Goal: Information Seeking & Learning: Learn about a topic

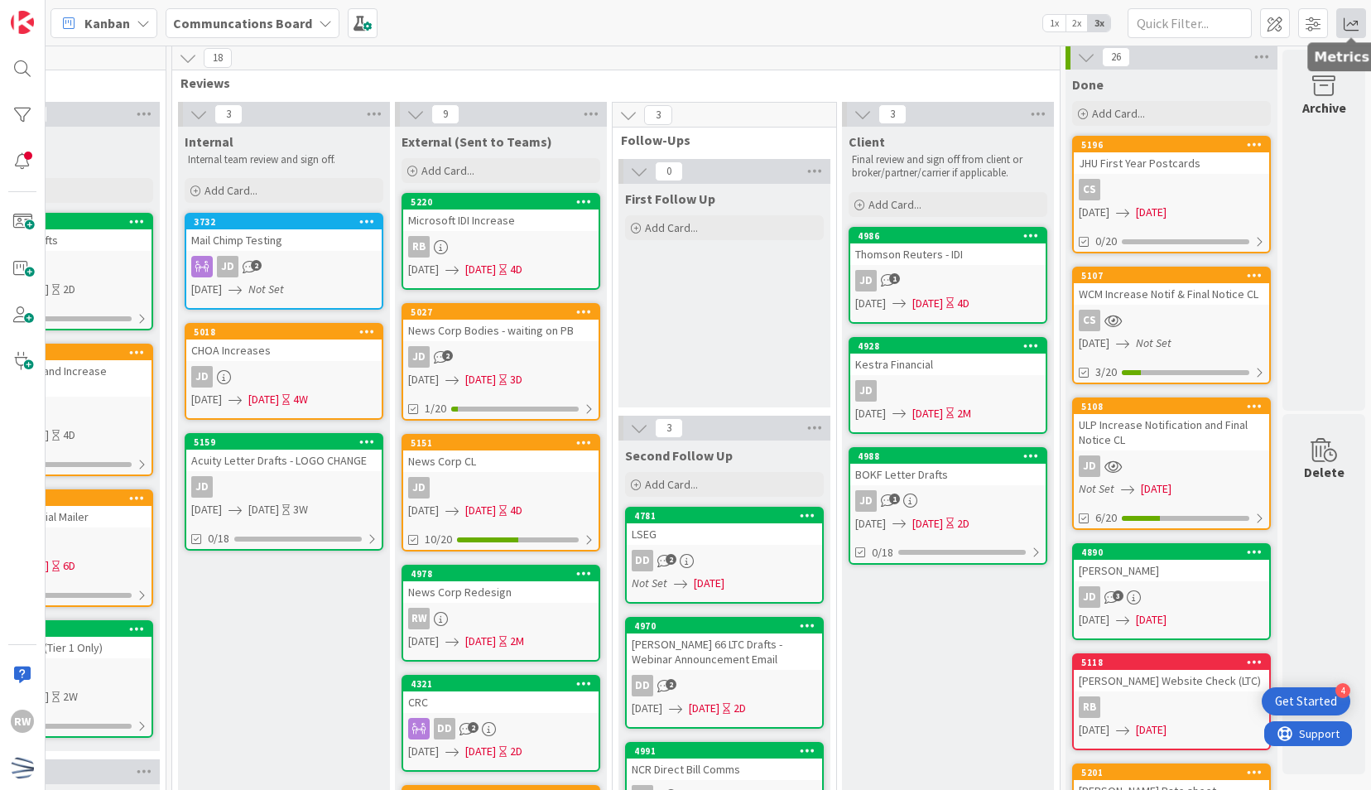
click at [1354, 18] on span at bounding box center [1351, 23] width 30 height 30
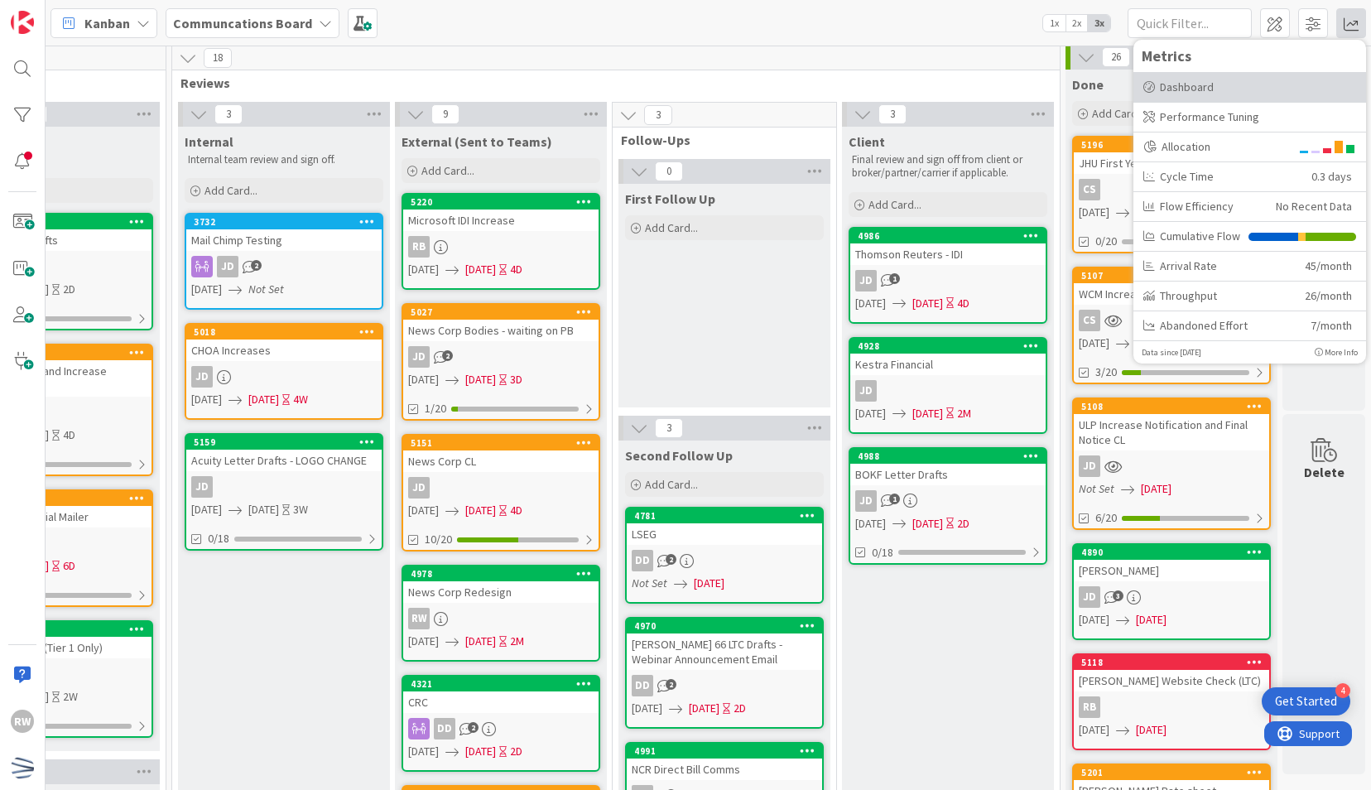
click at [1222, 86] on div "Dashboard" at bounding box center [1249, 87] width 213 height 17
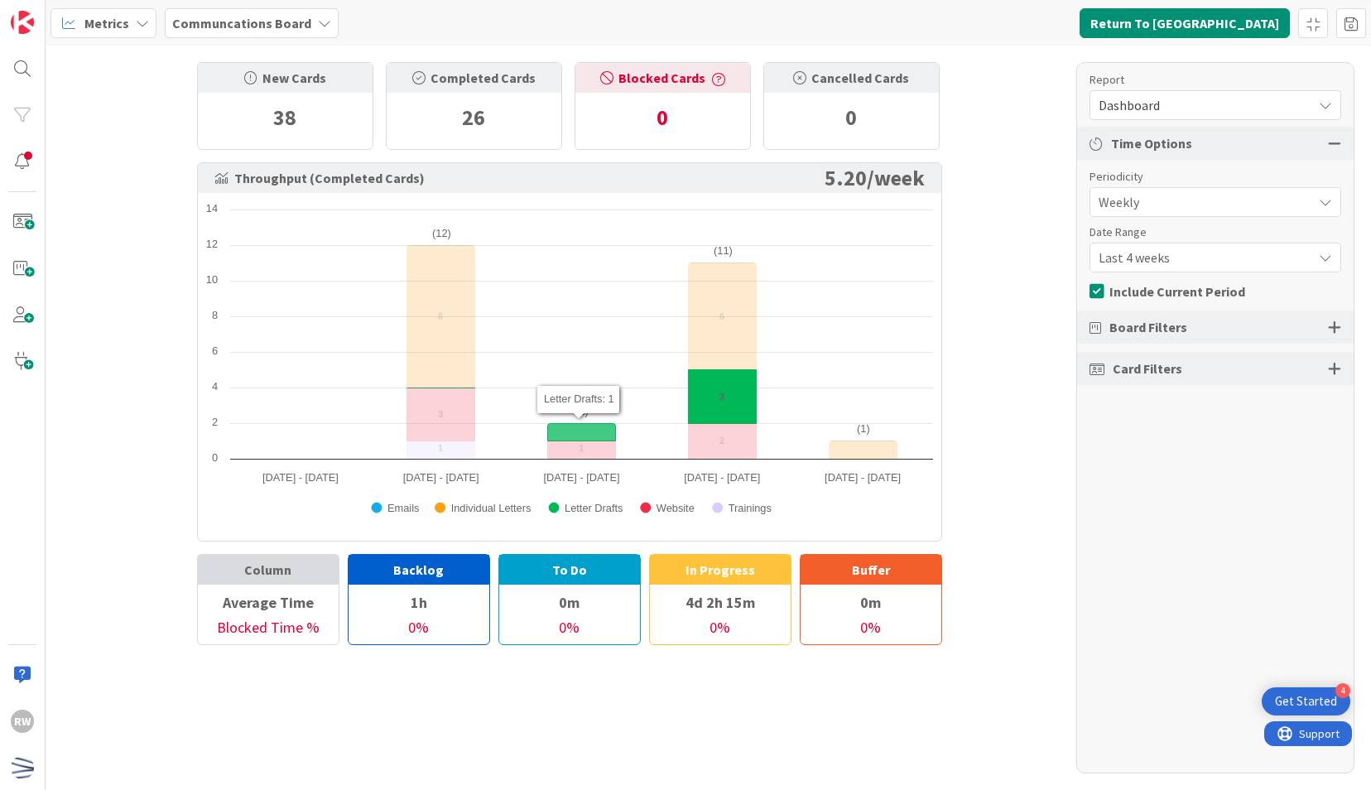
click at [591, 425] on icon at bounding box center [581, 432] width 68 height 17
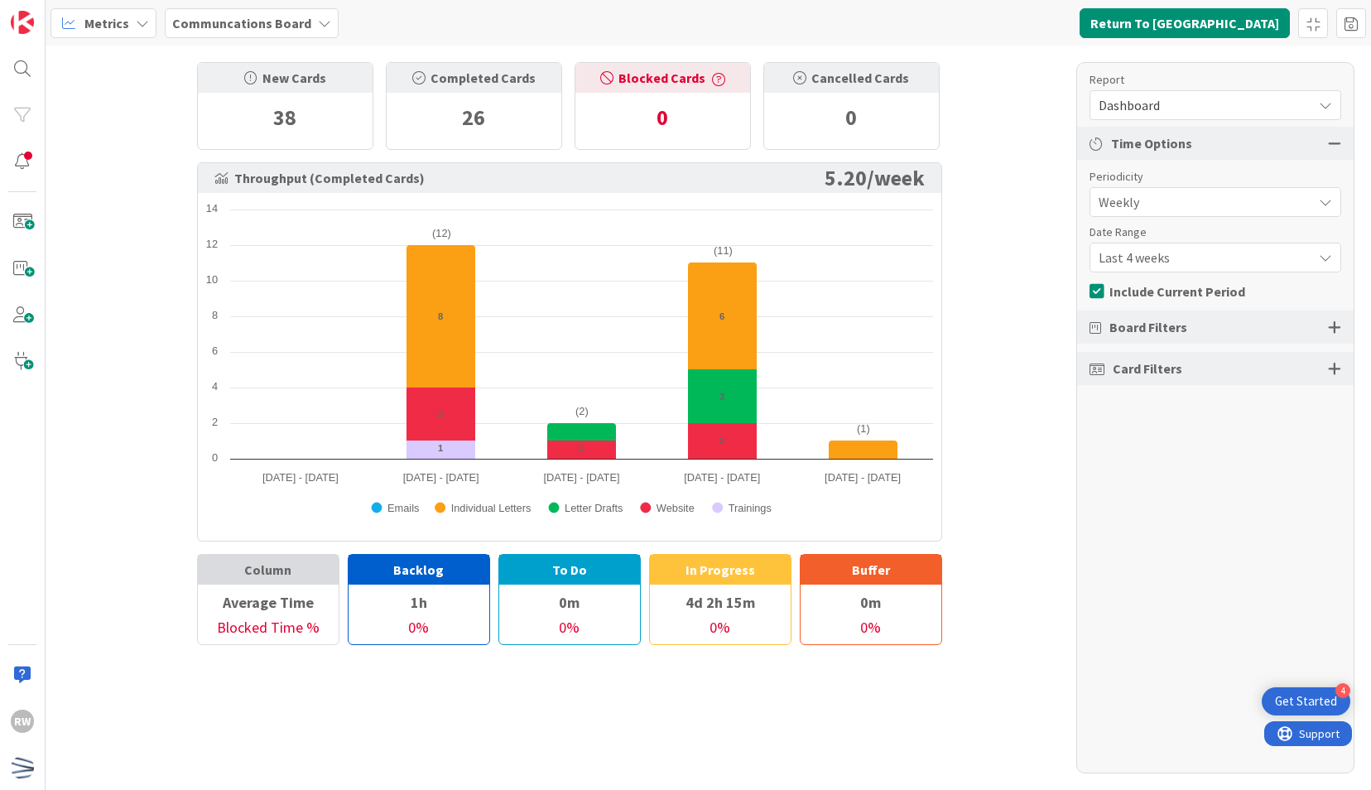
click at [1137, 98] on span "Dashboard" at bounding box center [1200, 105] width 205 height 23
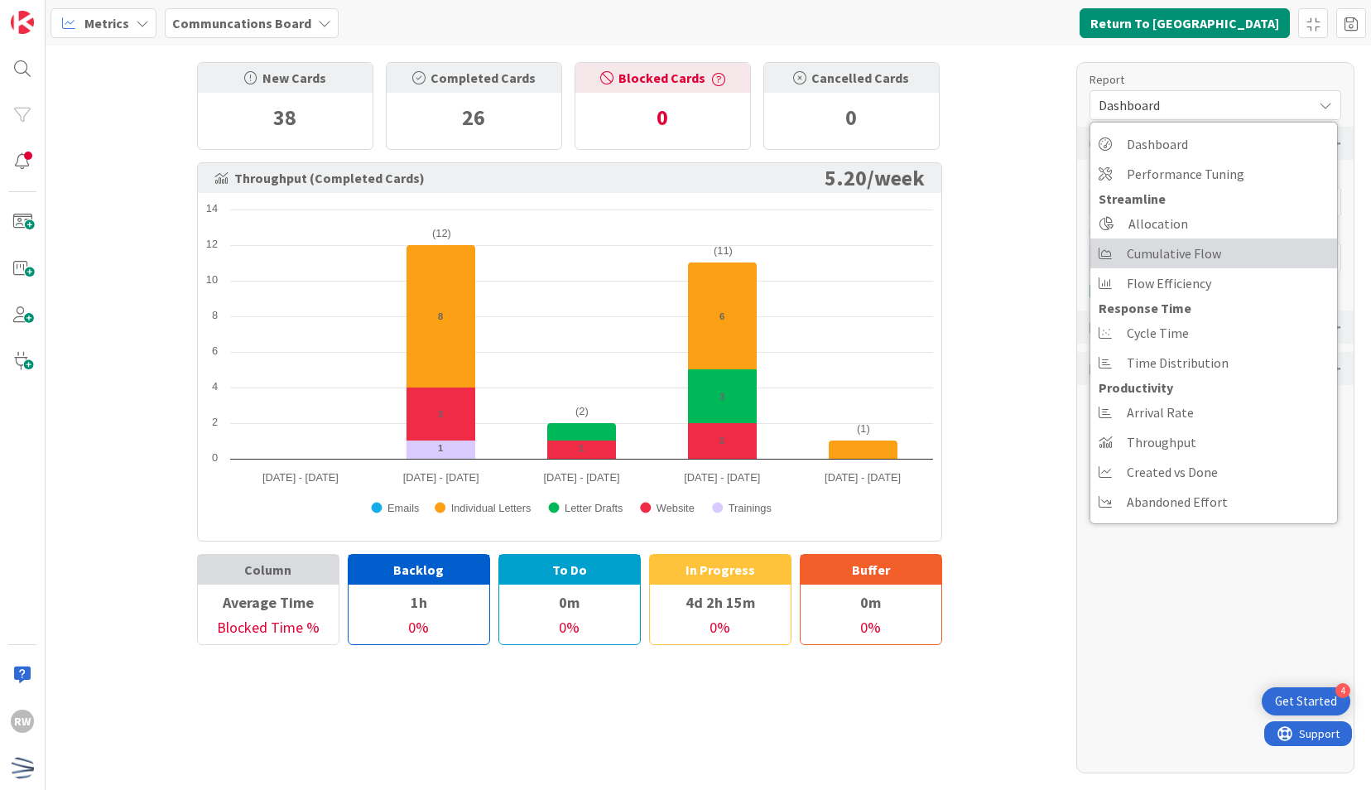
click at [1137, 257] on span "Cumulative Flow" at bounding box center [1173, 253] width 94 height 25
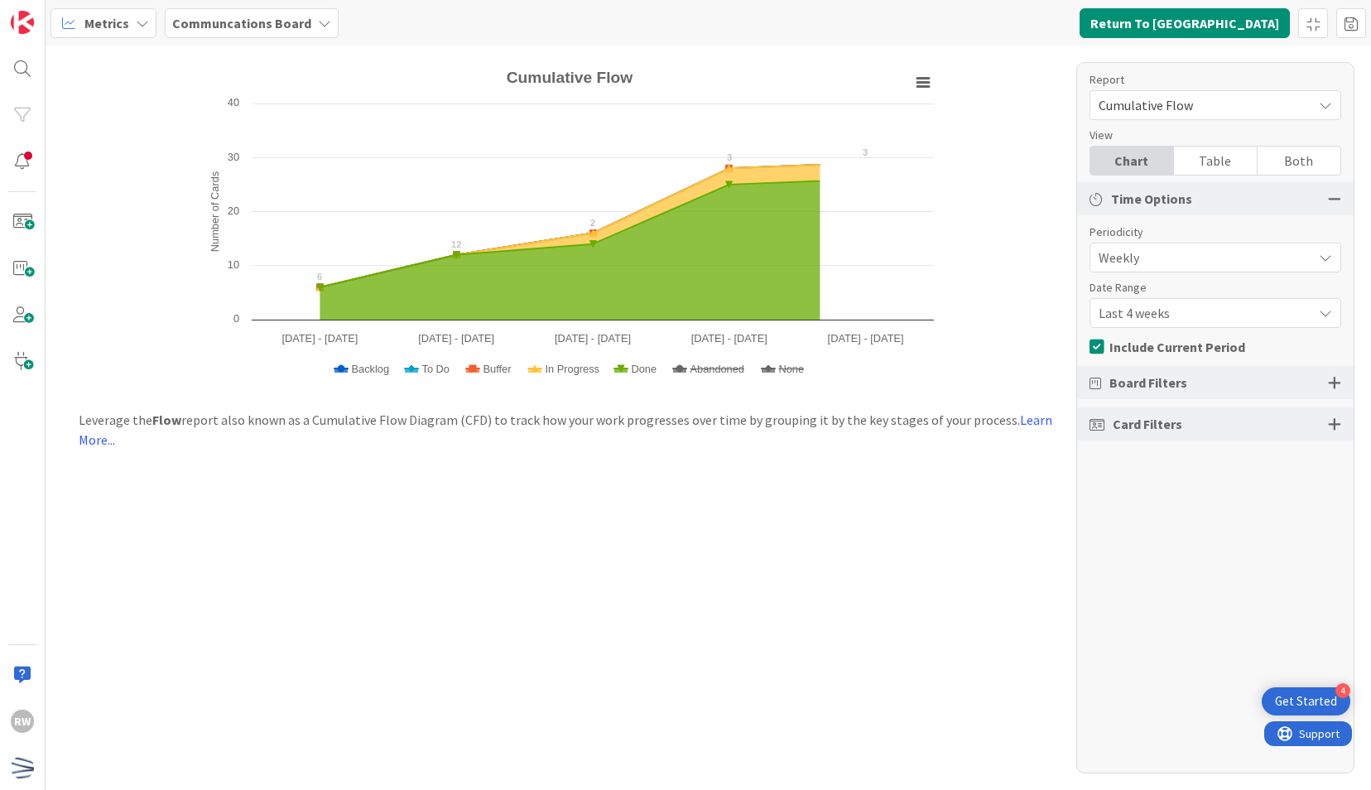
click at [1159, 104] on span "Cumulative Flow" at bounding box center [1200, 105] width 205 height 23
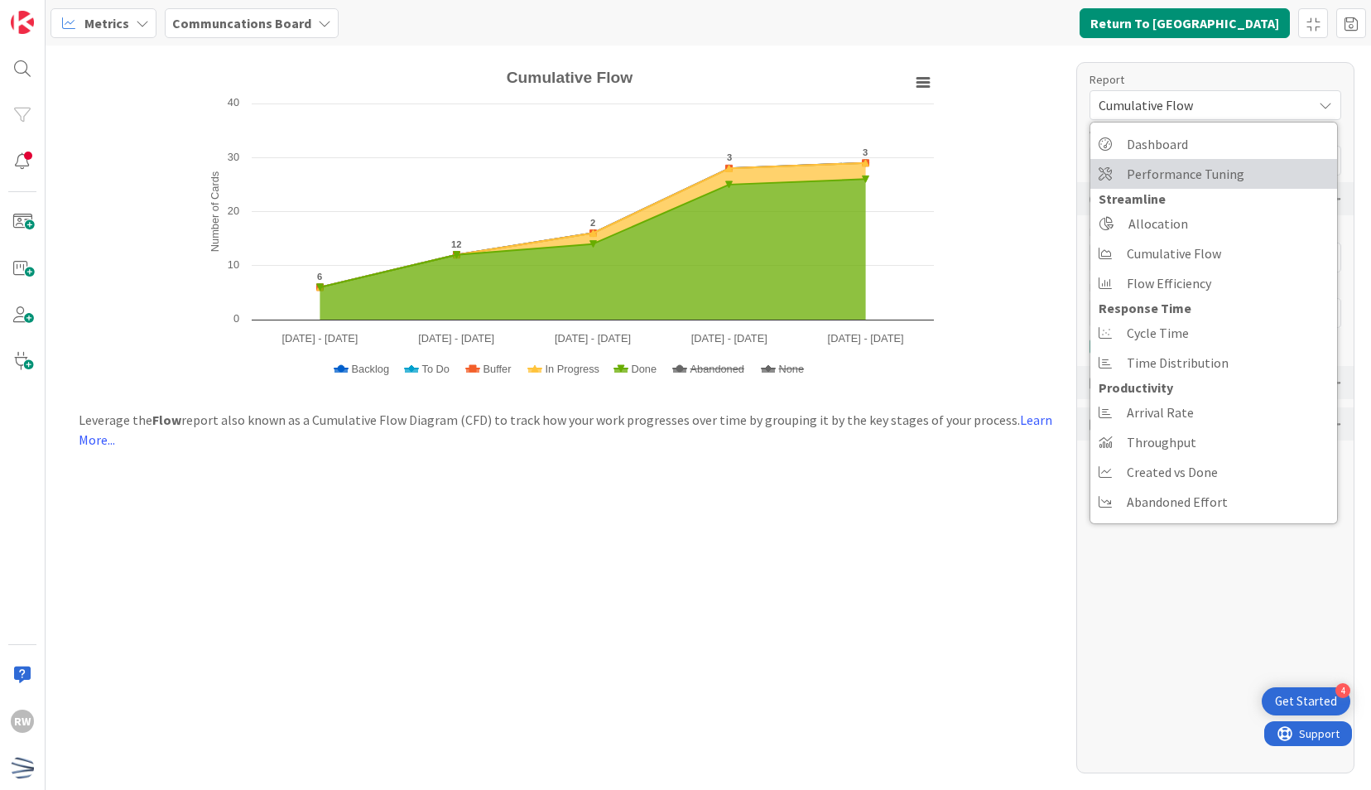
click at [1152, 175] on span "Performance Tuning" at bounding box center [1185, 173] width 118 height 25
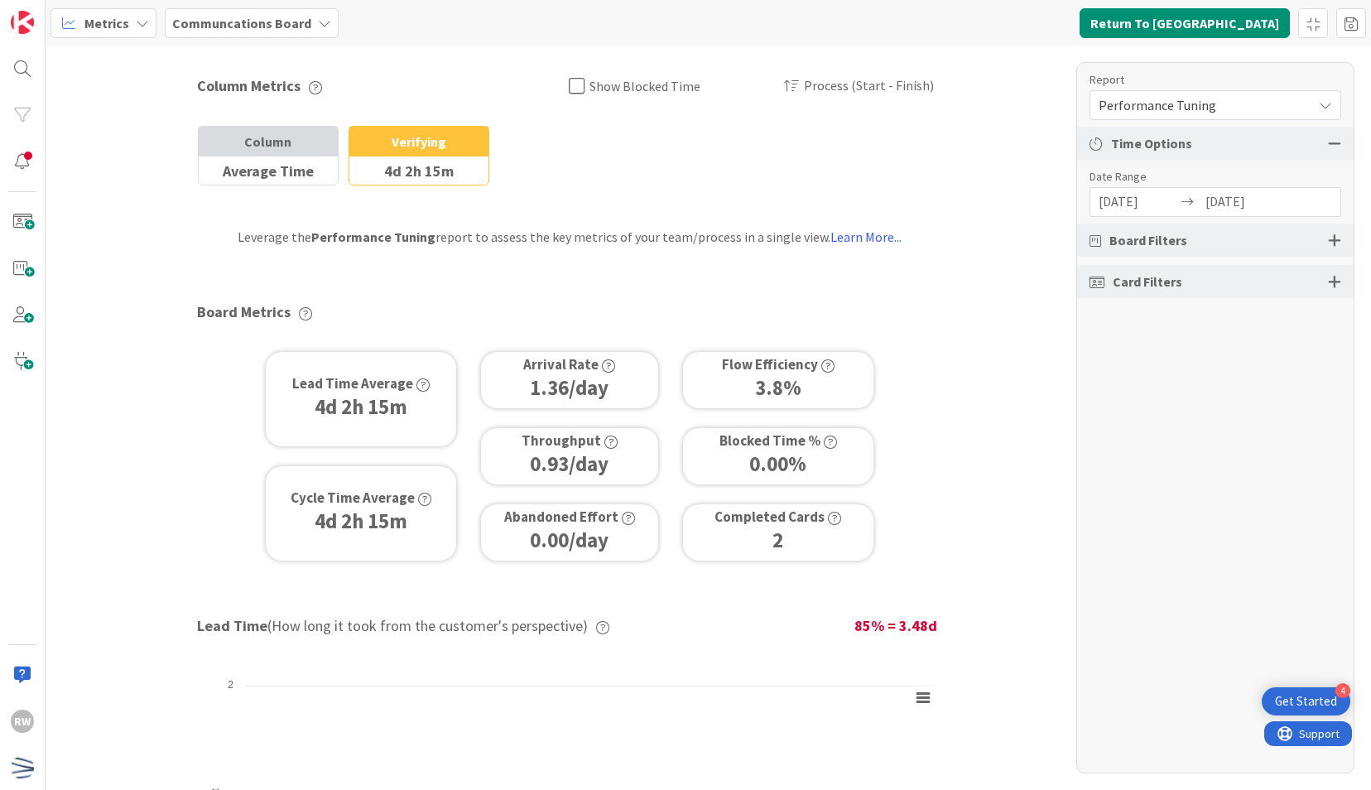
click at [1165, 114] on span "Performance Tuning" at bounding box center [1200, 105] width 205 height 23
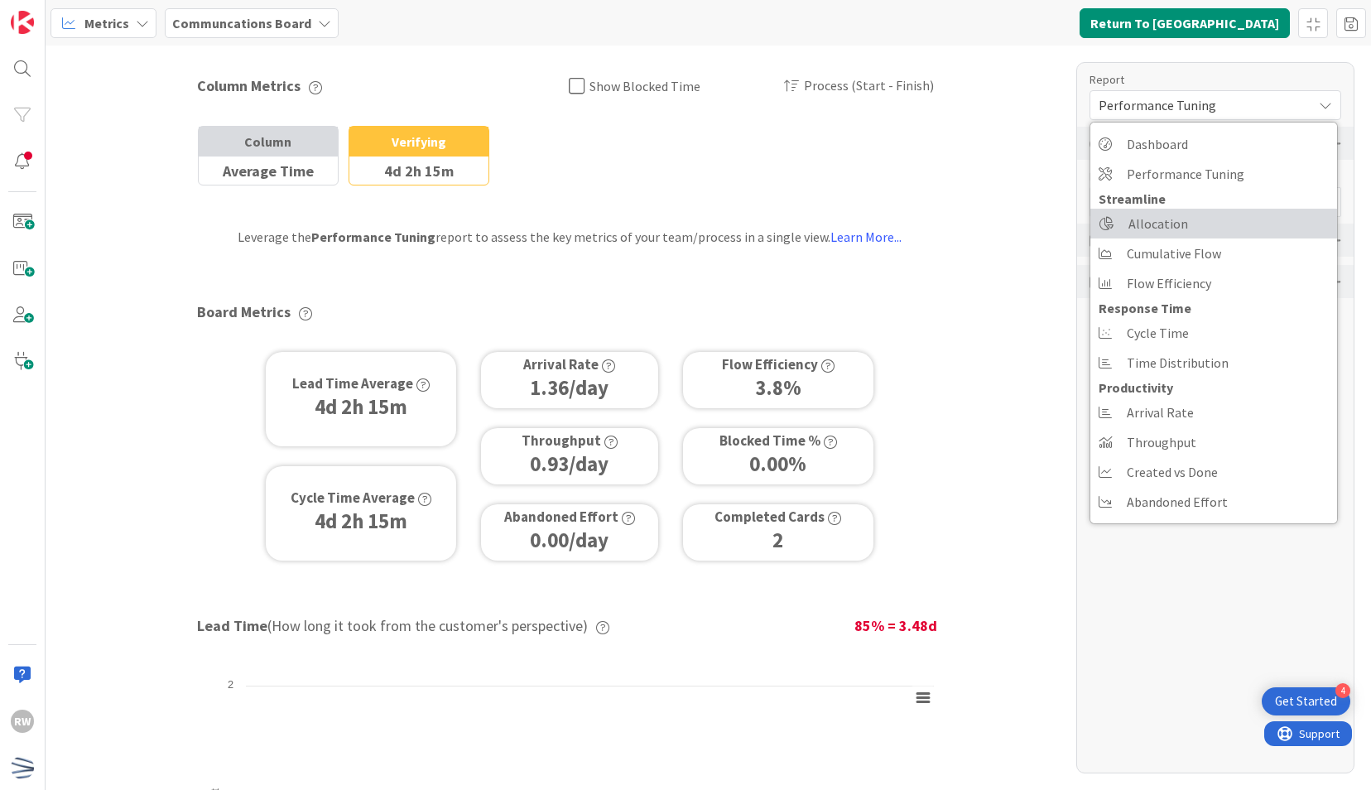
click at [1146, 224] on span "Allocation" at bounding box center [1158, 223] width 60 height 25
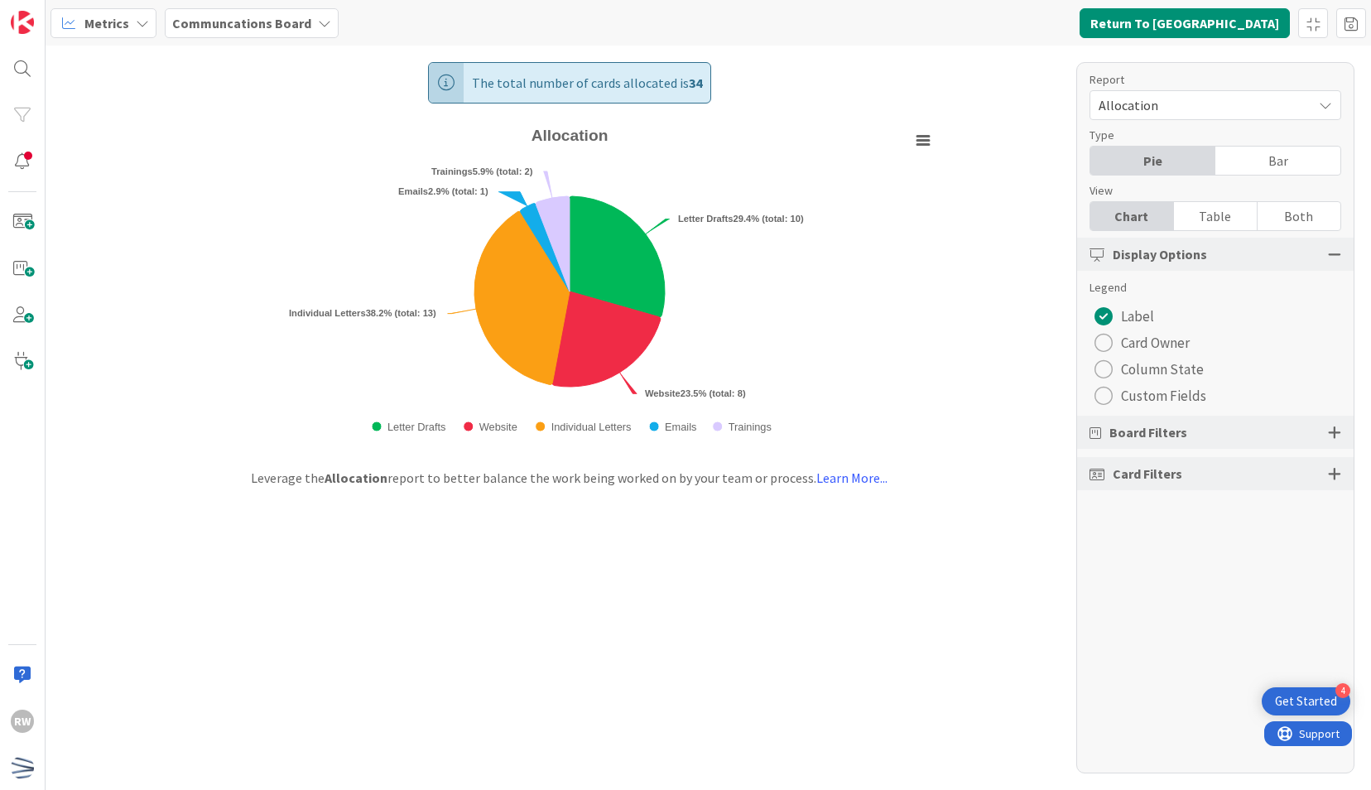
click at [1213, 223] on div "Table" at bounding box center [1216, 216] width 84 height 28
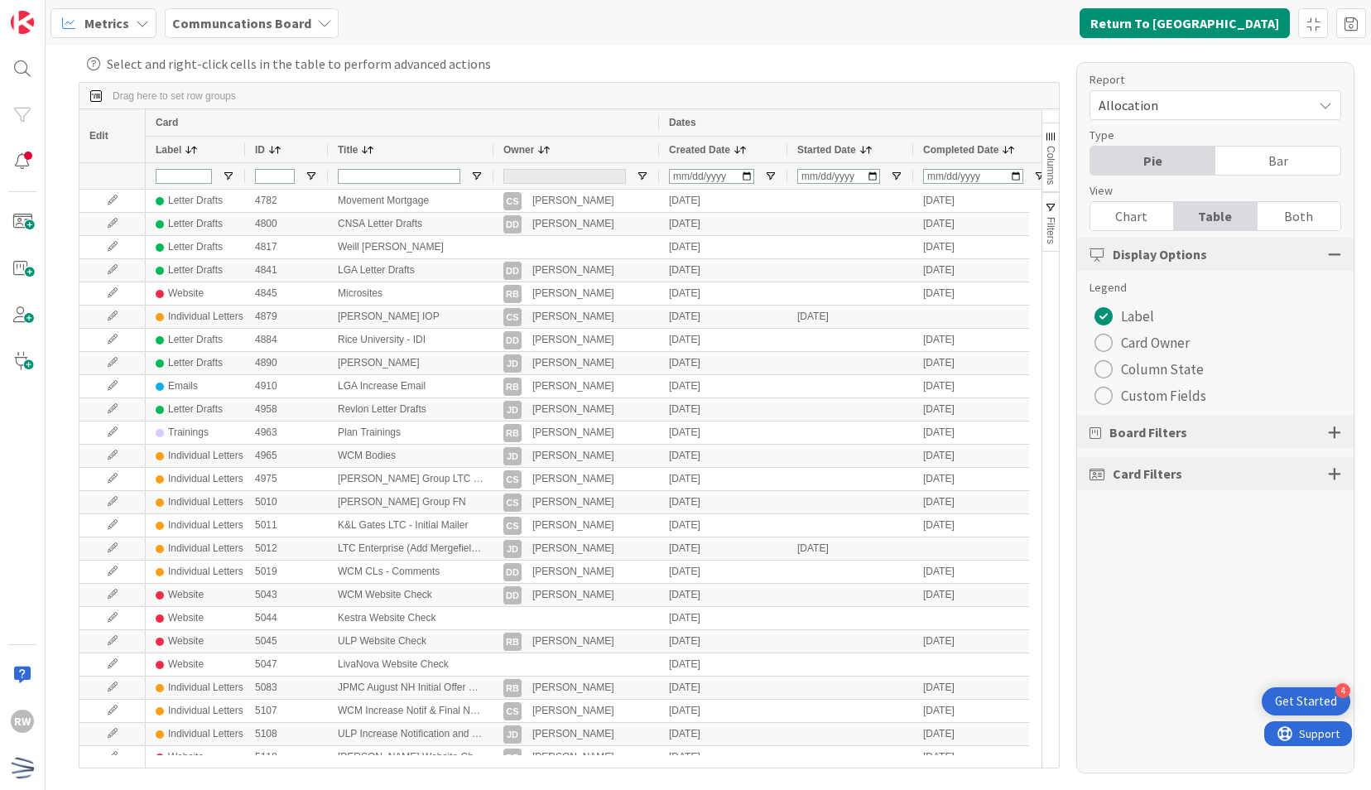
click at [1260, 164] on div "Bar" at bounding box center [1277, 160] width 125 height 28
click at [1214, 108] on span "Allocation" at bounding box center [1200, 105] width 205 height 23
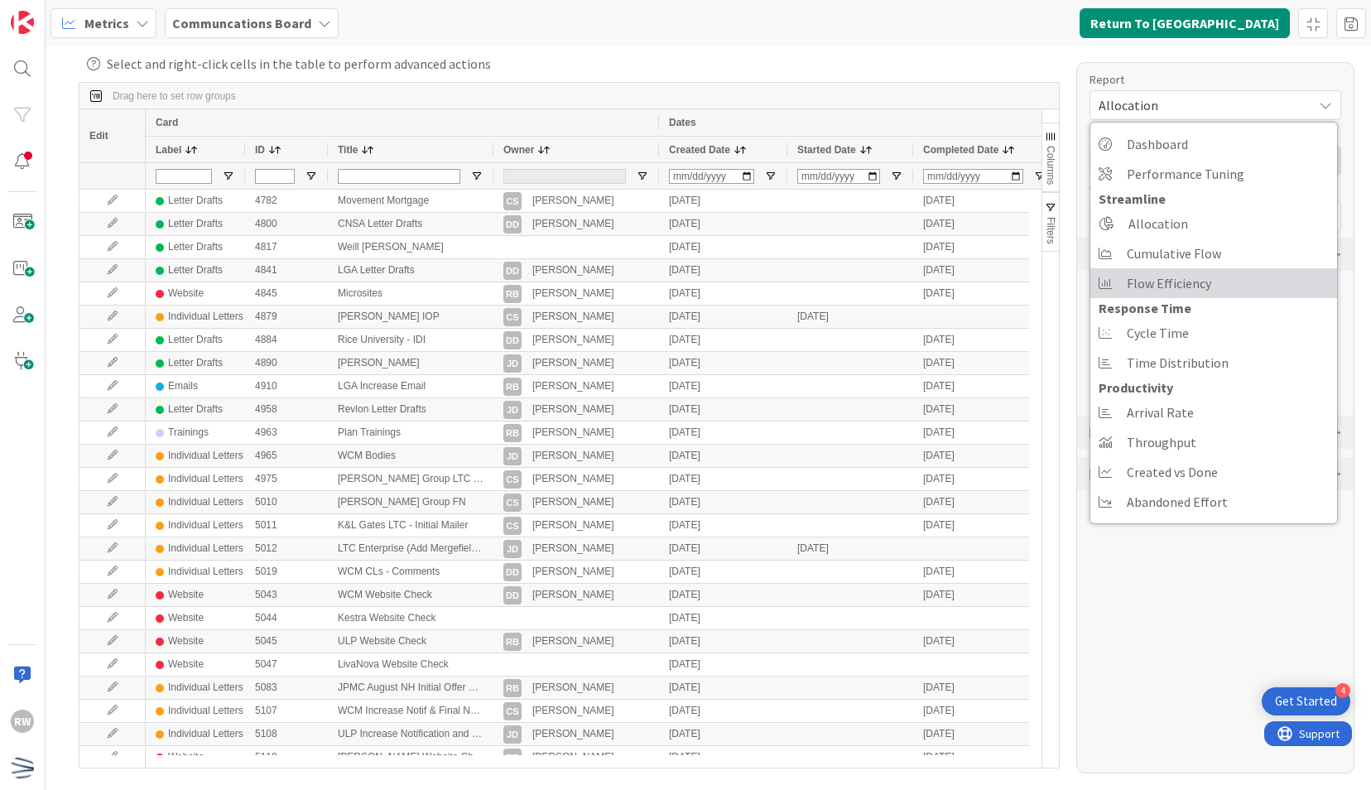
click at [1177, 295] on link "Flow Efficiency" at bounding box center [1213, 283] width 247 height 30
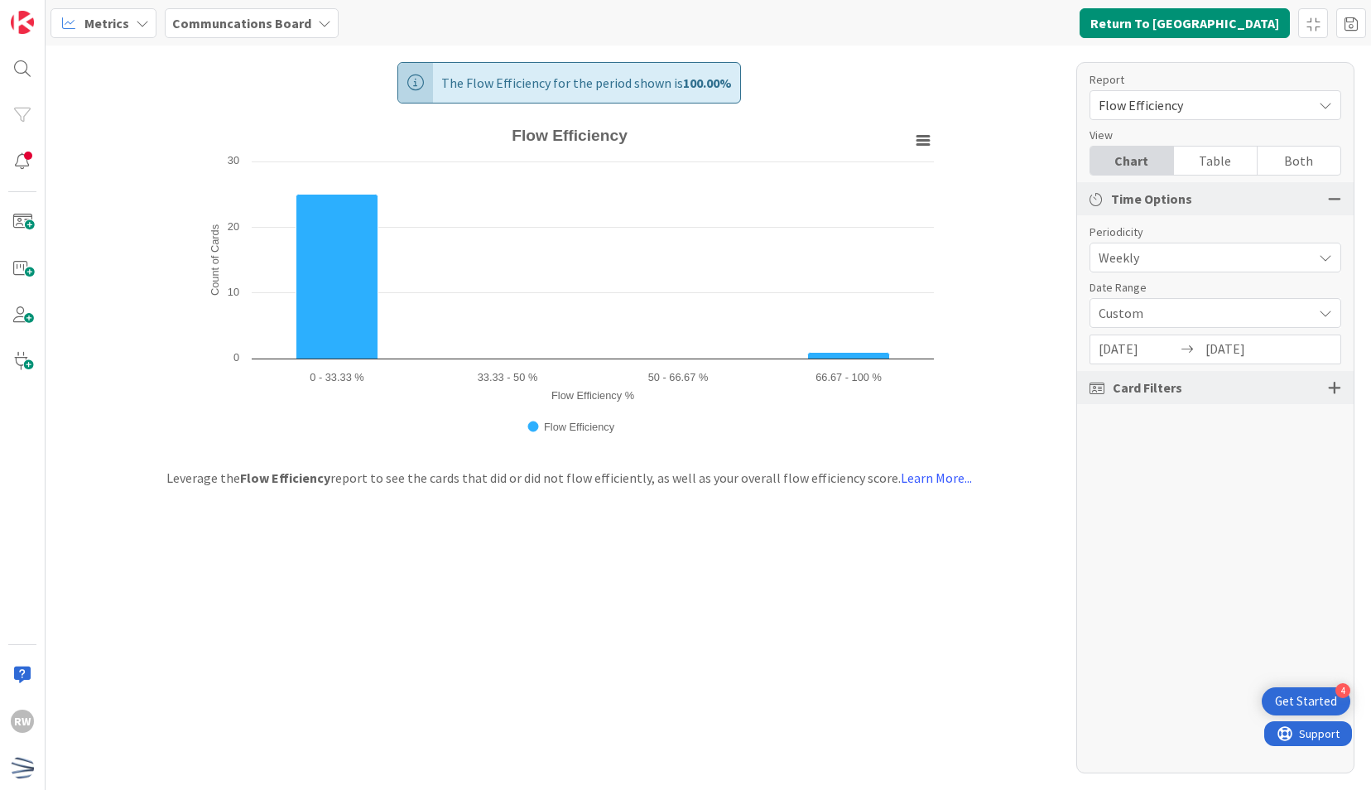
click at [1167, 242] on div "Periodicity Weekly" at bounding box center [1215, 247] width 252 height 49
click at [1167, 267] on span "Weekly" at bounding box center [1200, 257] width 205 height 23
click at [1217, 102] on span "Flow Efficiency" at bounding box center [1200, 105] width 205 height 23
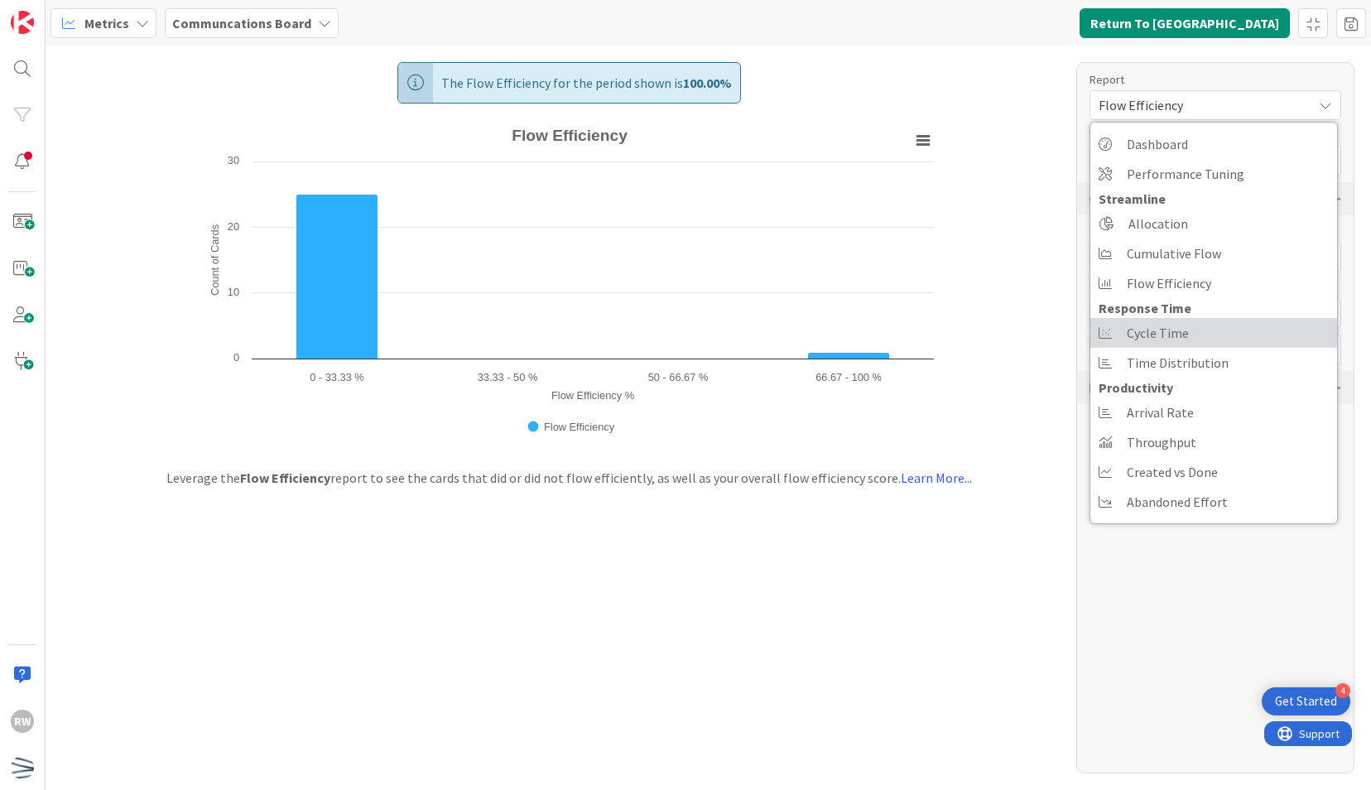
click at [1160, 329] on span "Cycle Time" at bounding box center [1157, 332] width 62 height 25
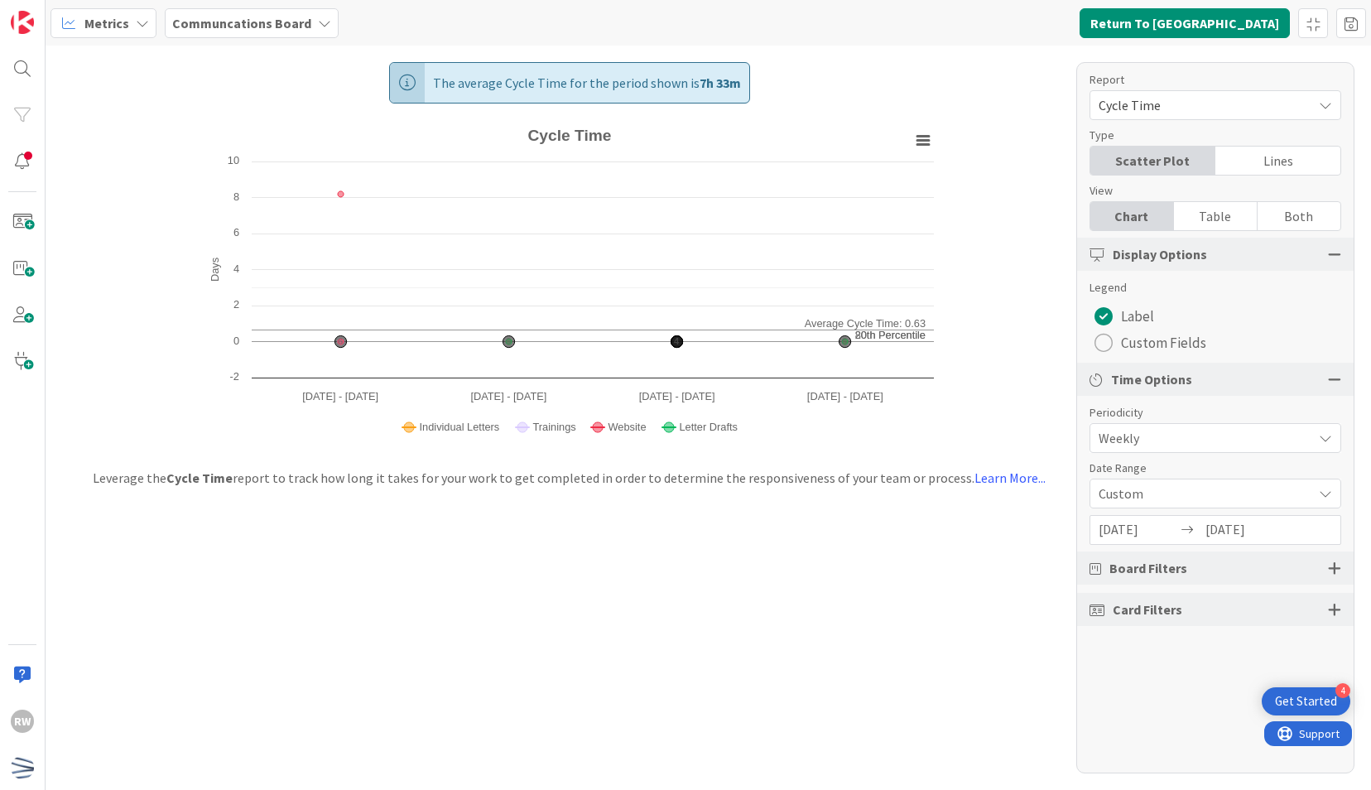
click at [1207, 107] on span "Cycle Time" at bounding box center [1200, 105] width 205 height 23
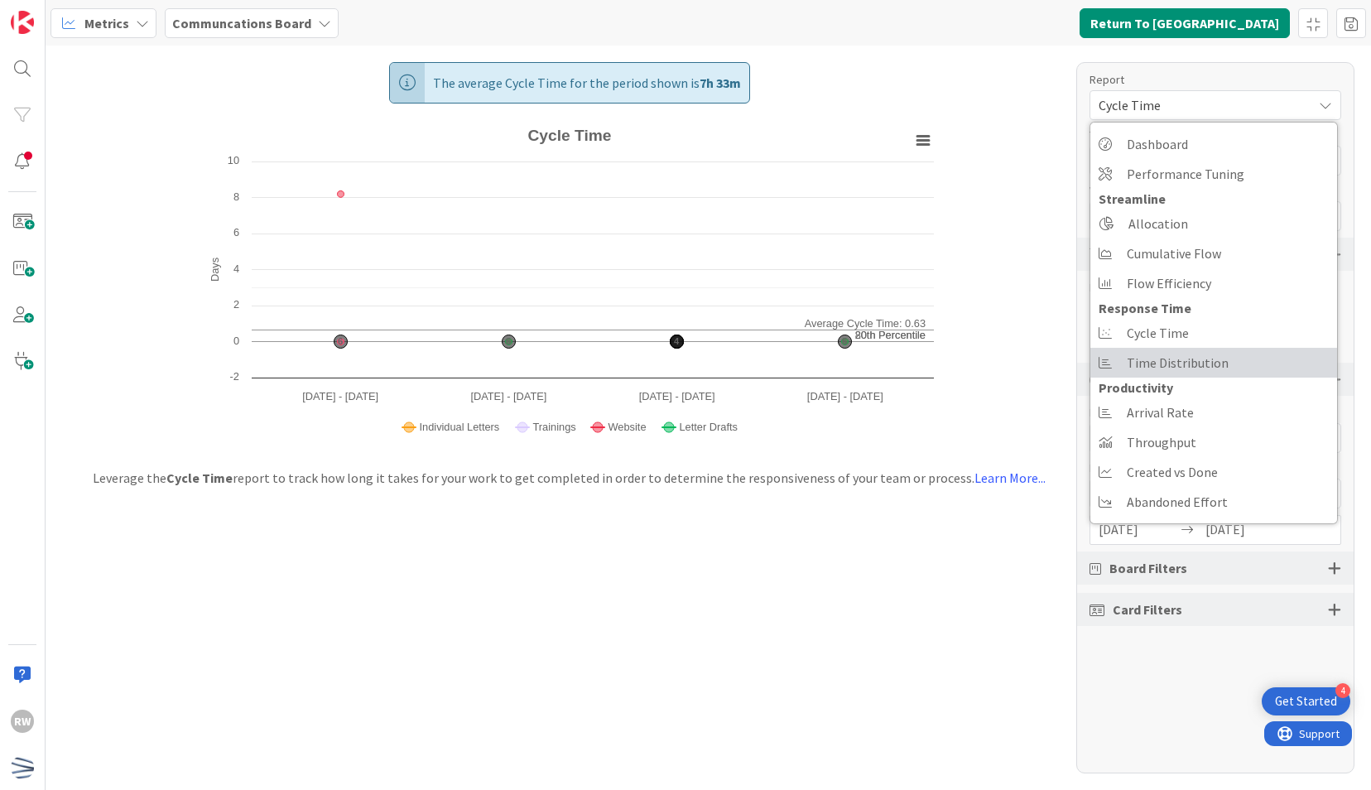
click at [1169, 367] on span "Time Distribution" at bounding box center [1177, 362] width 102 height 25
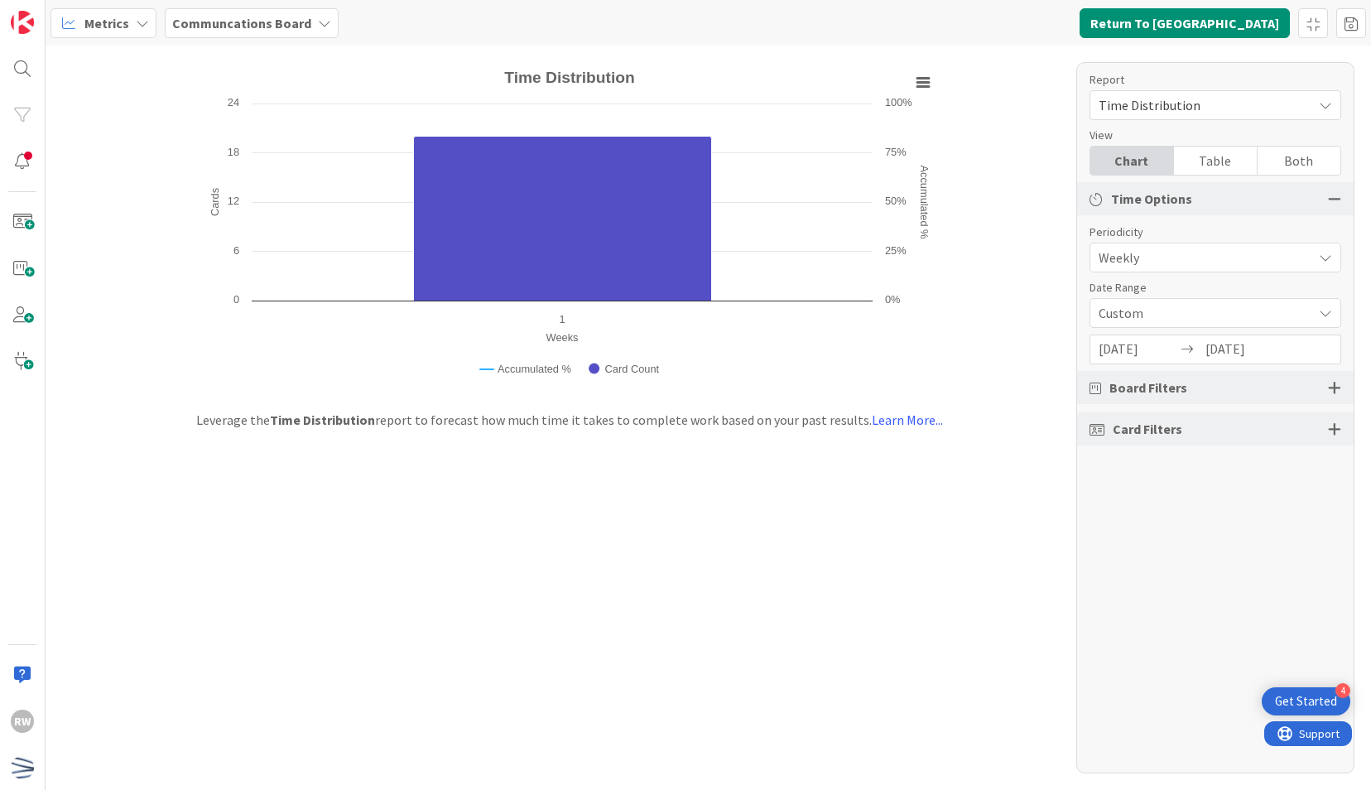
click at [1197, 162] on div "Table" at bounding box center [1216, 160] width 84 height 28
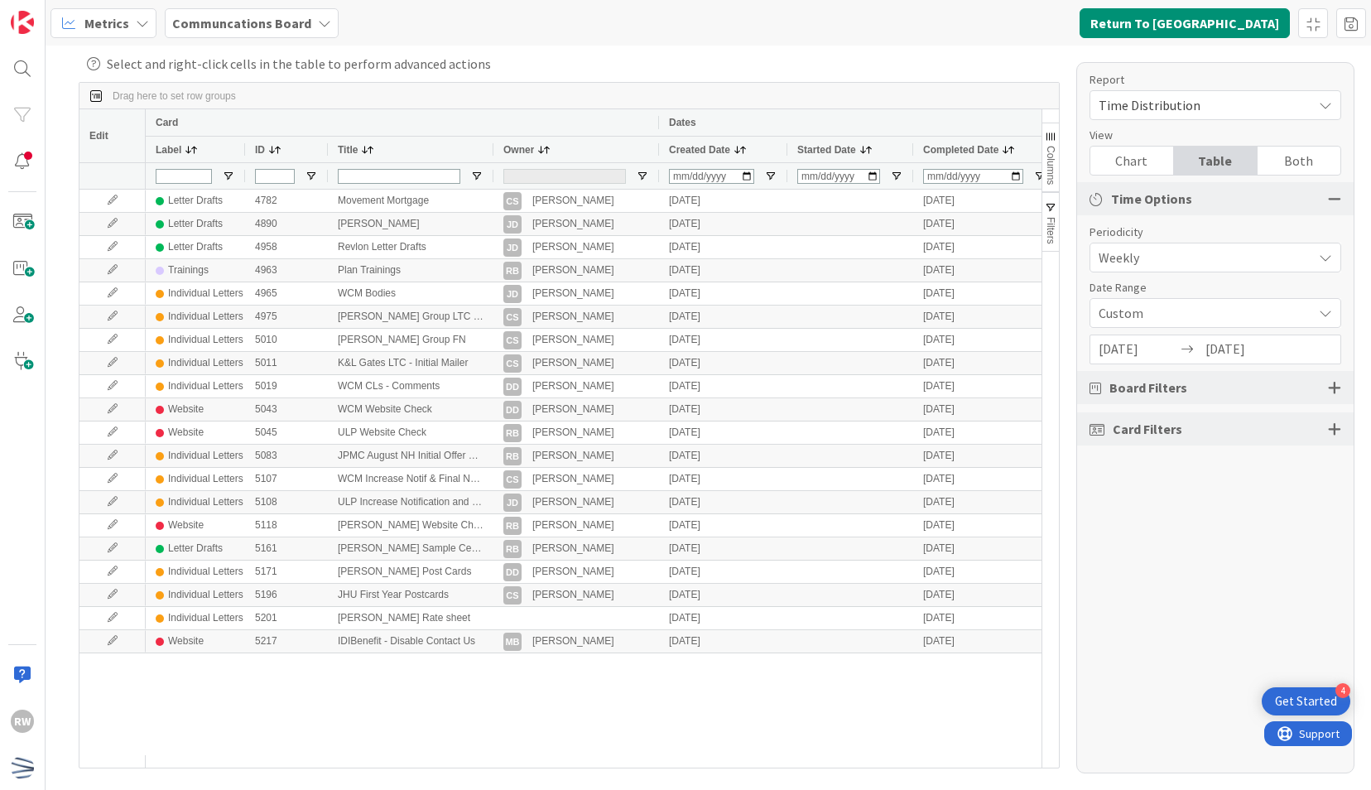
click at [1137, 161] on div "Chart" at bounding box center [1132, 160] width 84 height 28
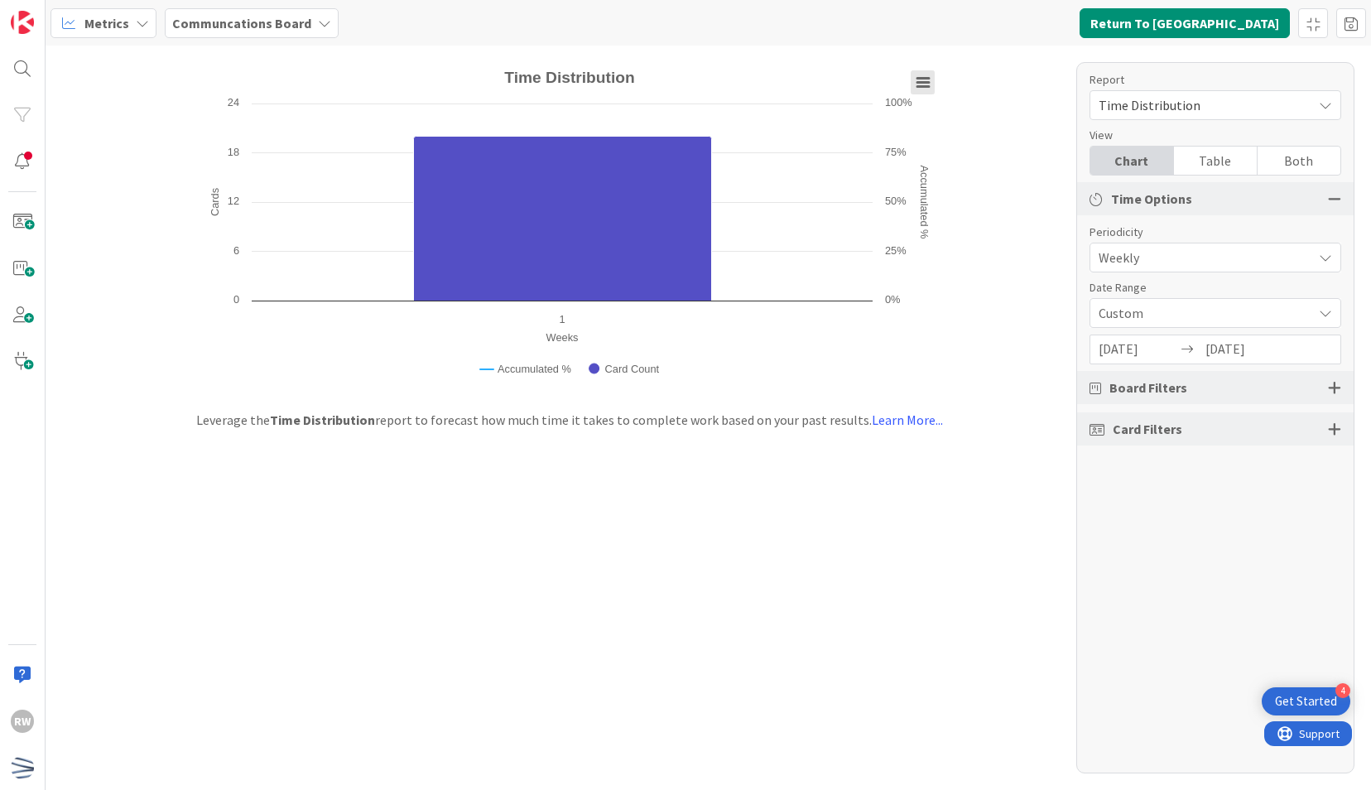
click at [924, 81] on icon "Time Distribution" at bounding box center [923, 83] width 12 height 8
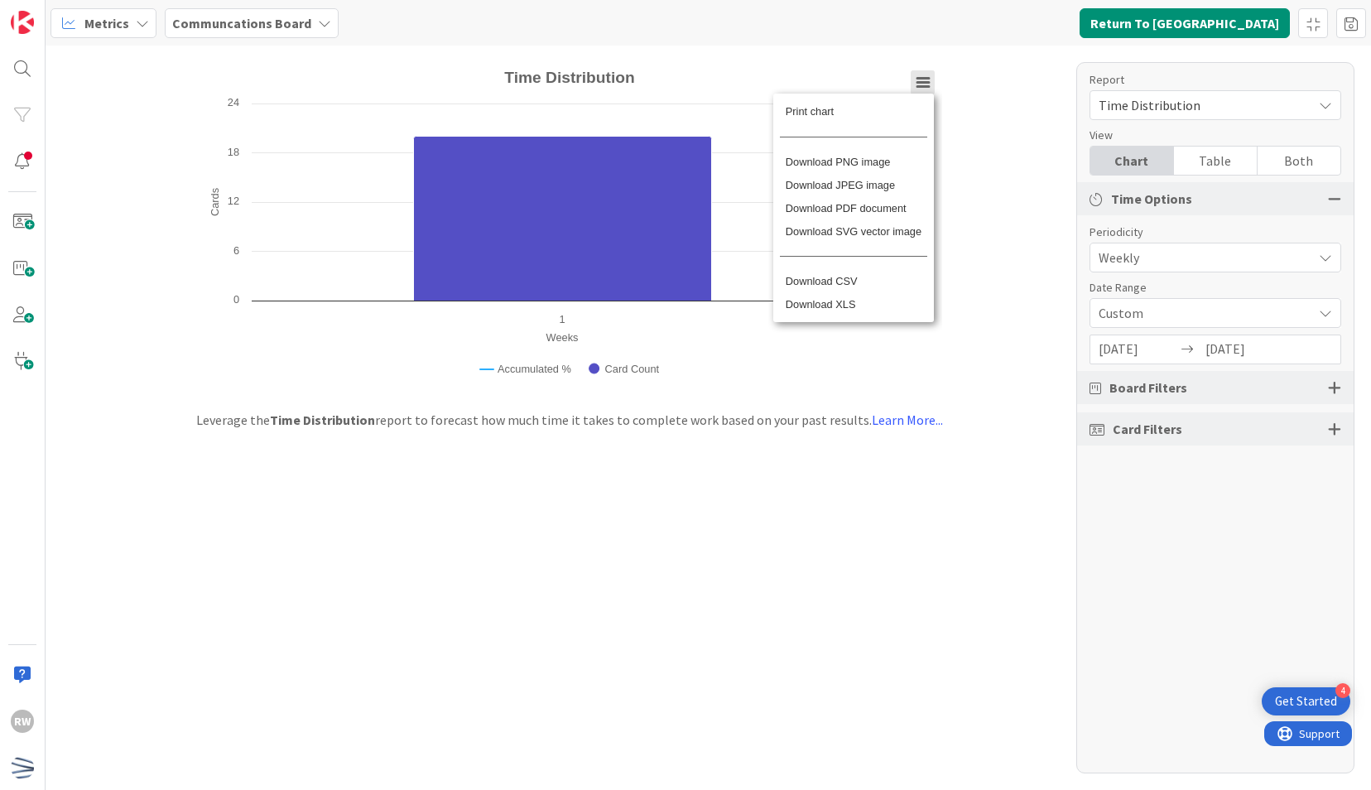
click at [924, 81] on div "Print chart Download PNG image Download JPEG image Download PDF document Downlo…" at bounding box center [853, 214] width 206 height 288
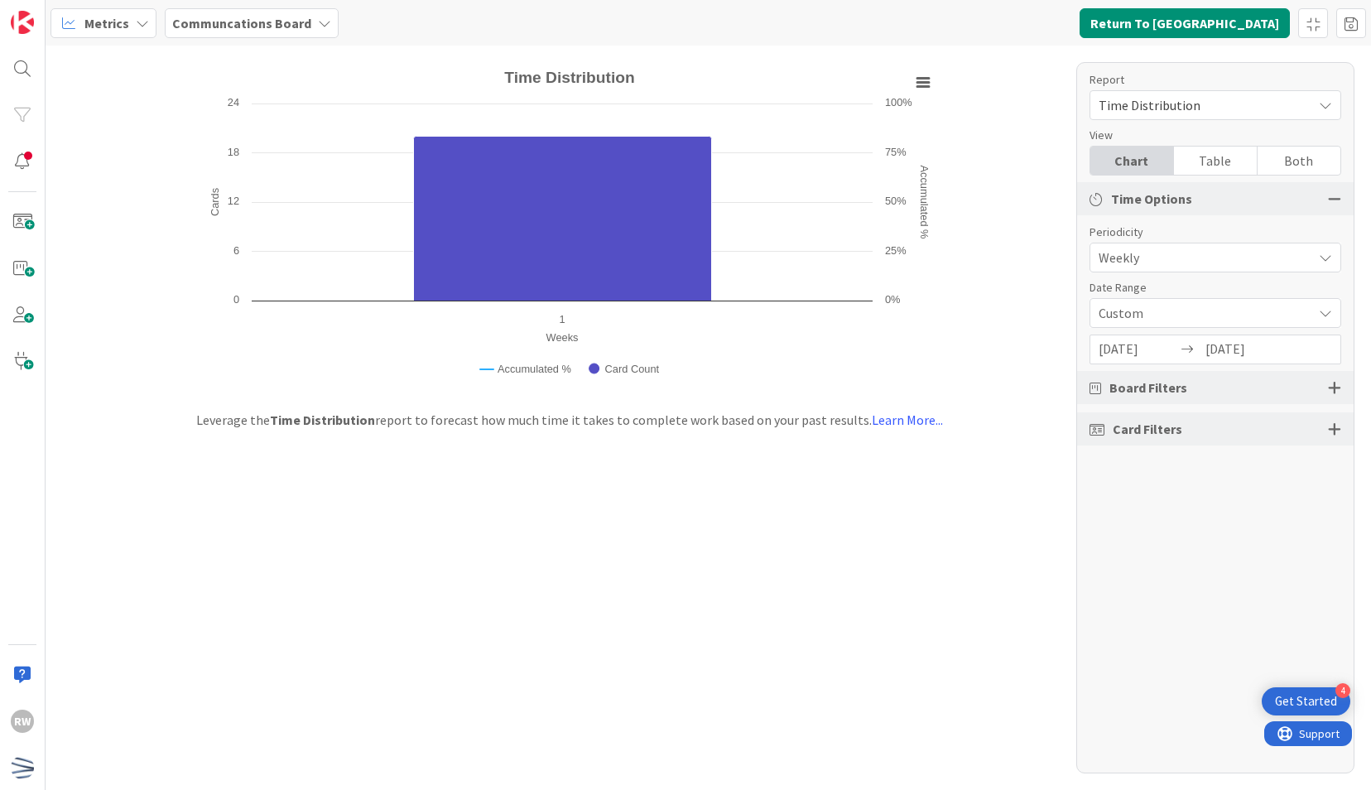
click at [1133, 343] on input "[DATE]" at bounding box center [1137, 349] width 79 height 28
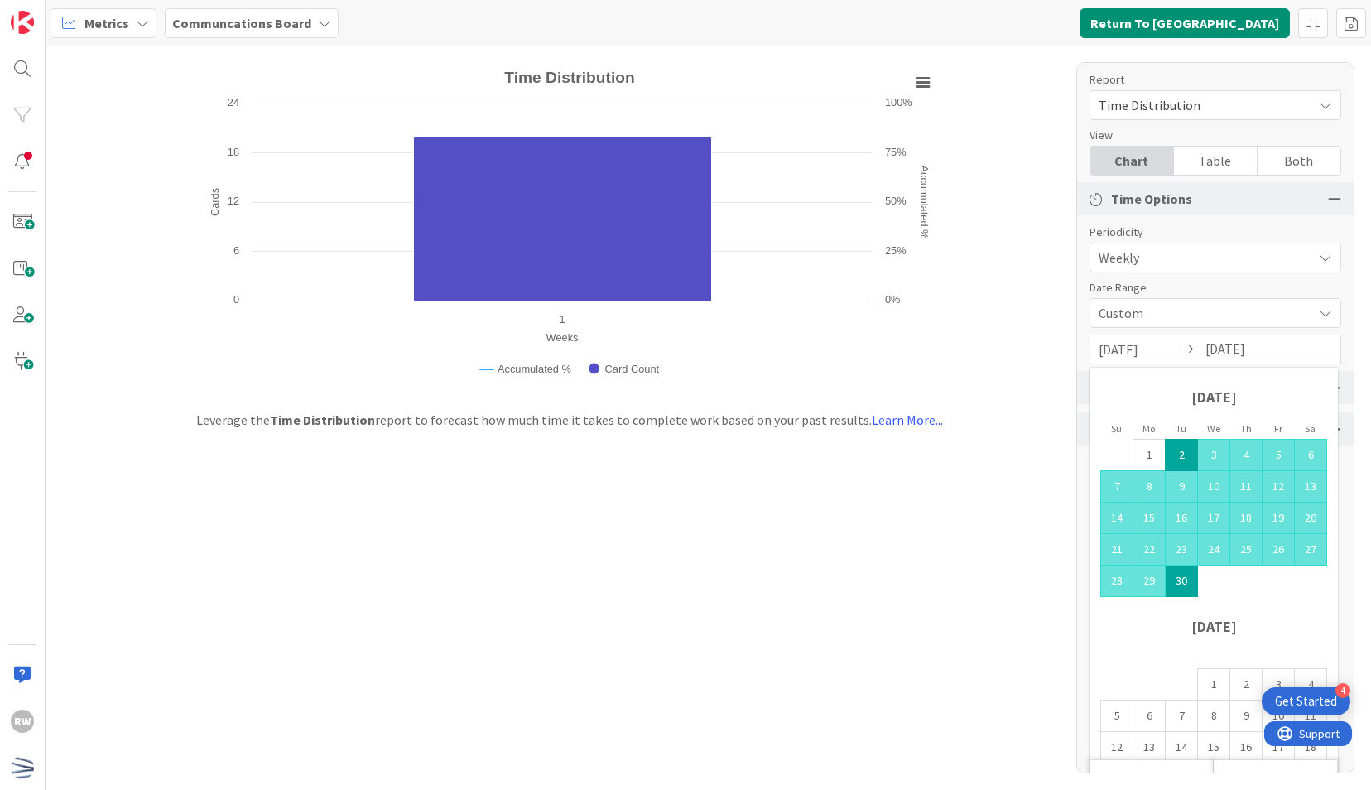
click at [1021, 432] on div "Created with Highcharts 11.4.3 Weeks Cards Accumulated % Chart context menu Tim…" at bounding box center [708, 418] width 1325 height 744
click at [1121, 351] on input "[DATE]" at bounding box center [1137, 349] width 79 height 28
click at [1175, 319] on span "Custom" at bounding box center [1200, 312] width 205 height 23
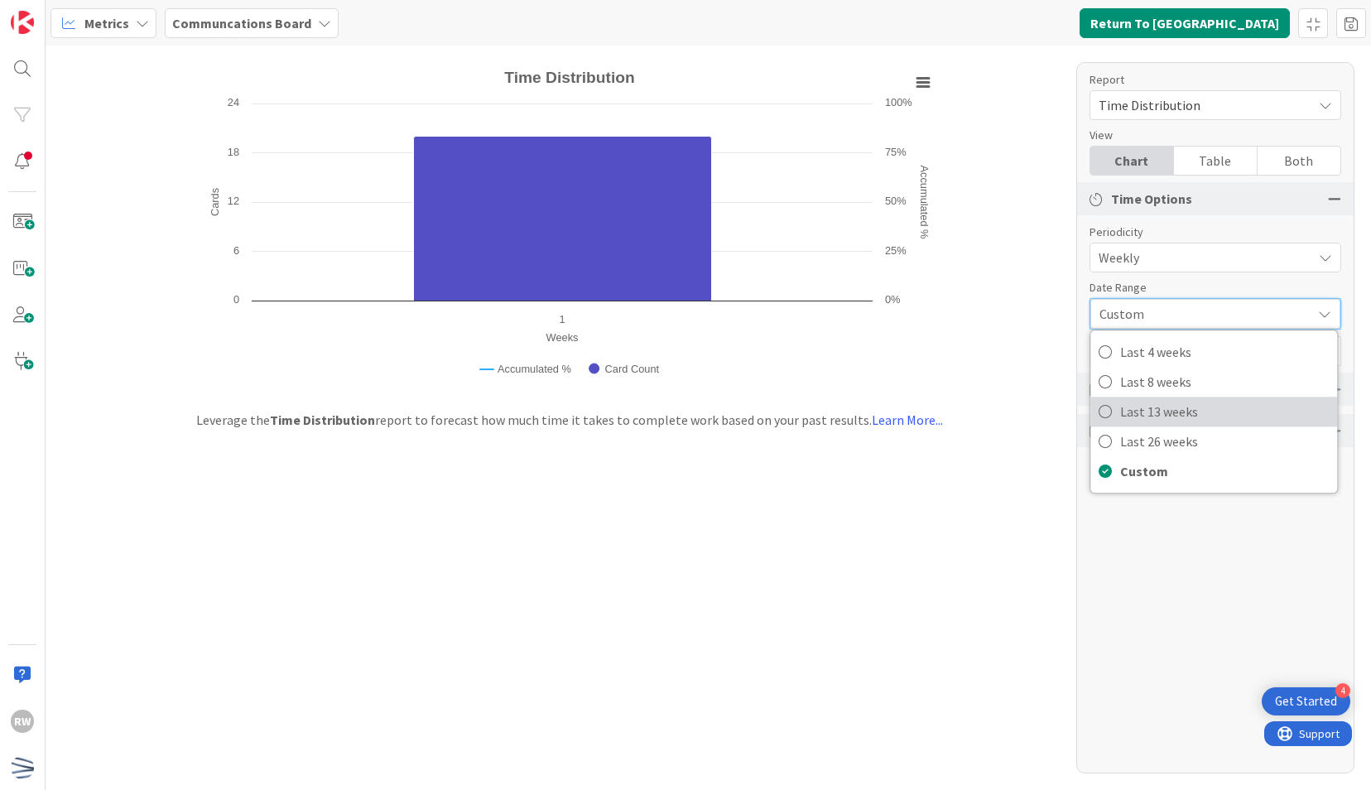
click at [1169, 412] on span "Last 13 weeks" at bounding box center [1224, 411] width 209 height 25
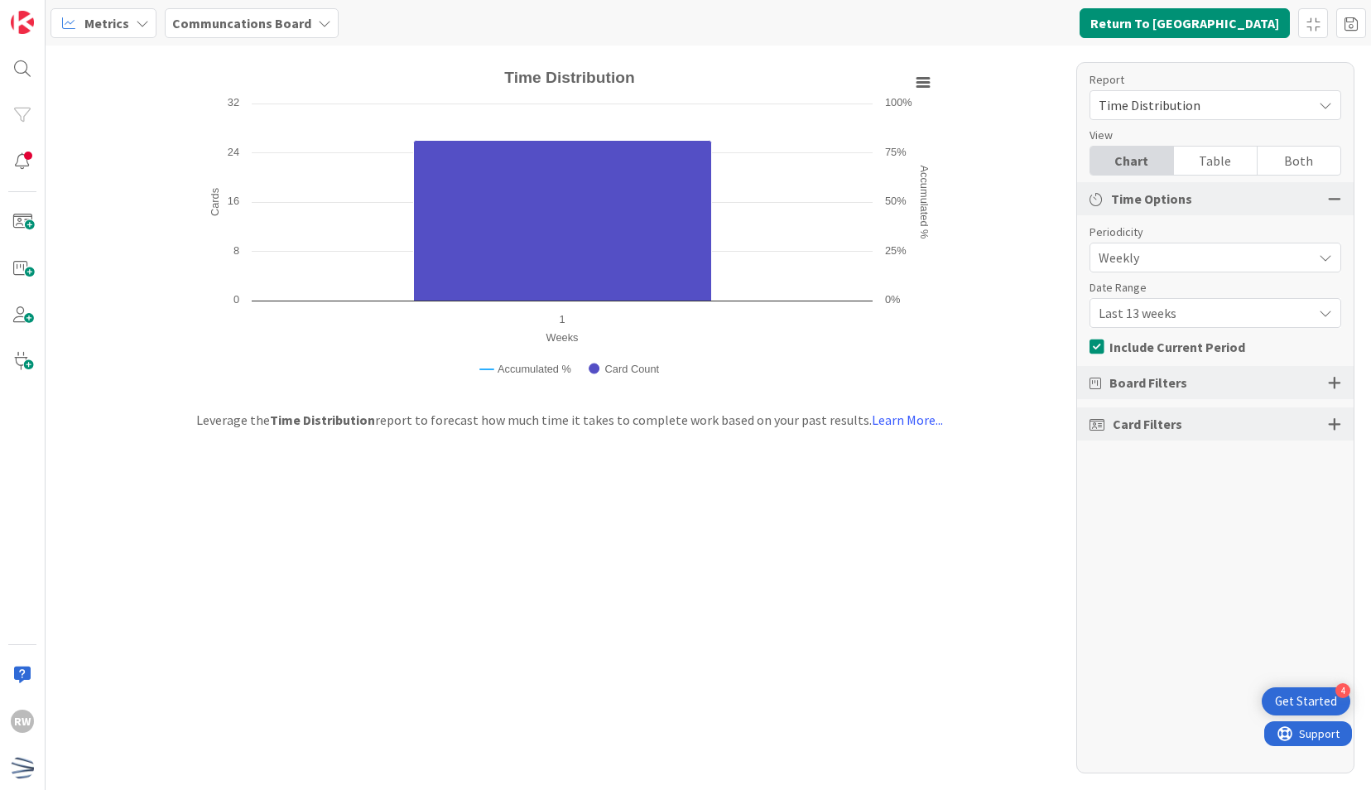
click at [1149, 310] on span "Last 13 weeks" at bounding box center [1200, 312] width 205 height 23
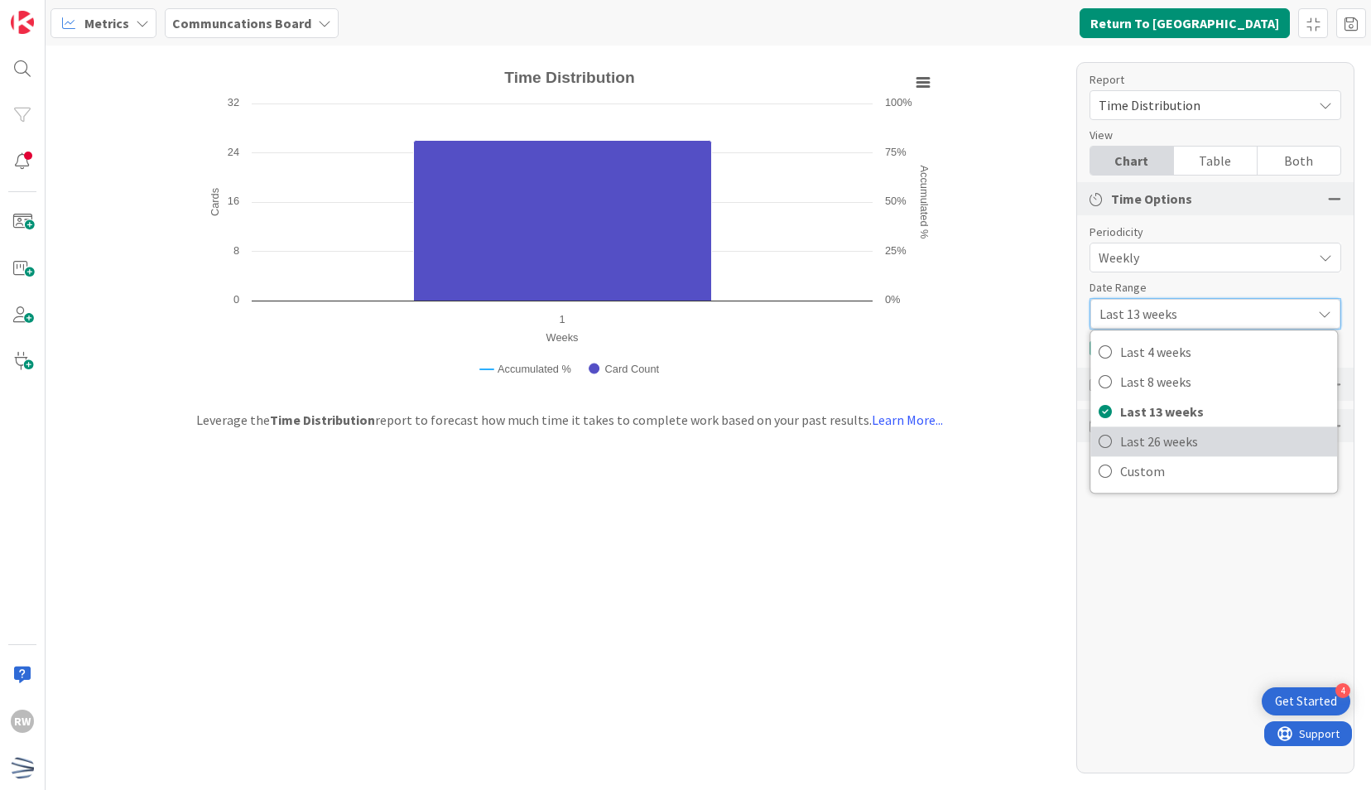
click at [1142, 426] on link "Last 26 weeks" at bounding box center [1213, 441] width 247 height 30
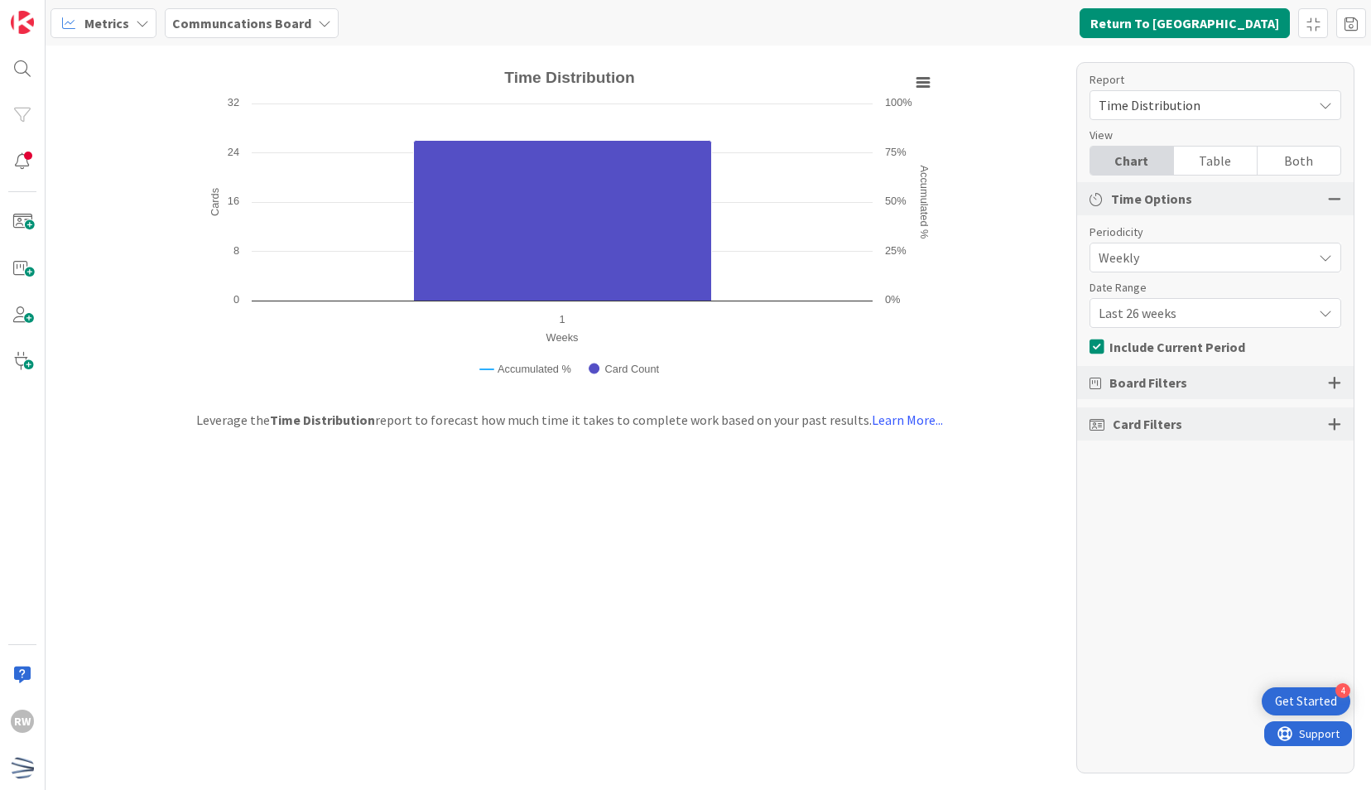
click at [1133, 389] on span "Board Filters" at bounding box center [1148, 382] width 78 height 20
click at [1202, 159] on div "Table" at bounding box center [1216, 160] width 84 height 28
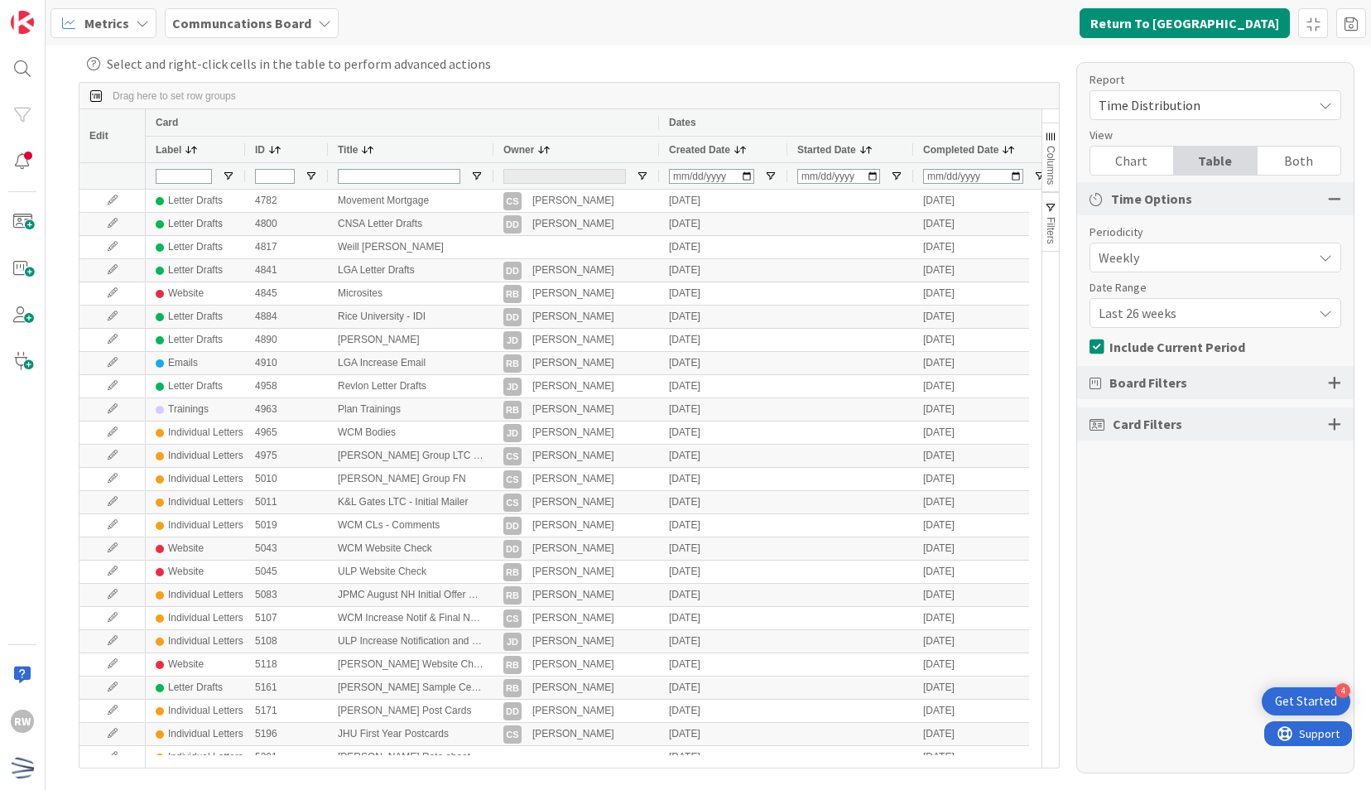
click at [1304, 148] on div "Both" at bounding box center [1298, 160] width 83 height 28
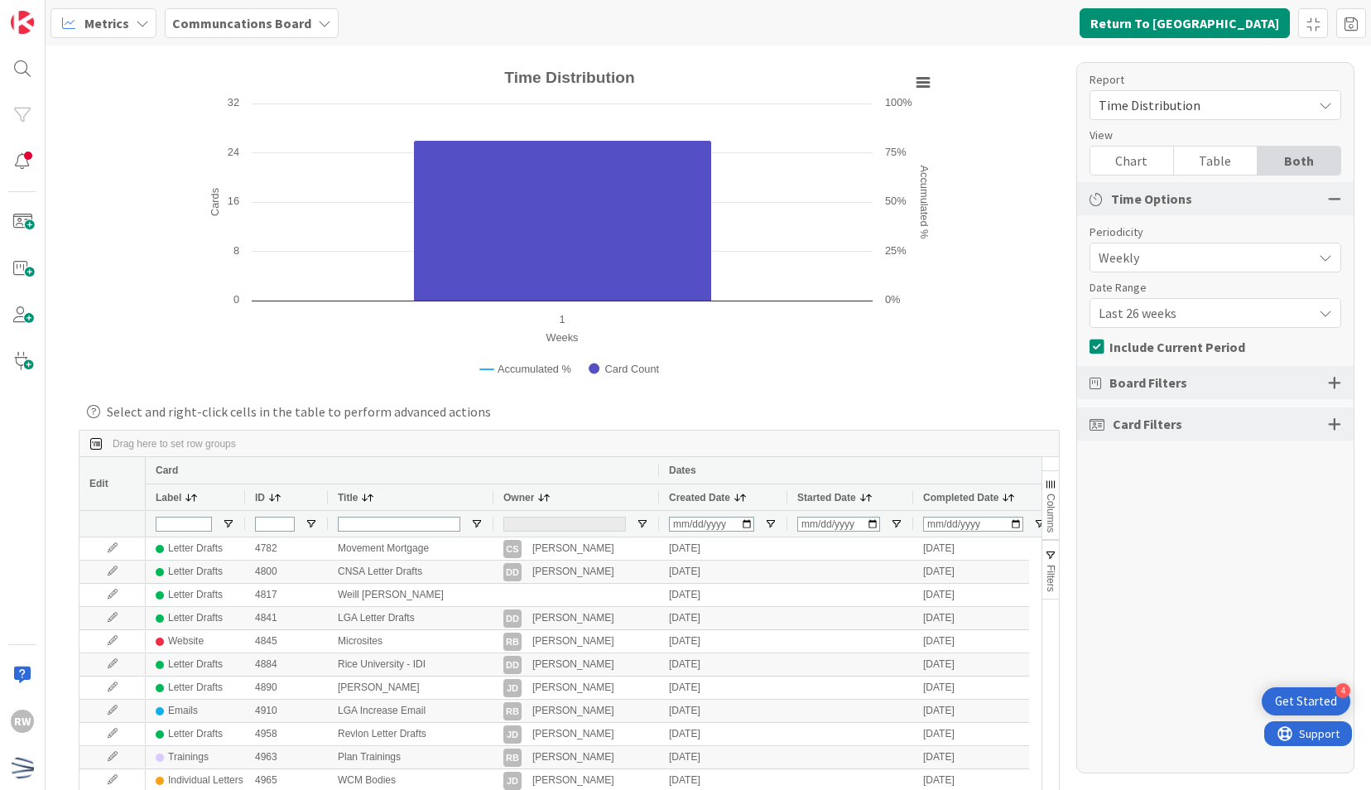
click at [1162, 160] on div "Chart" at bounding box center [1132, 160] width 84 height 28
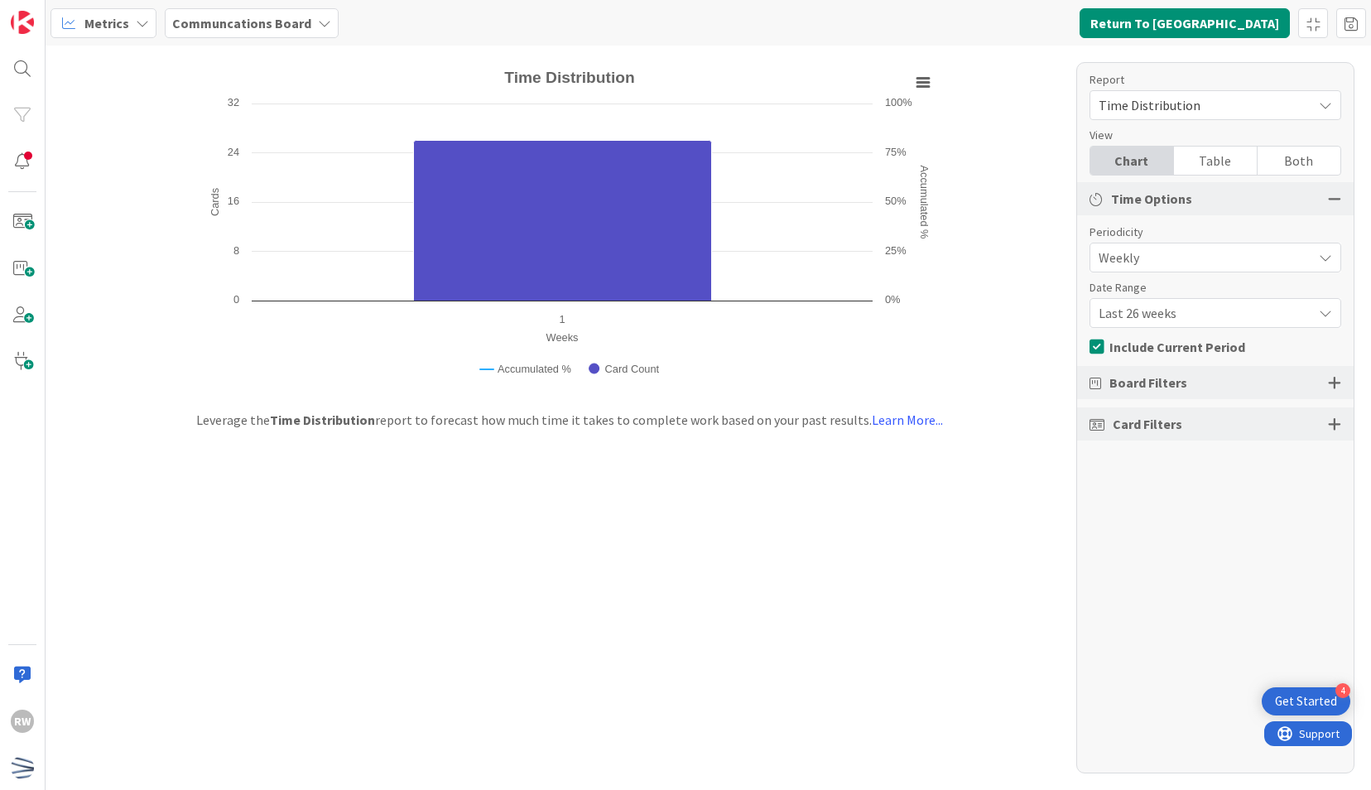
click at [1227, 106] on span "Time Distribution" at bounding box center [1200, 105] width 205 height 23
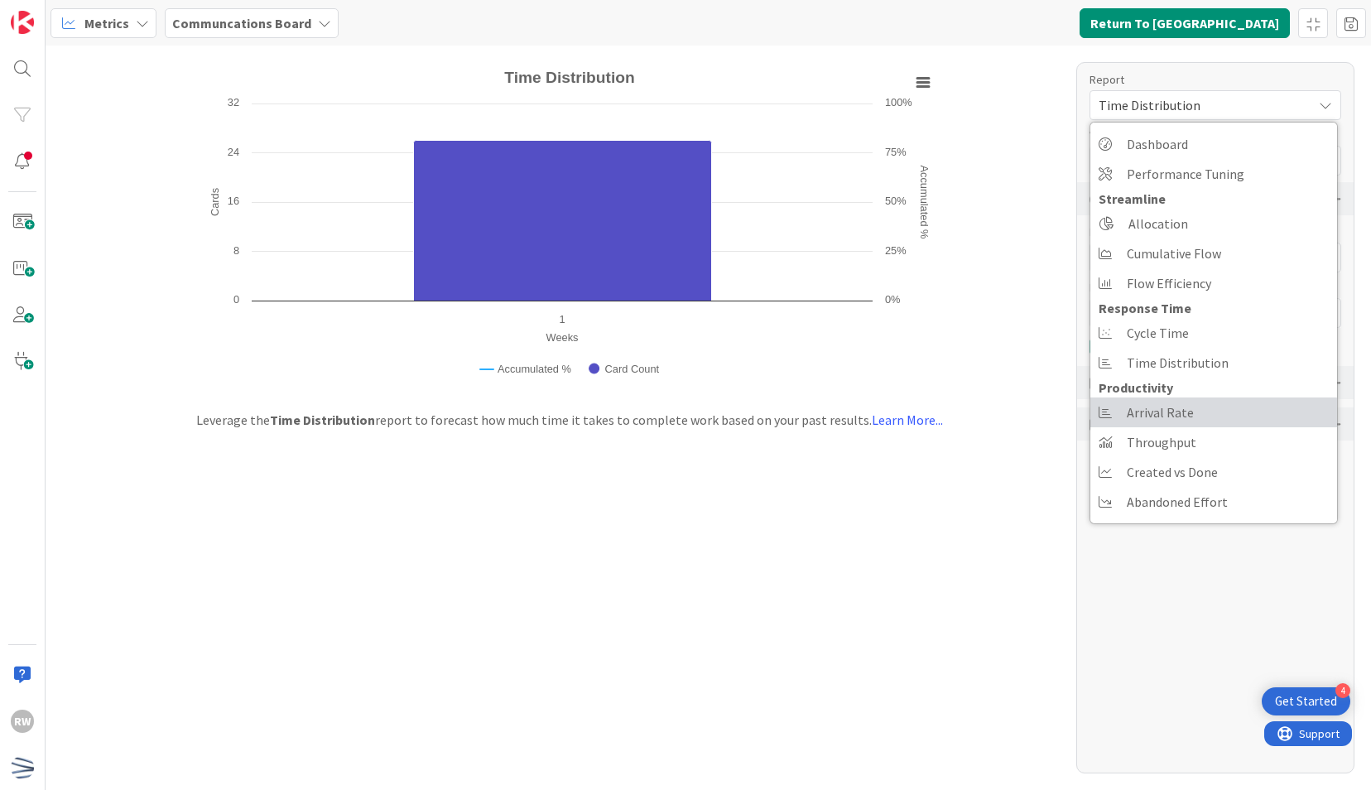
click at [1160, 415] on span "Arrival Rate" at bounding box center [1159, 412] width 67 height 25
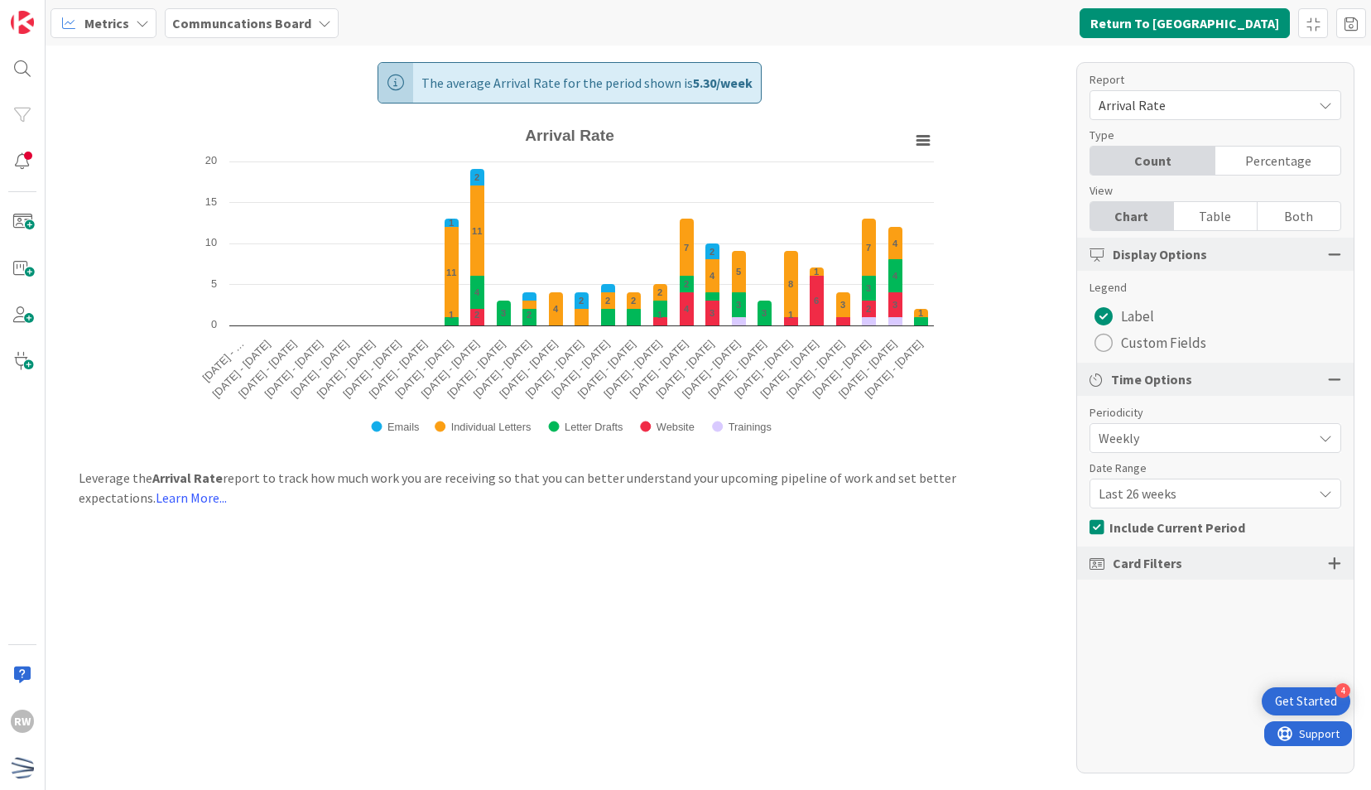
click at [1049, 214] on div "The average Arrival Rate for the period shown is 5.30 / week Created with Highc…" at bounding box center [708, 418] width 1325 height 744
click at [1188, 103] on span "Arrival Rate" at bounding box center [1200, 105] width 205 height 23
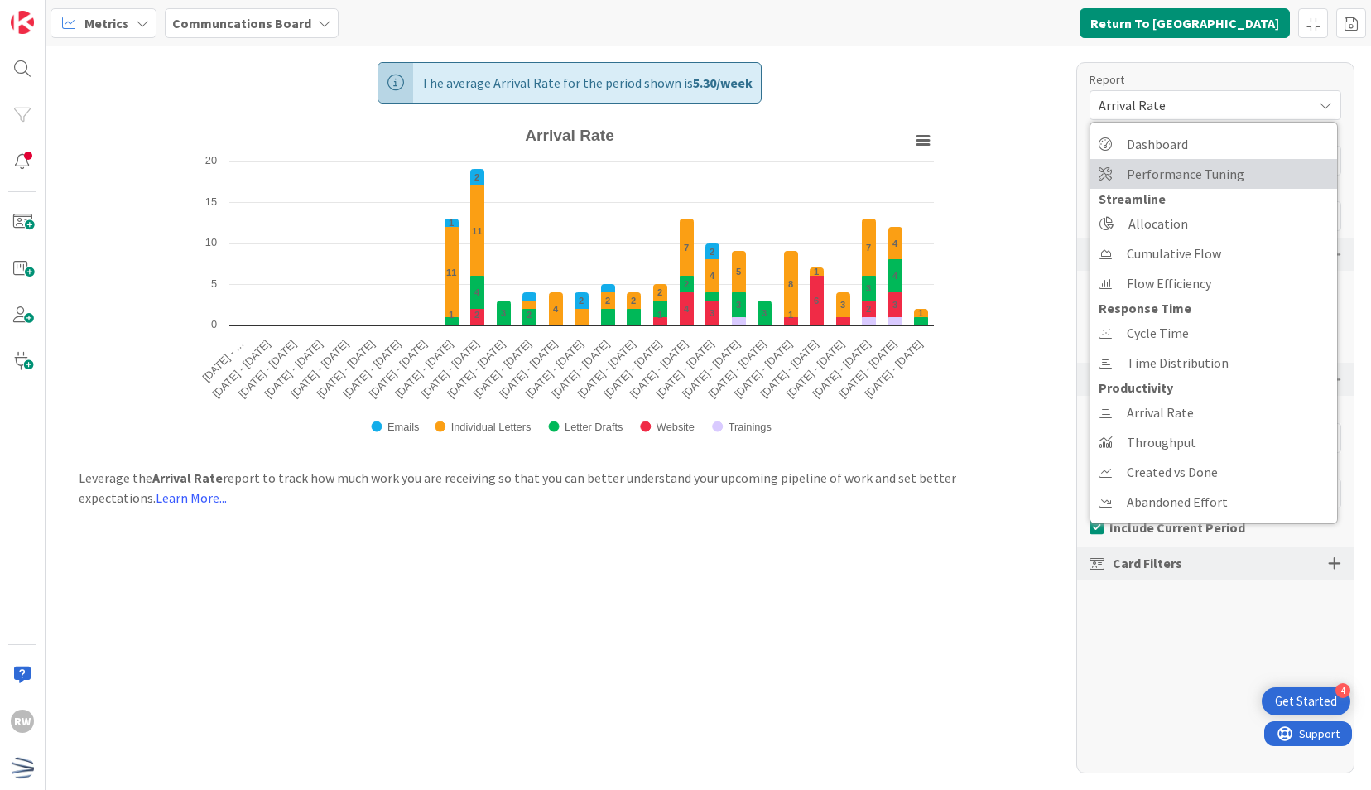
click at [1170, 180] on span "Performance Tuning" at bounding box center [1185, 173] width 118 height 25
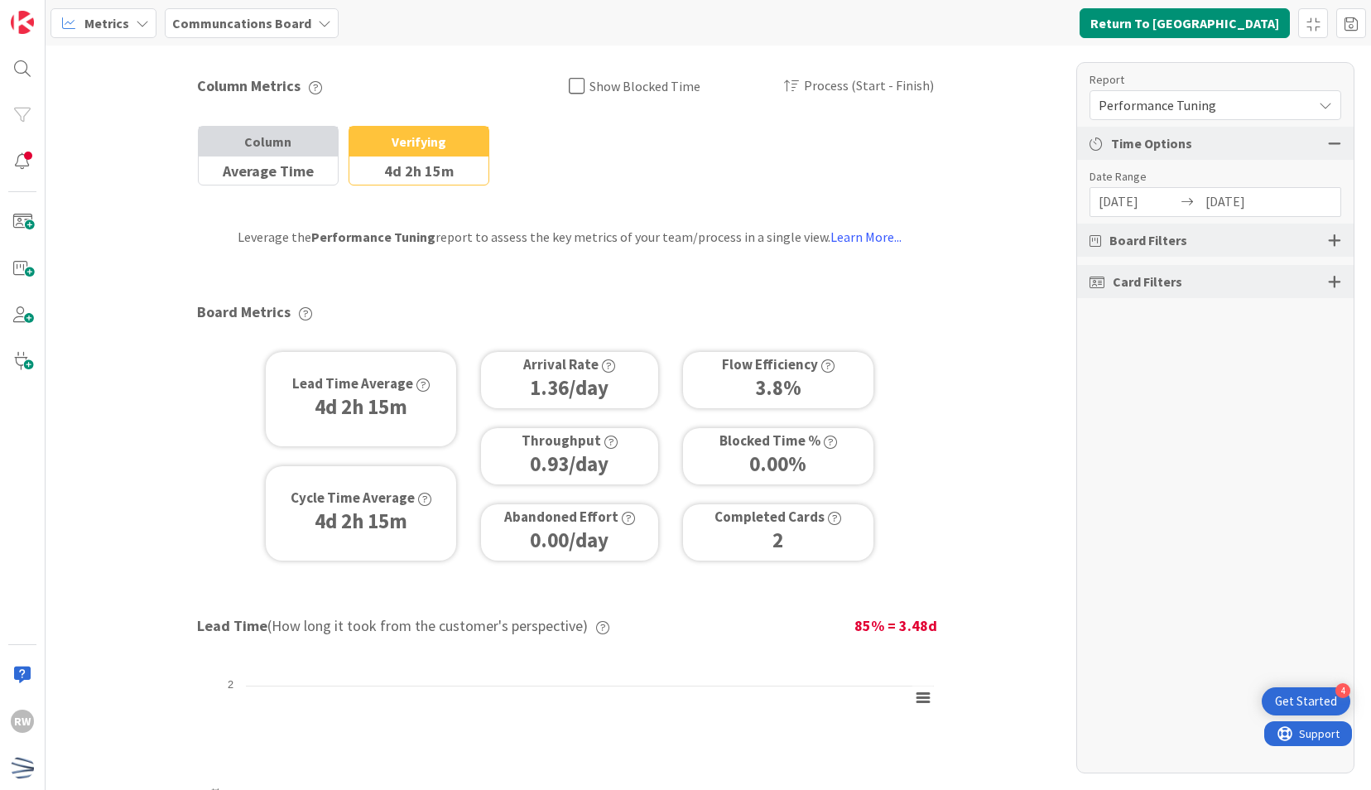
click at [1161, 278] on span "Card Filters" at bounding box center [1147, 281] width 70 height 20
click at [1336, 283] on div at bounding box center [1334, 281] width 13 height 15
click at [1231, 343] on div "All (8/8)" at bounding box center [1215, 341] width 250 height 30
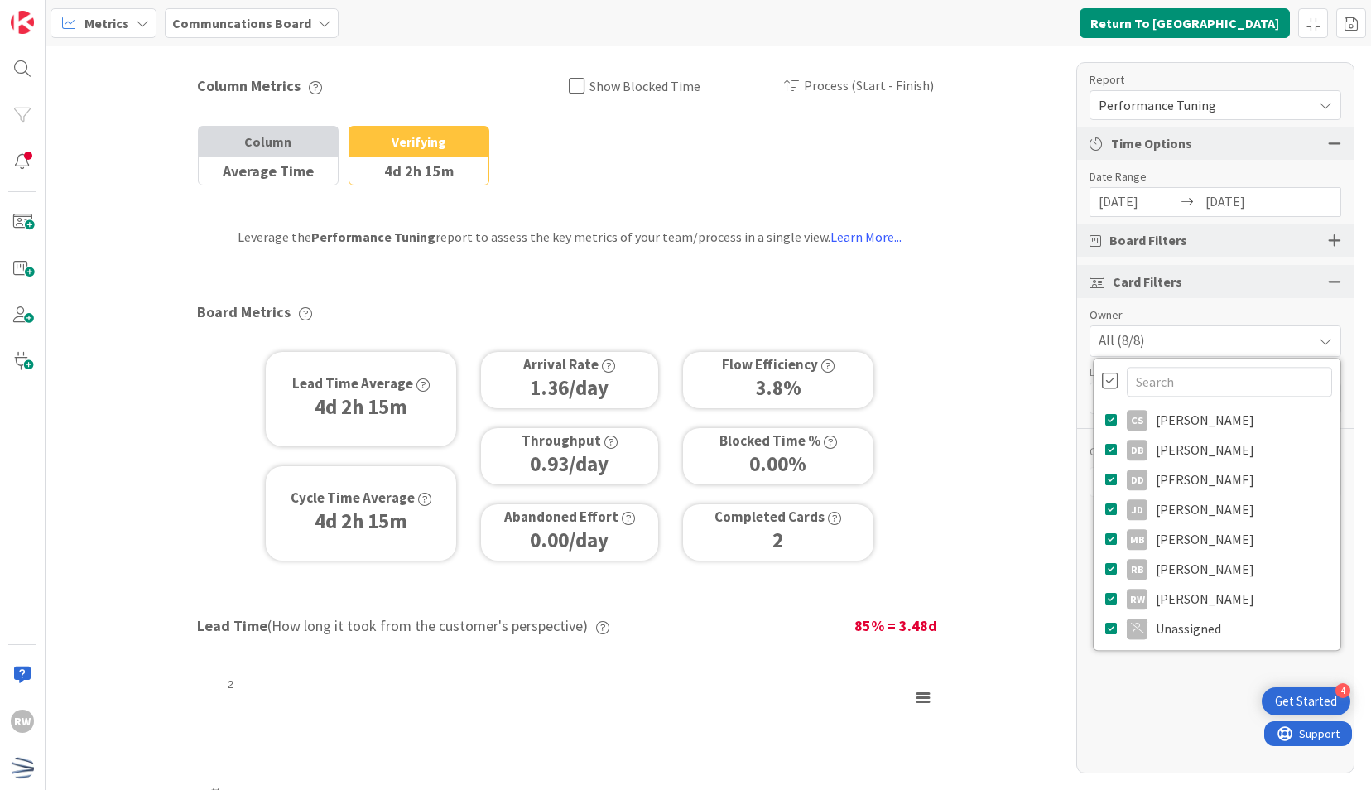
click at [1231, 343] on div "All (8/8)" at bounding box center [1215, 341] width 250 height 30
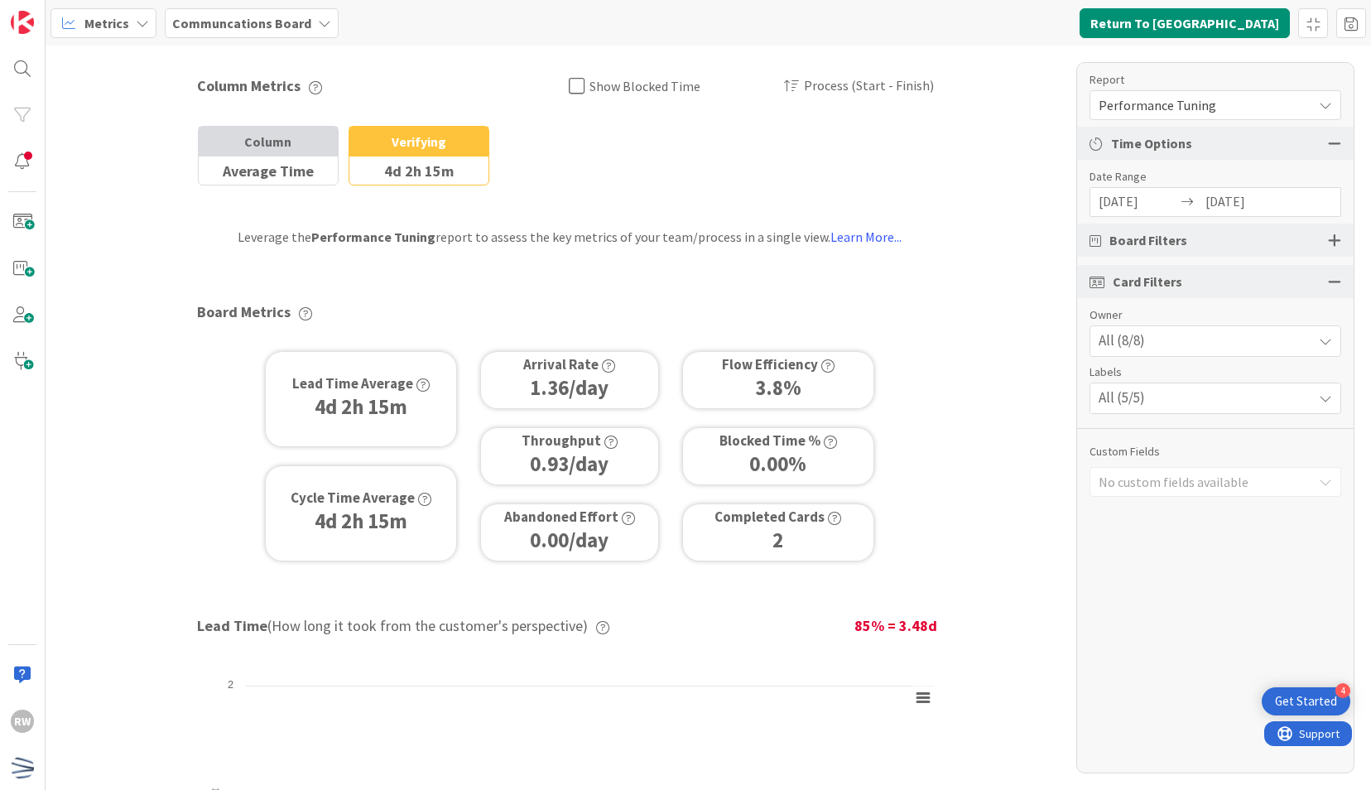
click at [1239, 403] on div "All (5/5)" at bounding box center [1215, 398] width 250 height 30
click at [1104, 429] on div at bounding box center [1110, 438] width 17 height 18
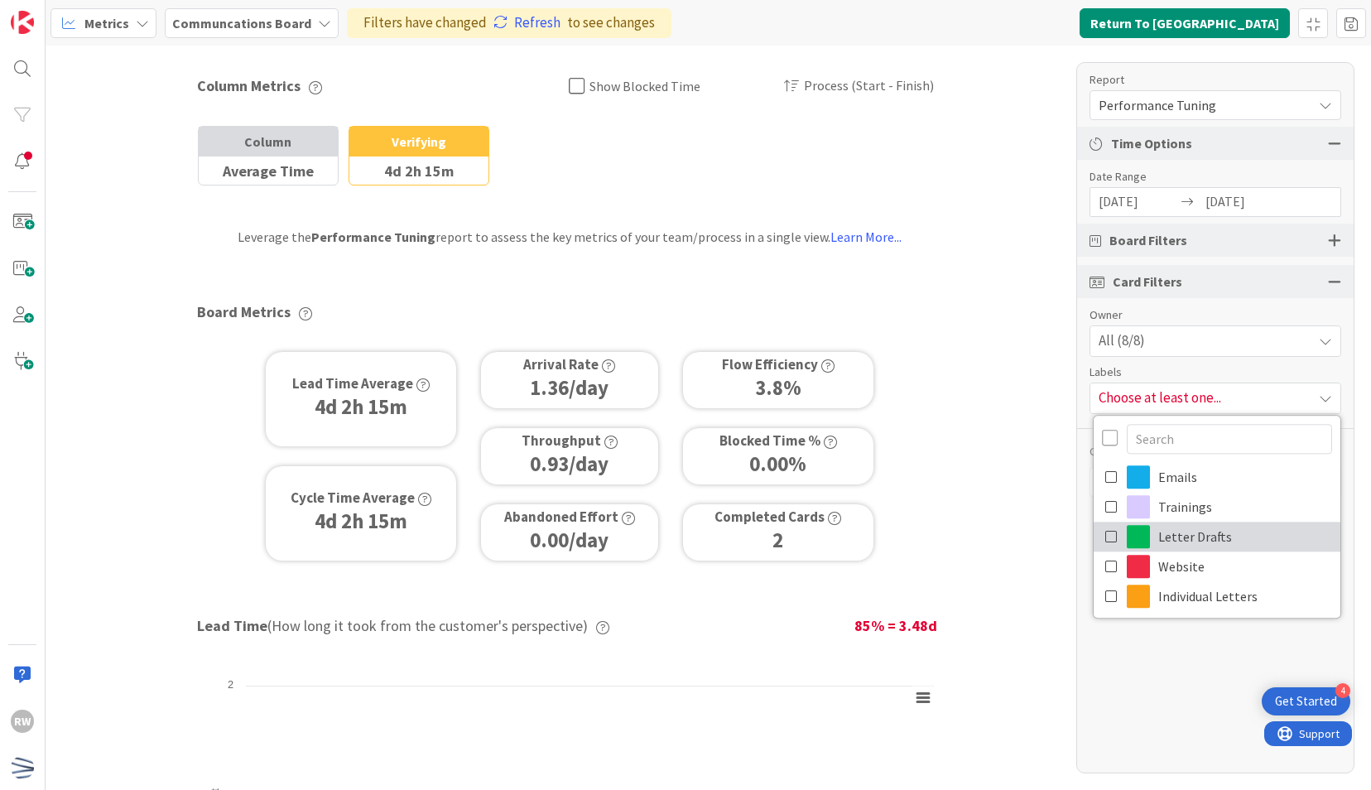
click at [1136, 539] on div at bounding box center [1137, 536] width 23 height 23
click at [1156, 651] on div "Report Performance Tuning Dashboard Performance Tuning Streamline Allocation Cu…" at bounding box center [1215, 417] width 278 height 711
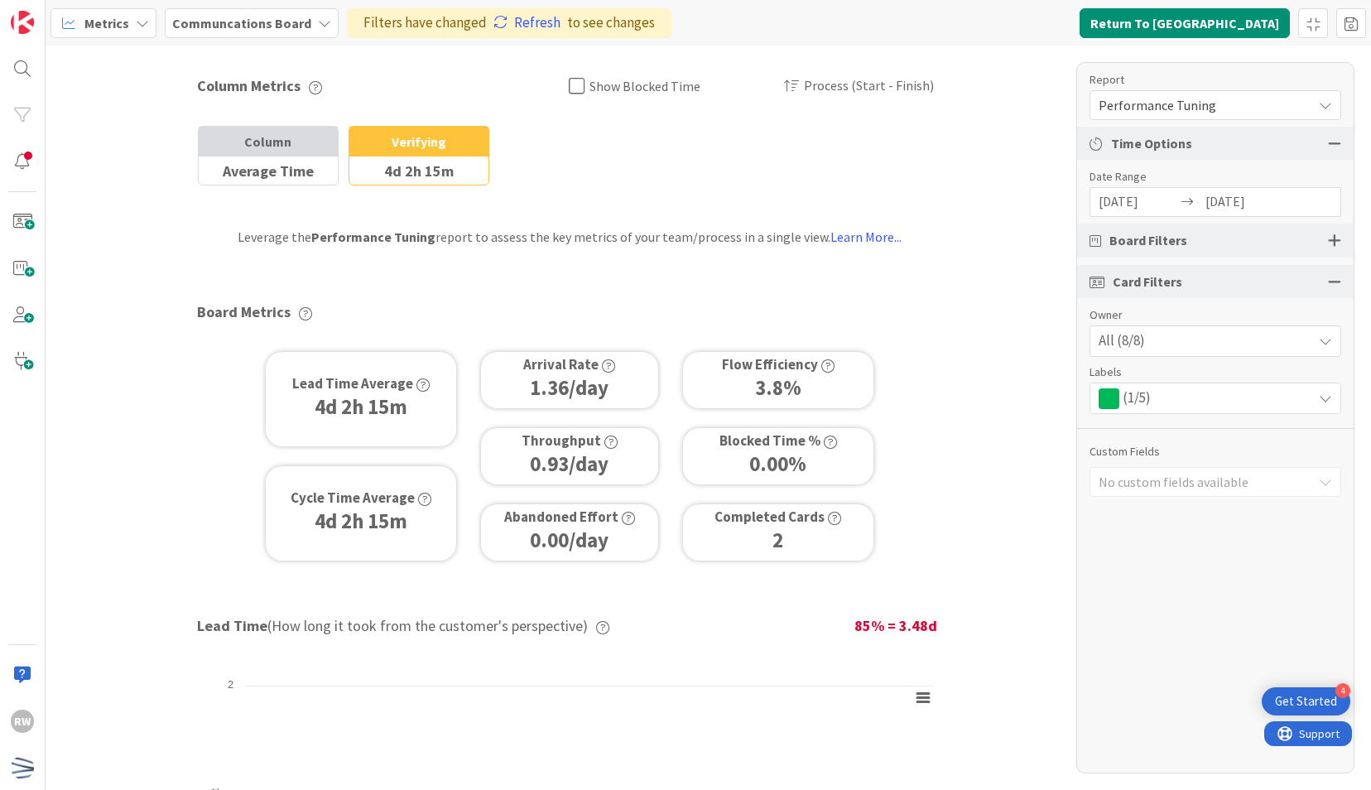
click at [773, 151] on div "Column Average Time Blocked Time % Verifying 4d 2h 15m 0 %" at bounding box center [569, 156] width 745 height 60
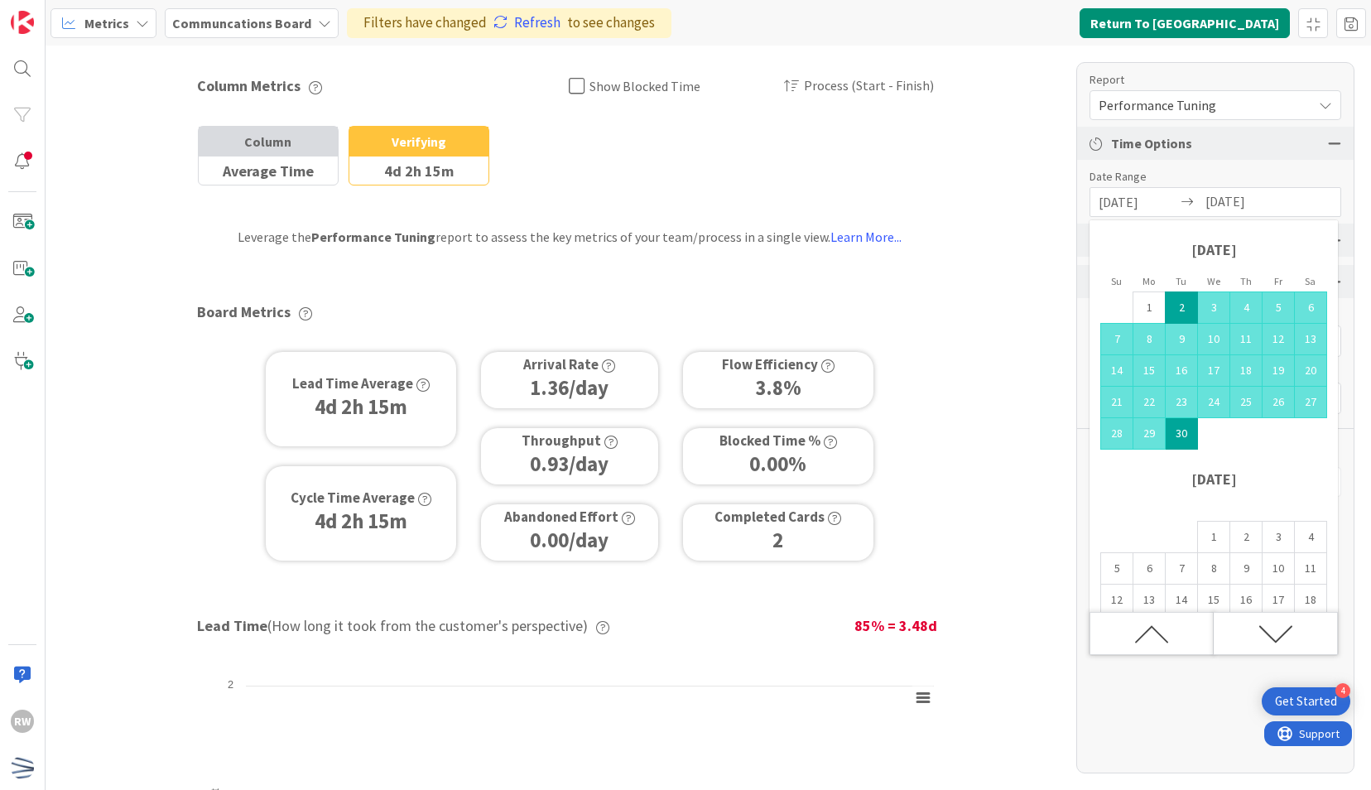
click at [1164, 199] on input "[DATE]" at bounding box center [1137, 202] width 79 height 28
click at [1175, 199] on input "[DATE]" at bounding box center [1137, 202] width 79 height 28
click at [1049, 219] on div "Column Metrics Show Blocked Time Process (Start - Finish) Column Average Time B…" at bounding box center [708, 418] width 1325 height 744
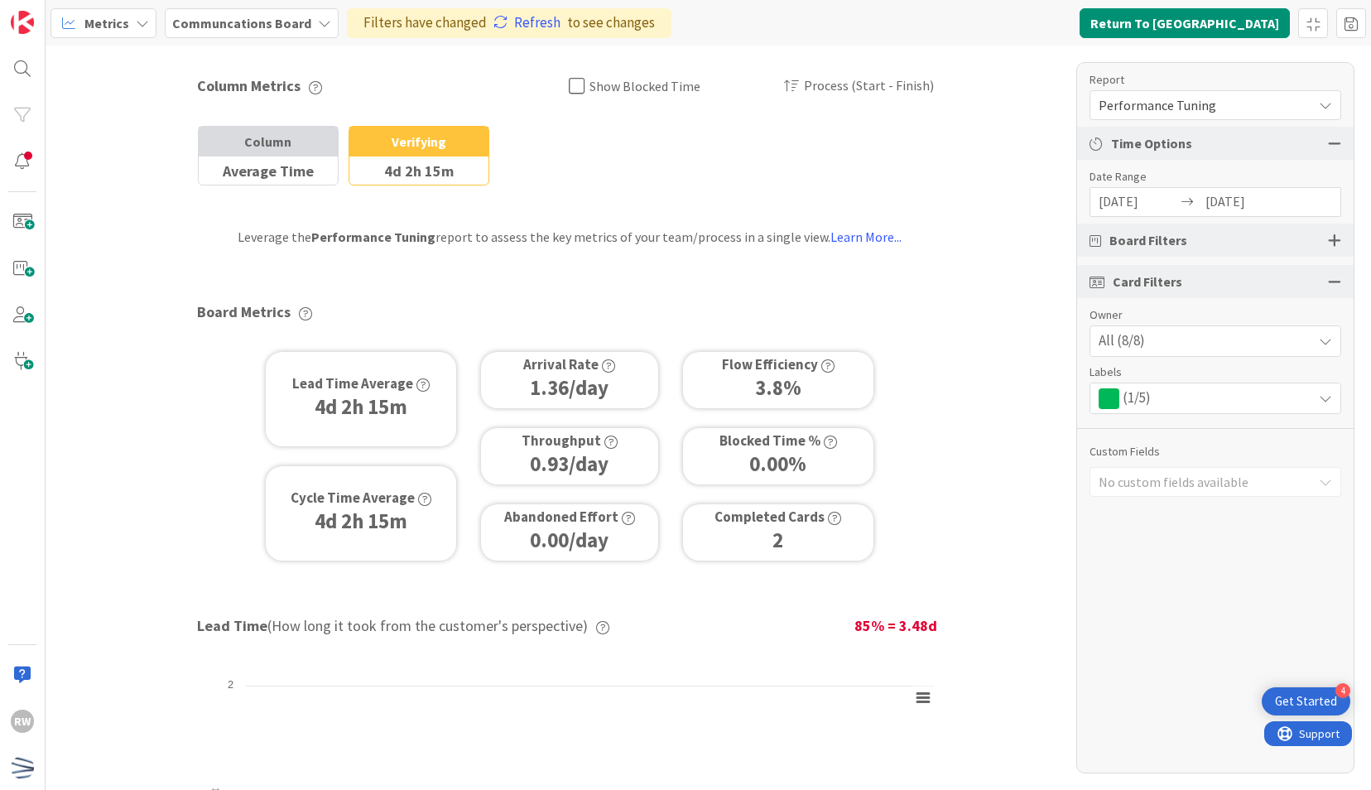
click at [1219, 200] on input "[DATE]" at bounding box center [1244, 202] width 79 height 28
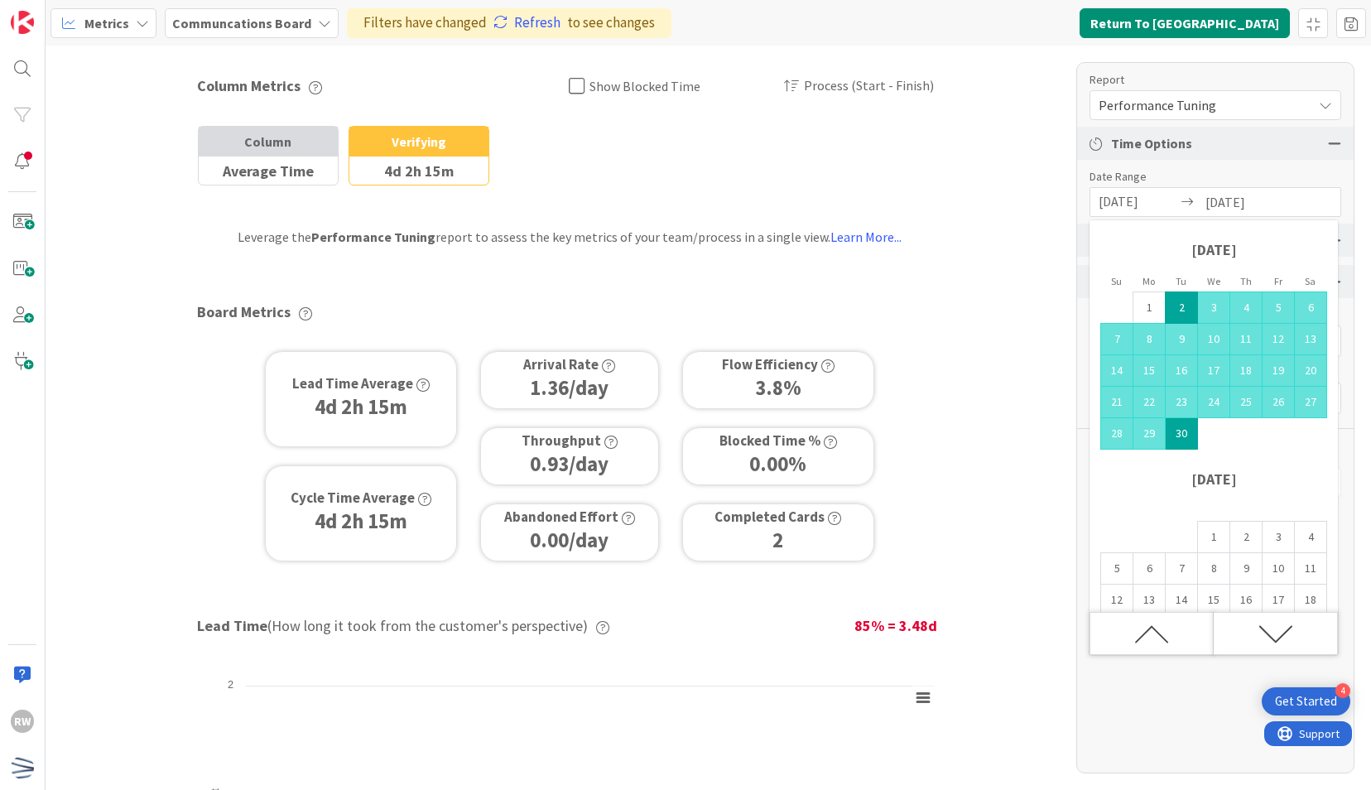
click at [1021, 296] on div "Column Metrics Show Blocked Time Process (Start - Finish) Column Average Time B…" at bounding box center [708, 418] width 1325 height 744
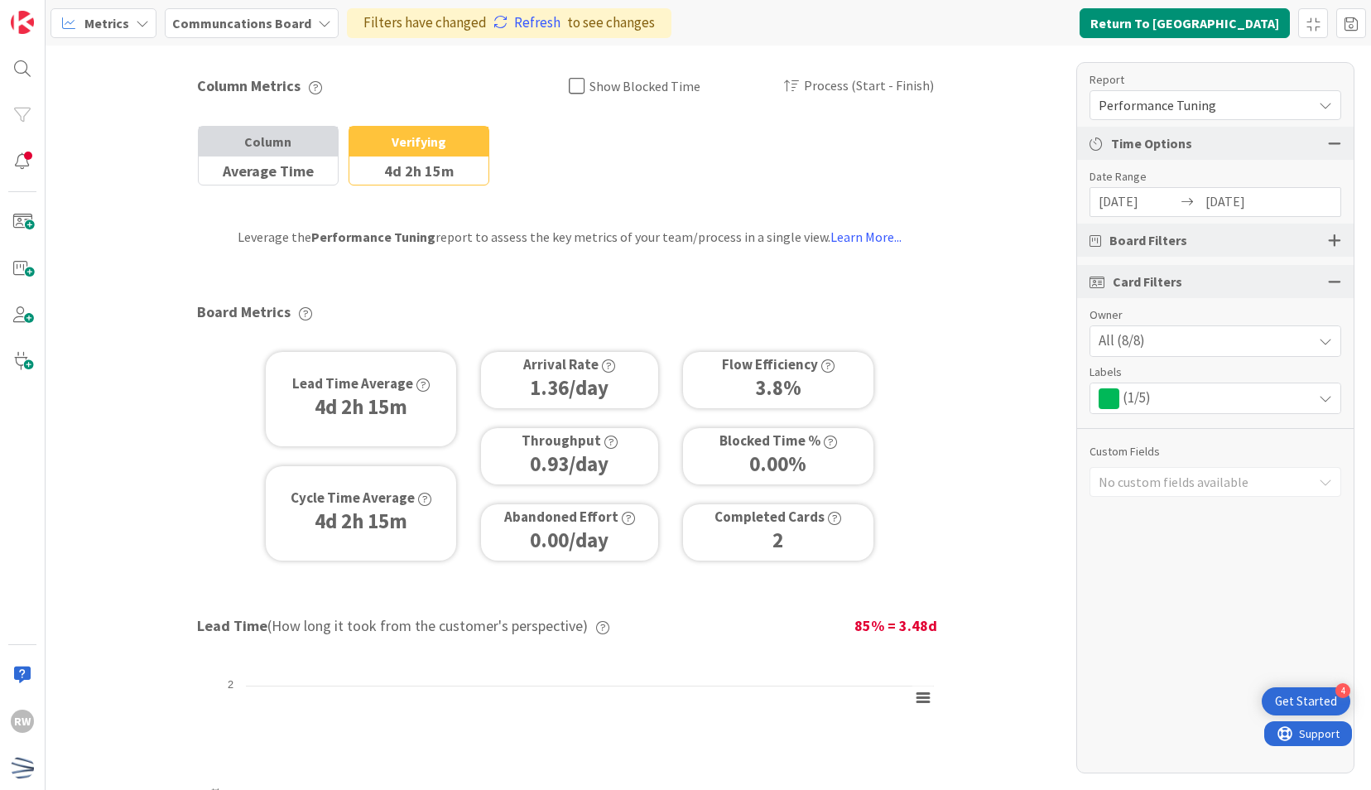
click at [1118, 204] on input "[DATE]" at bounding box center [1137, 202] width 79 height 28
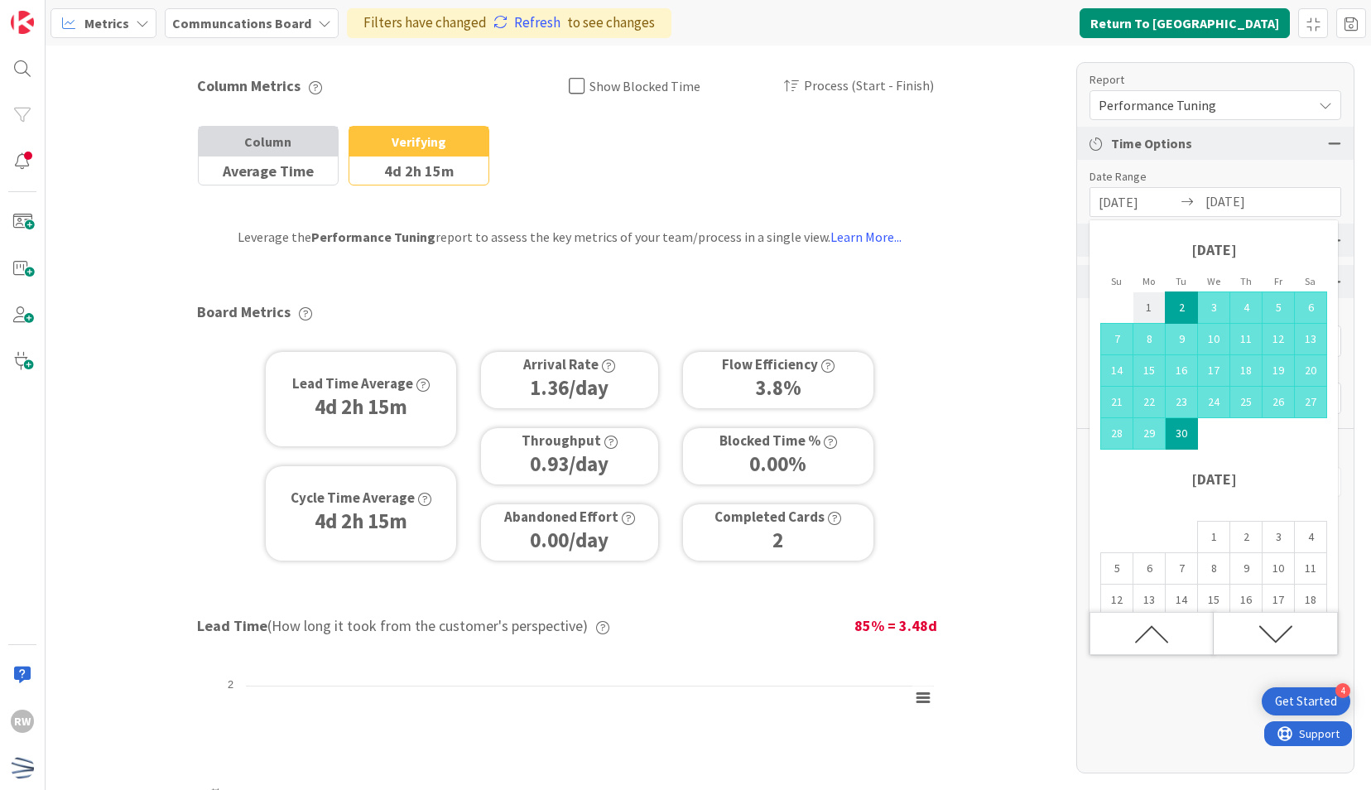
click at [1146, 306] on td "1" at bounding box center [1149, 307] width 32 height 31
click at [1155, 636] on icon "Move backward to switch to the previous month." at bounding box center [1151, 634] width 35 height 35
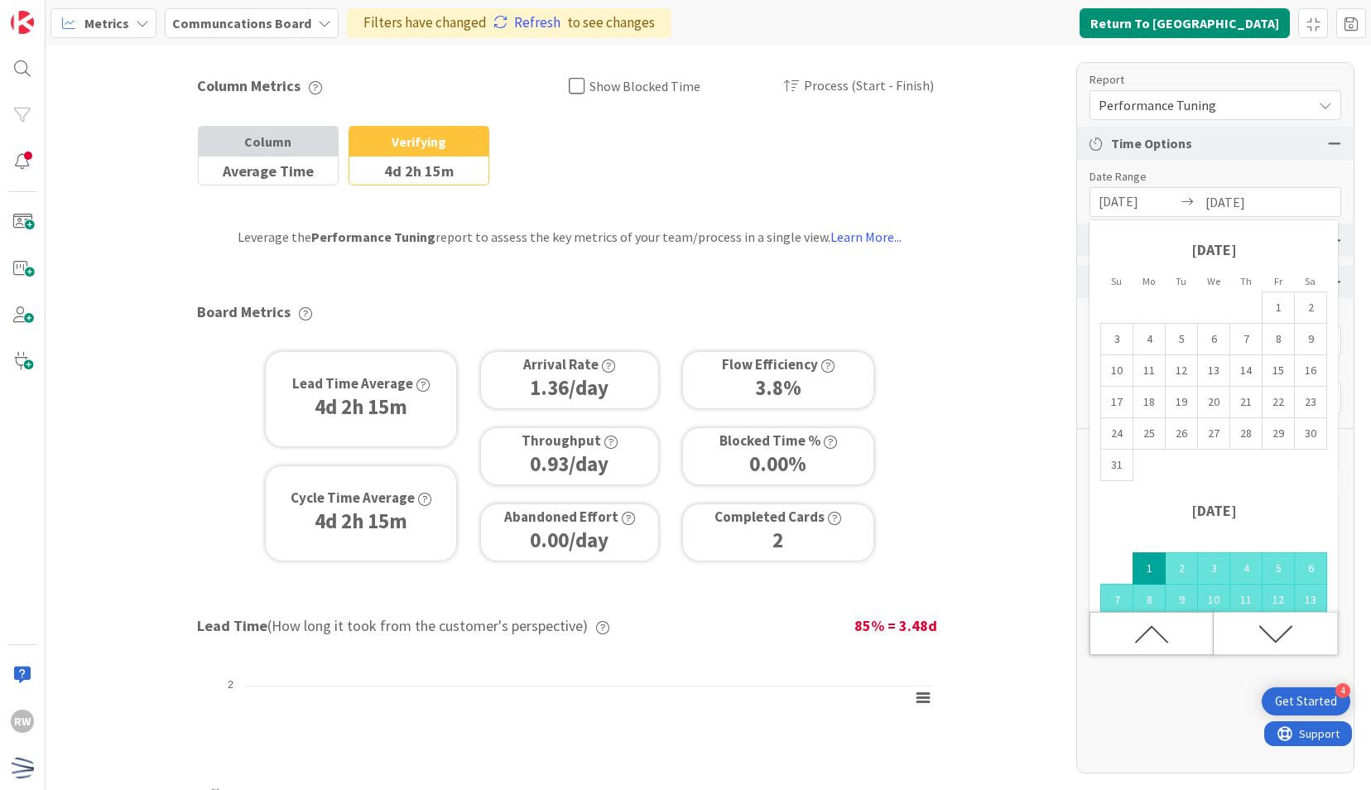
click at [1155, 636] on icon "Move backward to switch to the previous month." at bounding box center [1151, 634] width 35 height 35
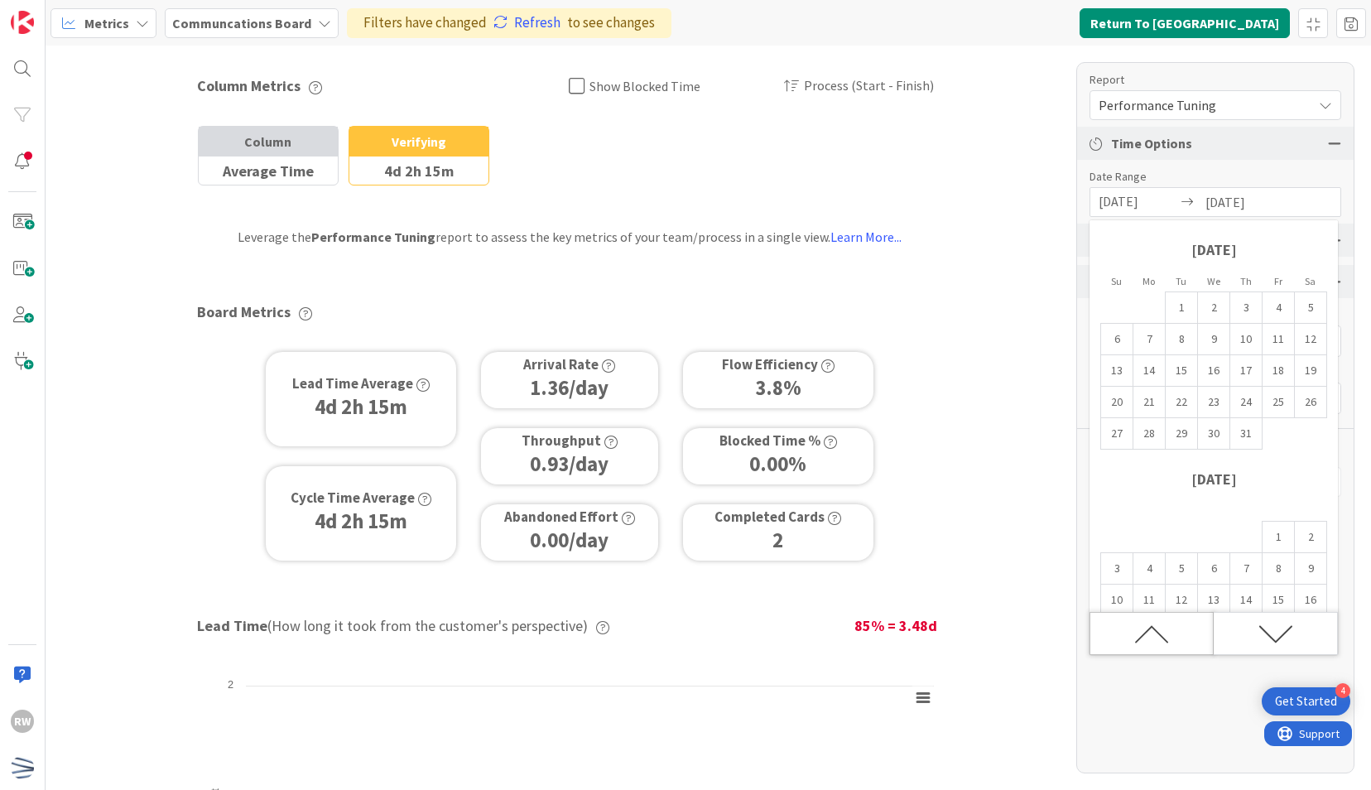
click at [1164, 632] on icon "Move backward to switch to the previous month." at bounding box center [1151, 634] width 35 height 35
click at [1109, 297] on td "1" at bounding box center [1117, 307] width 32 height 31
type input "[DATE]"
click at [1260, 638] on icon "Move forward to switch to the next month." at bounding box center [1275, 634] width 35 height 35
click at [1264, 641] on icon "Move forward to switch to the next month." at bounding box center [1275, 634] width 35 height 35
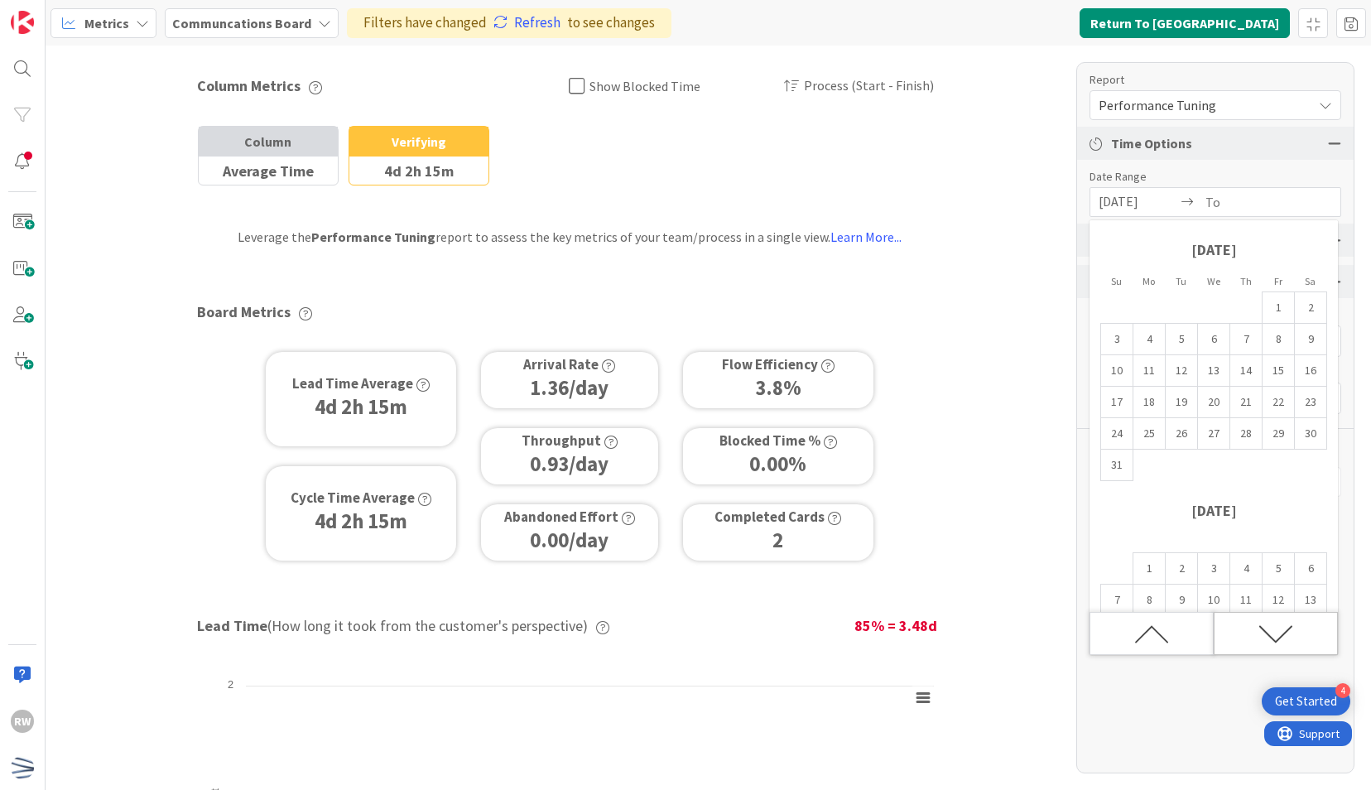
click at [1266, 646] on icon "Move forward to switch to the next month." at bounding box center [1275, 634] width 35 height 35
click at [1181, 435] on td "30" at bounding box center [1181, 433] width 32 height 31
type input "[DATE]"
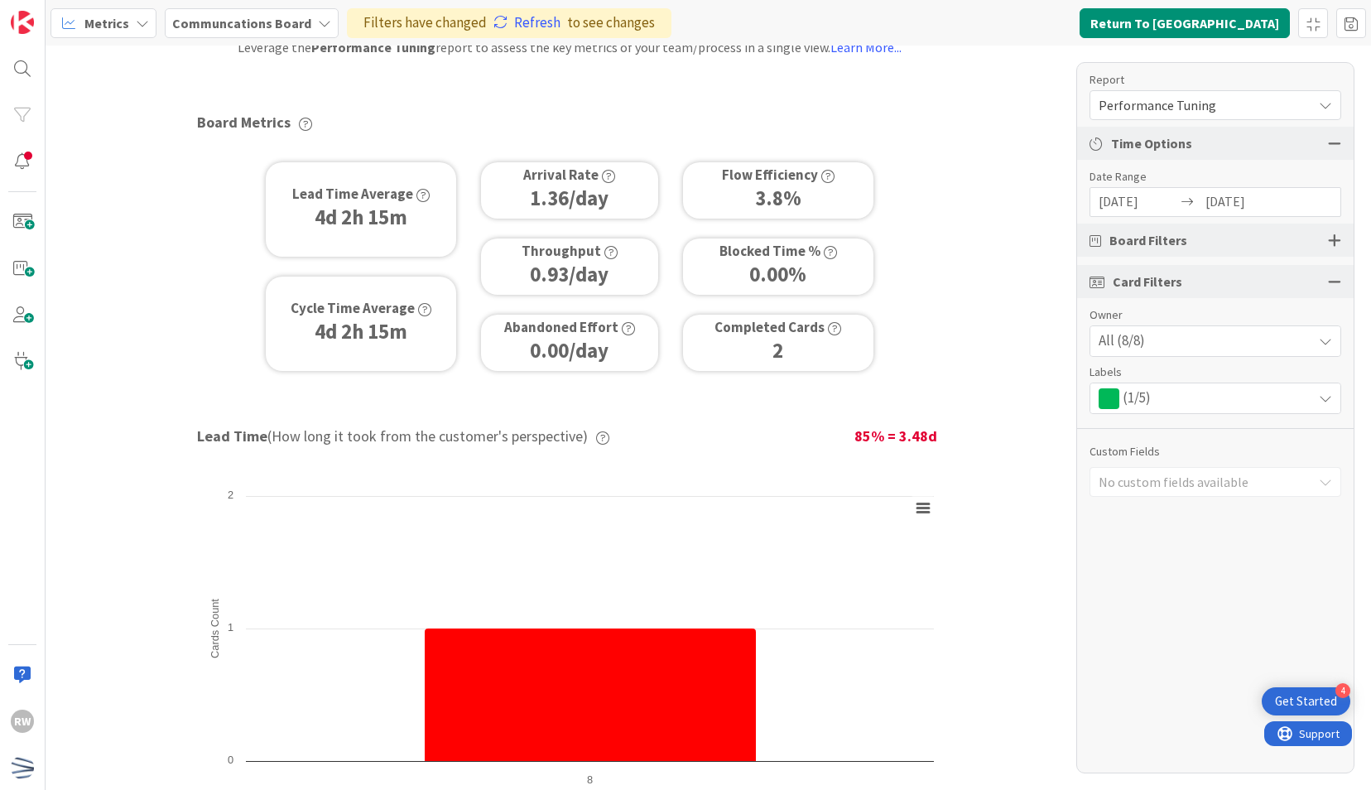
scroll to position [190, 0]
click at [987, 233] on div "Column Metrics Show Blocked Time Process (Start - Finish) Column Average Time B…" at bounding box center [708, 418] width 1325 height 744
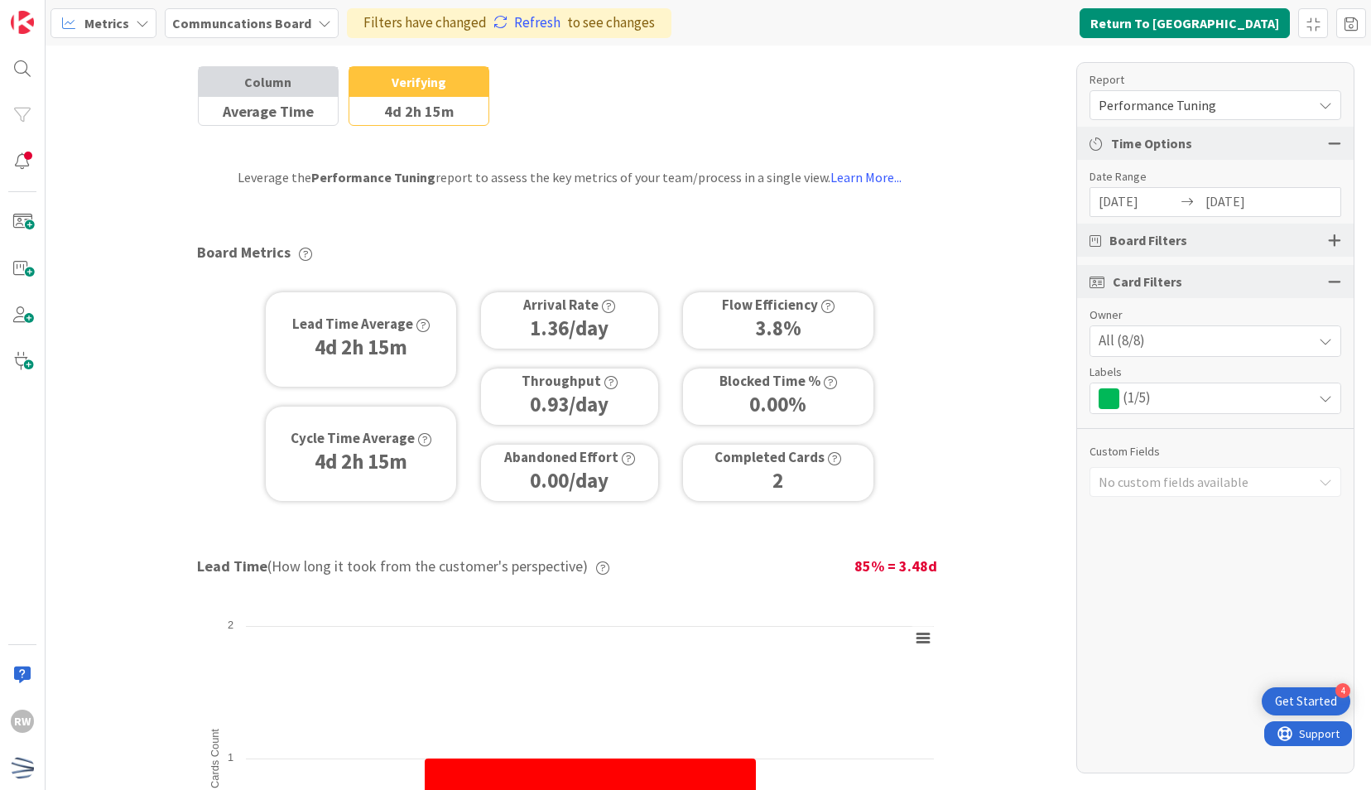
scroll to position [61, 0]
click at [418, 439] on icon "button" at bounding box center [424, 437] width 13 height 13
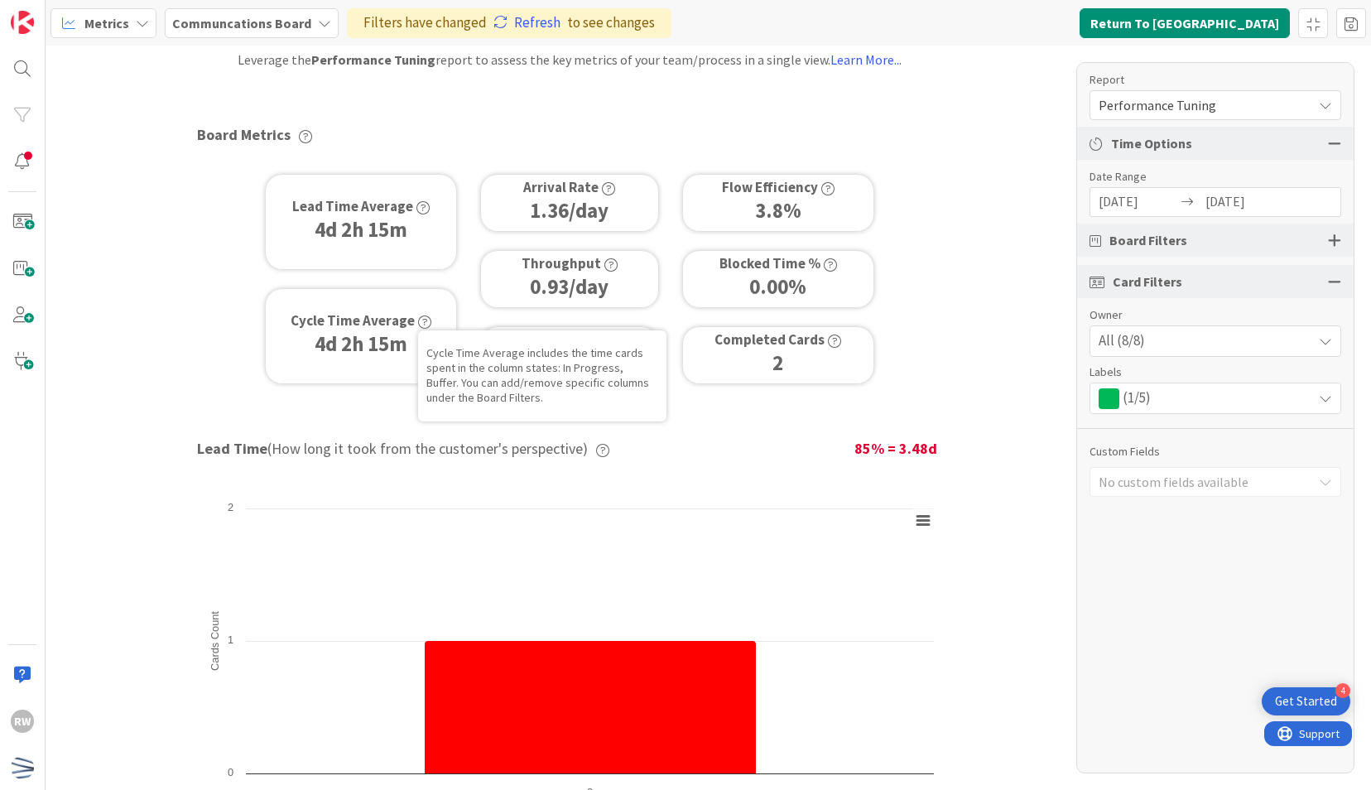
scroll to position [168, 0]
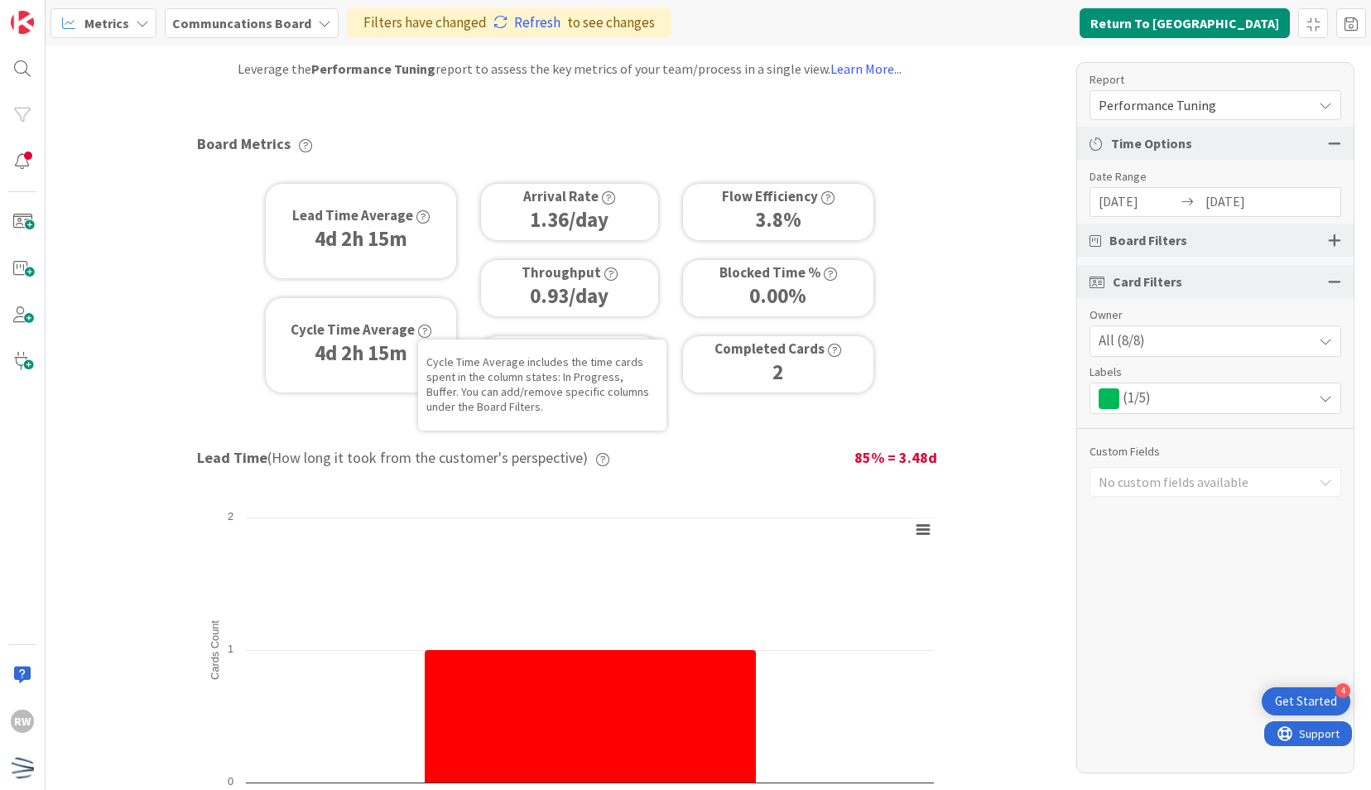
click at [1334, 247] on div "Board Filters" at bounding box center [1215, 239] width 276 height 33
click at [1335, 244] on div at bounding box center [1334, 240] width 13 height 15
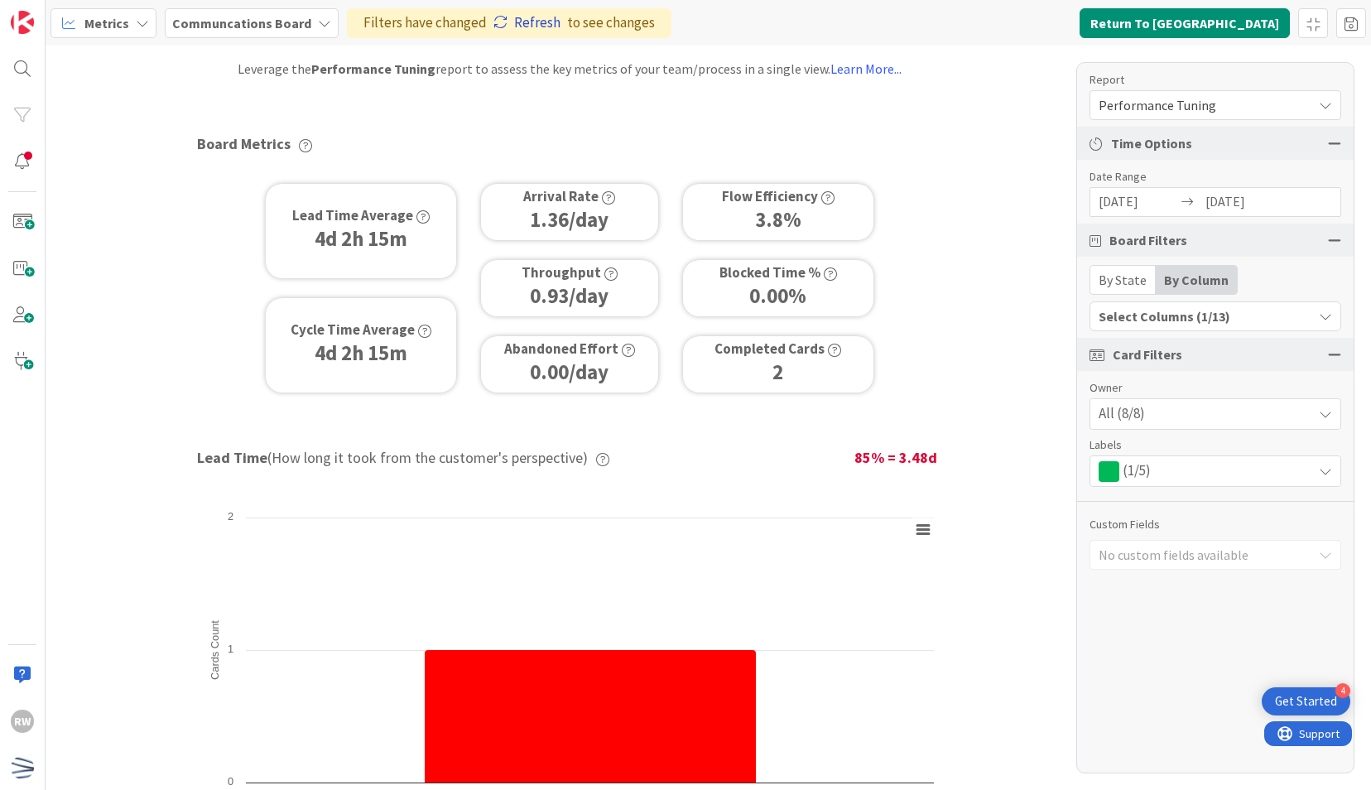
click at [522, 18] on link "Refresh" at bounding box center [526, 23] width 67 height 22
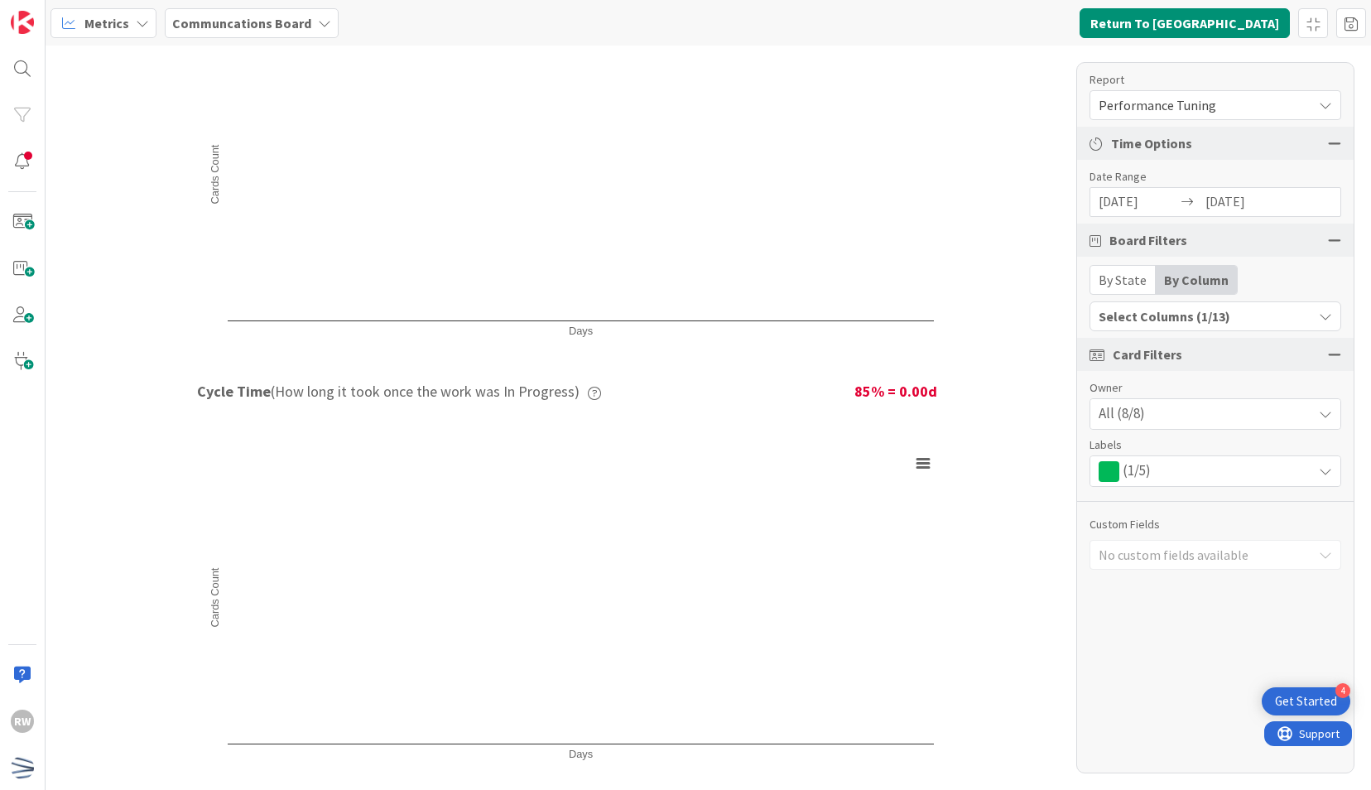
scroll to position [0, 0]
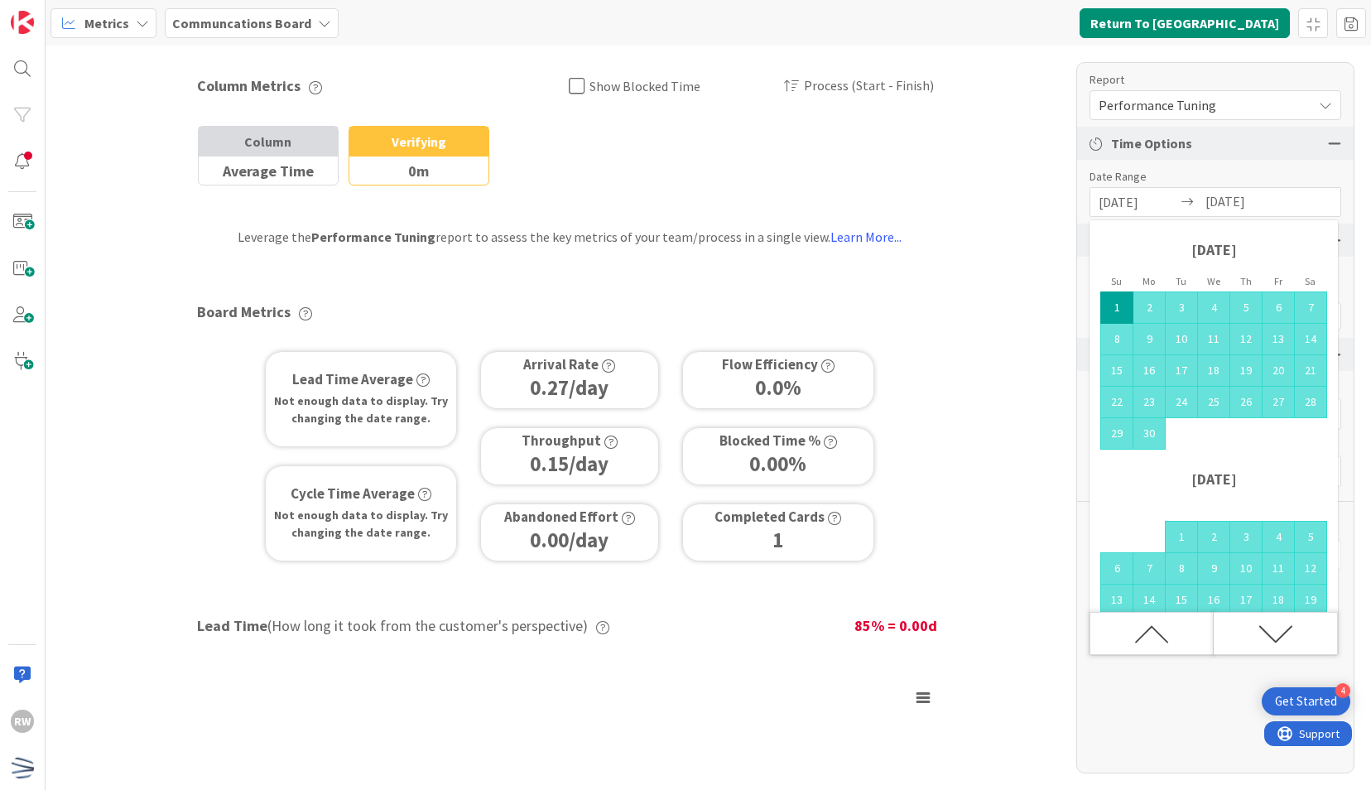
click at [1144, 204] on input "[DATE]" at bounding box center [1137, 202] width 79 height 28
click at [1023, 326] on div "Column Metrics Show Blocked Time Process (Start - Finish) Column Average Time B…" at bounding box center [708, 418] width 1325 height 744
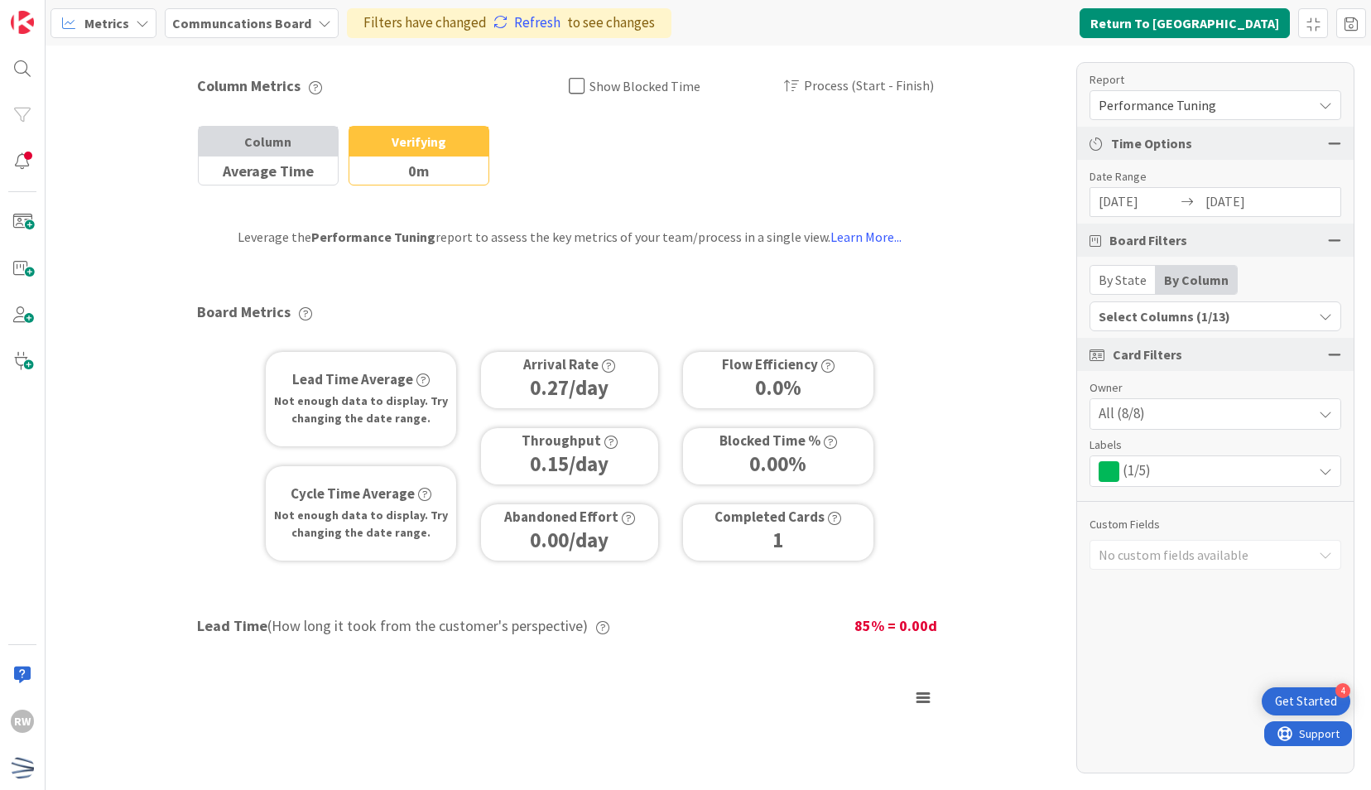
click at [1126, 318] on div "Select Columns (1/13)" at bounding box center [1201, 316] width 222 height 22
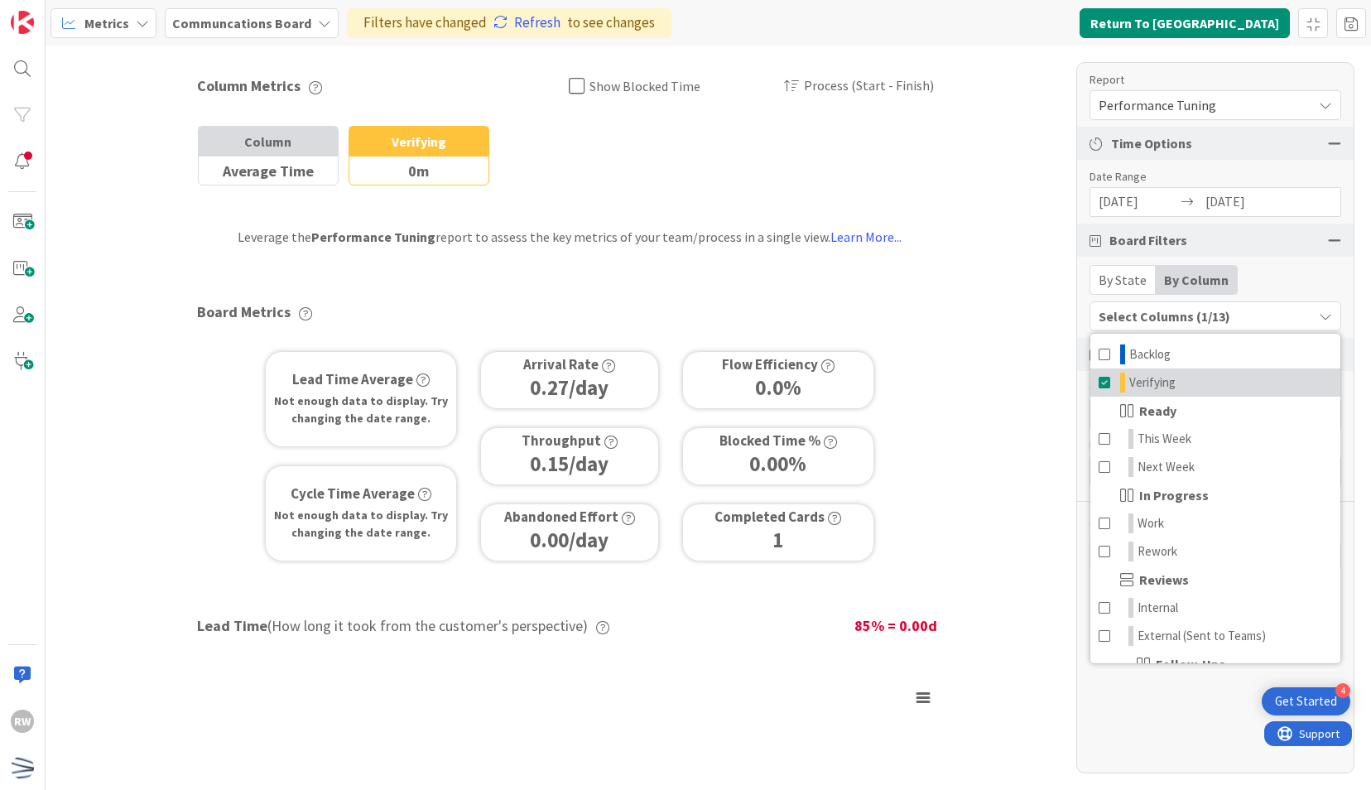
scroll to position [1, 0]
click at [1063, 319] on div "Column Metrics Show Blocked Time Process (Start - Finish) Column Average Time B…" at bounding box center [708, 418] width 1325 height 744
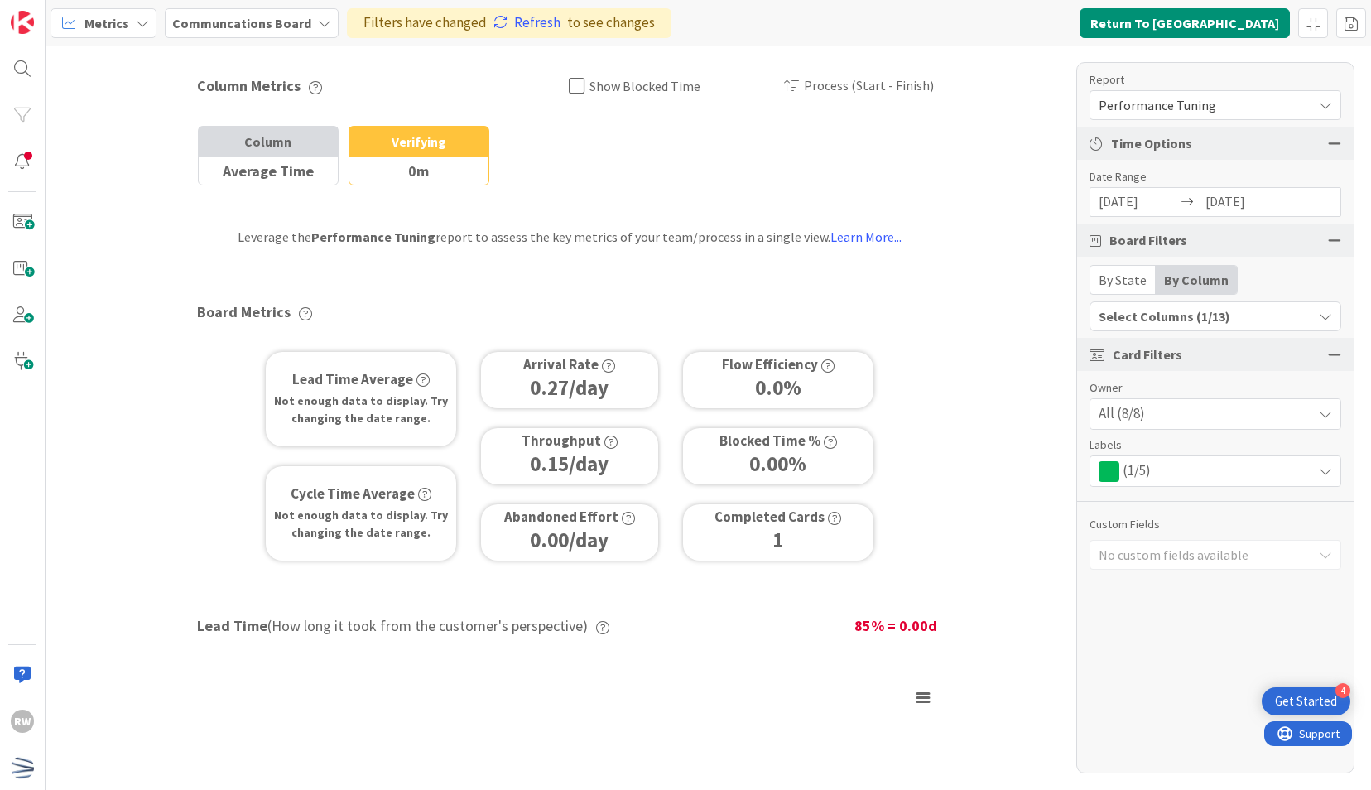
click at [1117, 280] on div "By State" at bounding box center [1122, 280] width 65 height 28
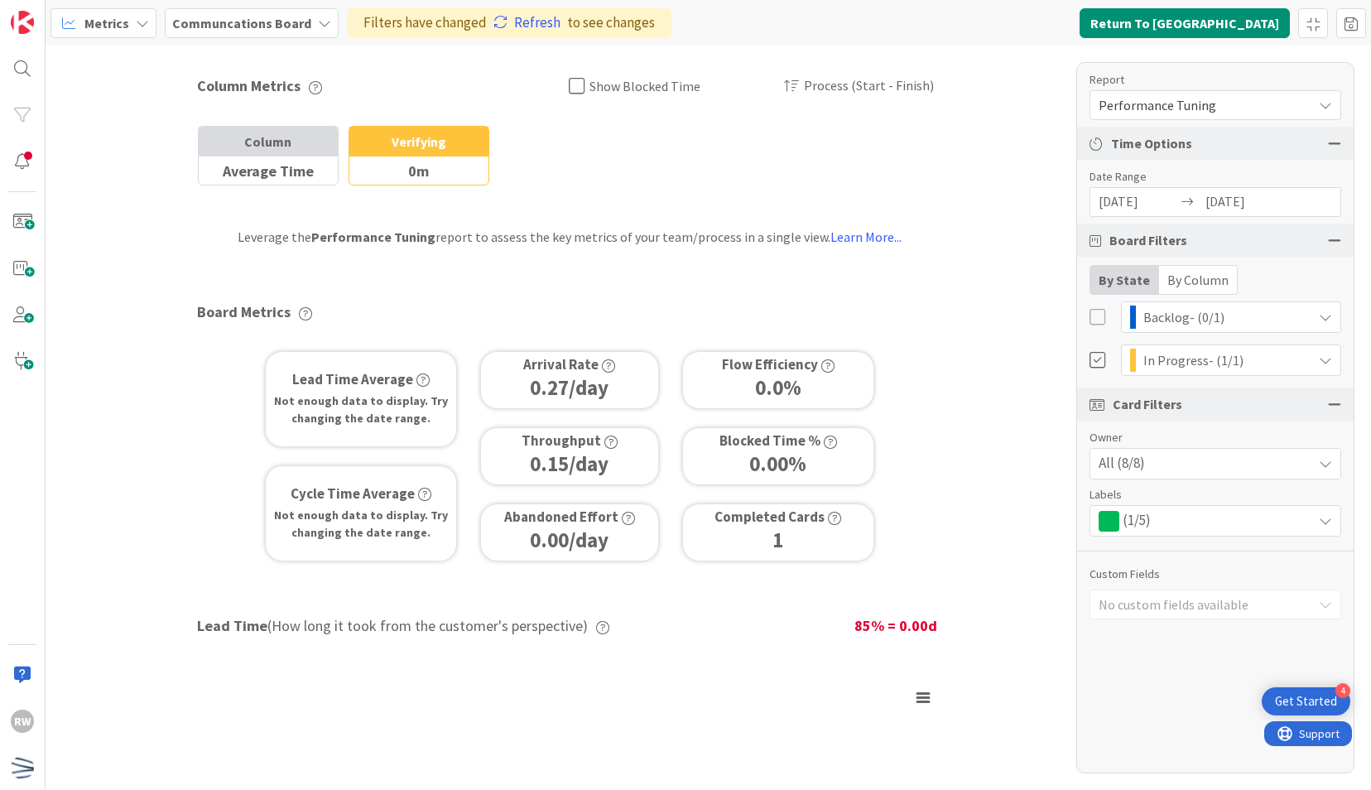
click at [1212, 359] on div "In Progress - (1/1)" at bounding box center [1231, 360] width 202 height 30
click at [1191, 316] on div "Backlog - (0/1)" at bounding box center [1231, 317] width 202 height 30
drag, startPoint x: 1191, startPoint y: 316, endPoint x: 1179, endPoint y: 276, distance: 41.6
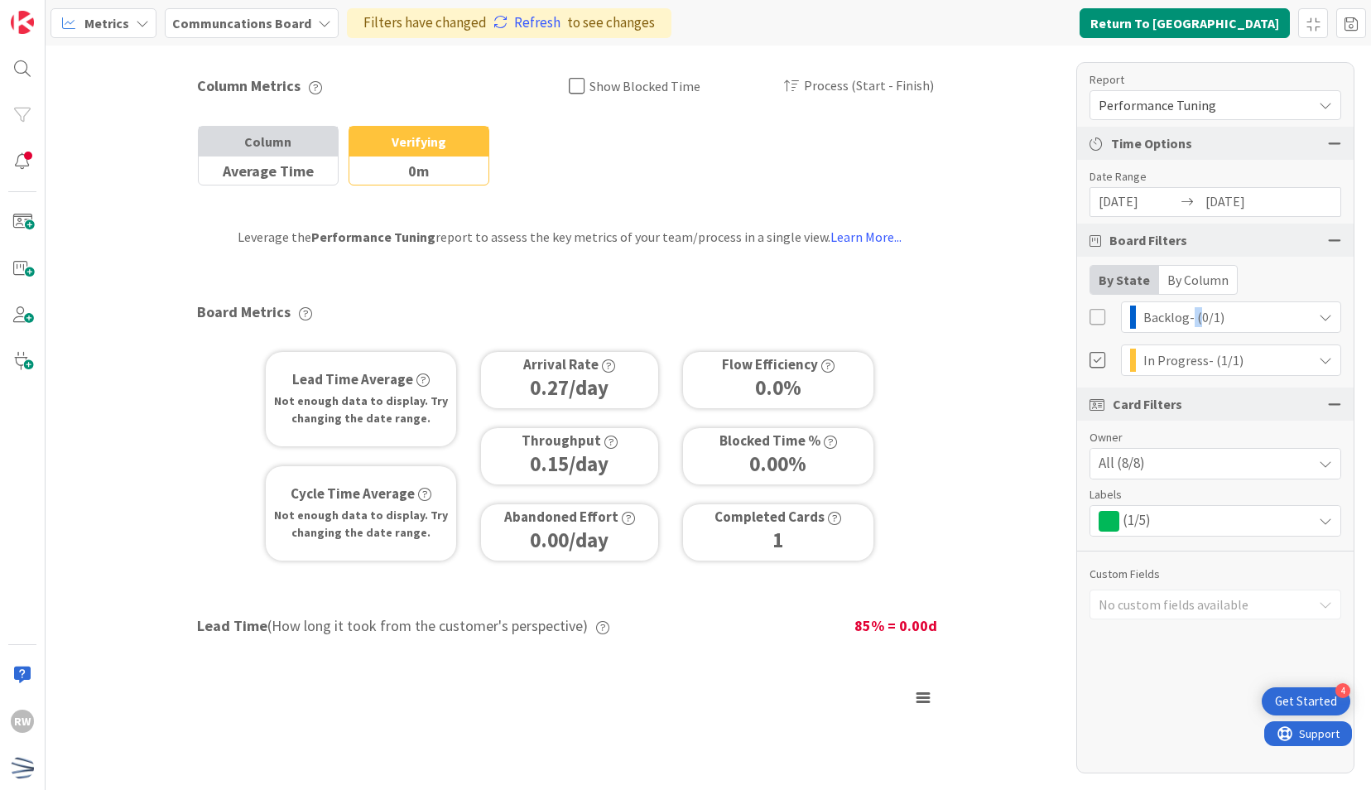
click at [1179, 276] on div "By Column" at bounding box center [1198, 280] width 78 height 28
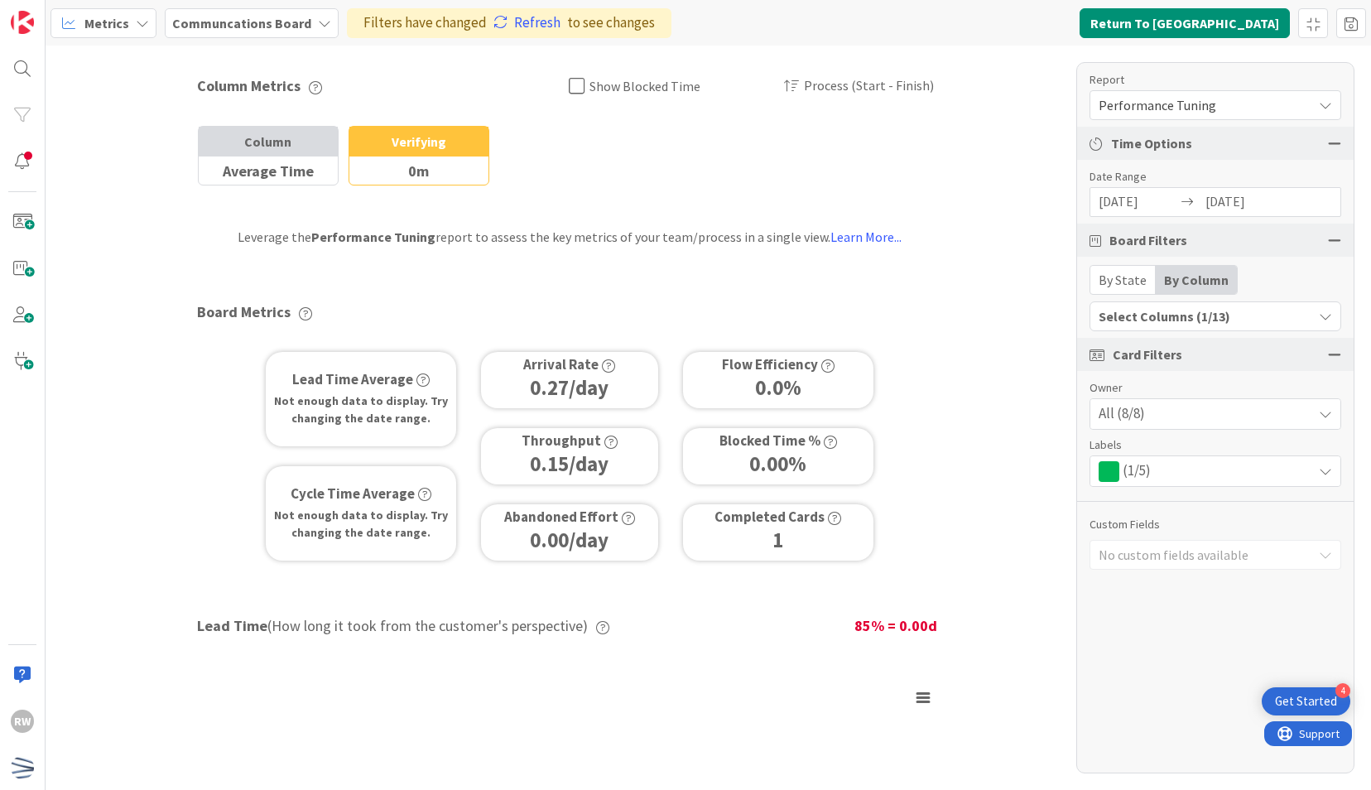
click at [1193, 327] on button "Select Columns (1/13)" at bounding box center [1215, 316] width 252 height 30
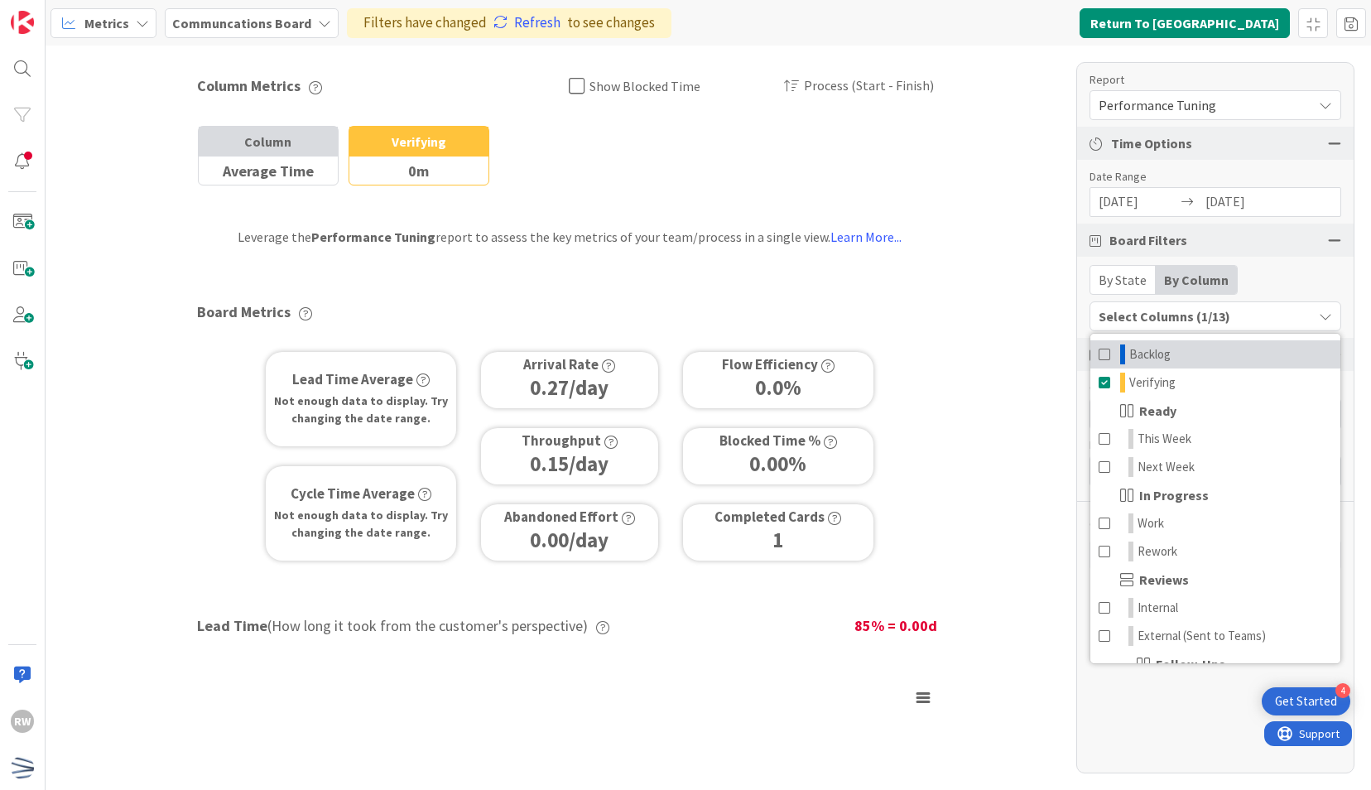
click at [1102, 353] on span at bounding box center [1104, 354] width 13 height 20
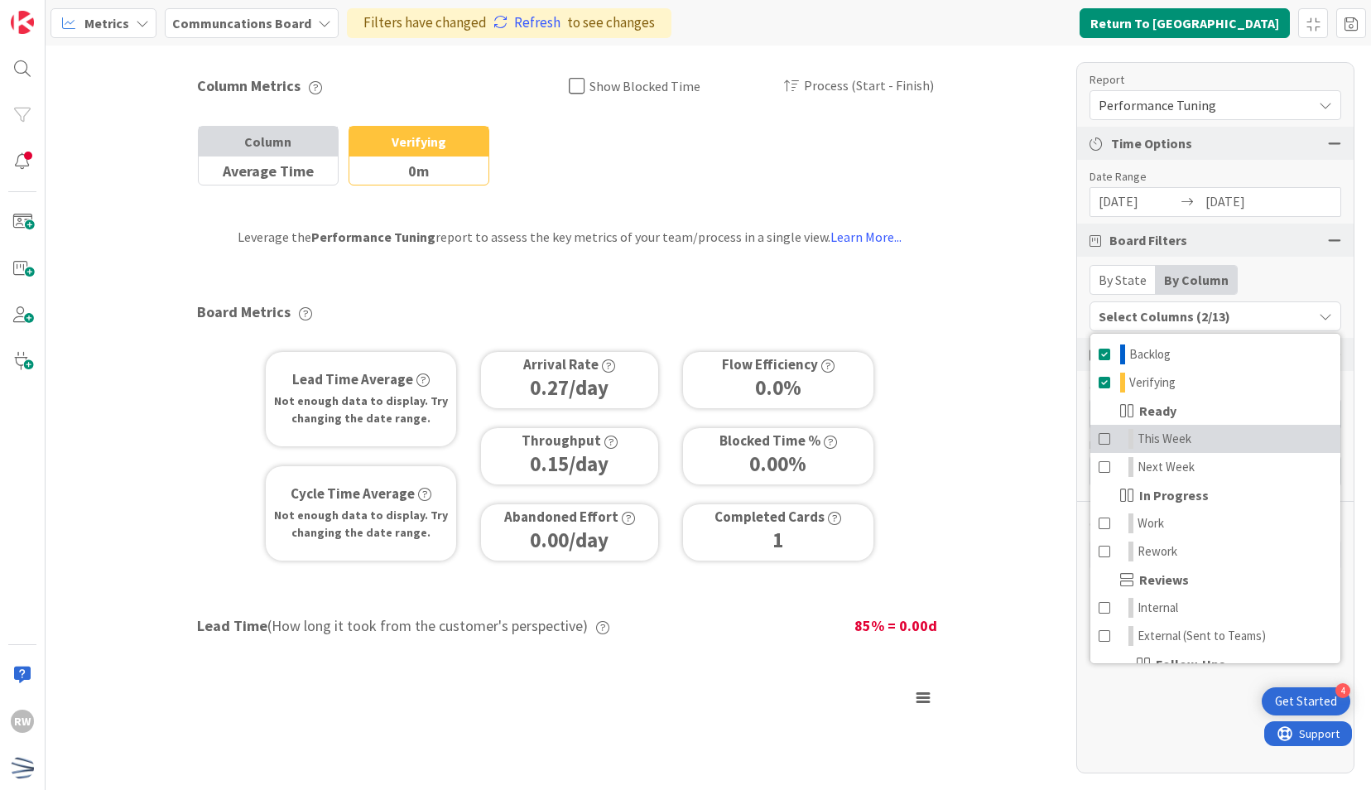
click at [1101, 437] on span at bounding box center [1104, 439] width 13 height 20
click at [1101, 465] on span at bounding box center [1104, 467] width 13 height 20
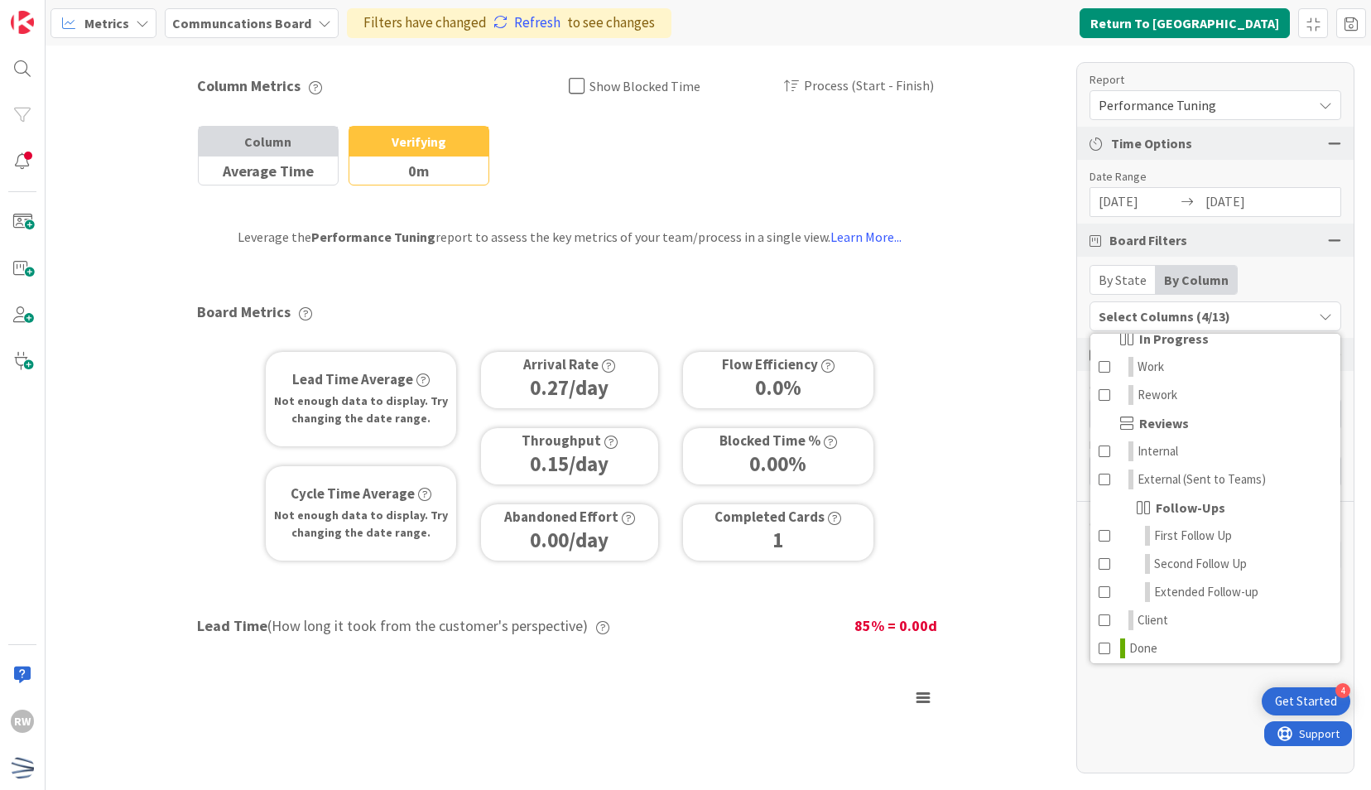
scroll to position [157, 0]
click at [1104, 363] on span at bounding box center [1104, 366] width 13 height 20
click at [1102, 394] on span at bounding box center [1104, 394] width 13 height 20
click at [1102, 449] on span at bounding box center [1104, 450] width 13 height 20
click at [1100, 468] on span at bounding box center [1104, 478] width 13 height 20
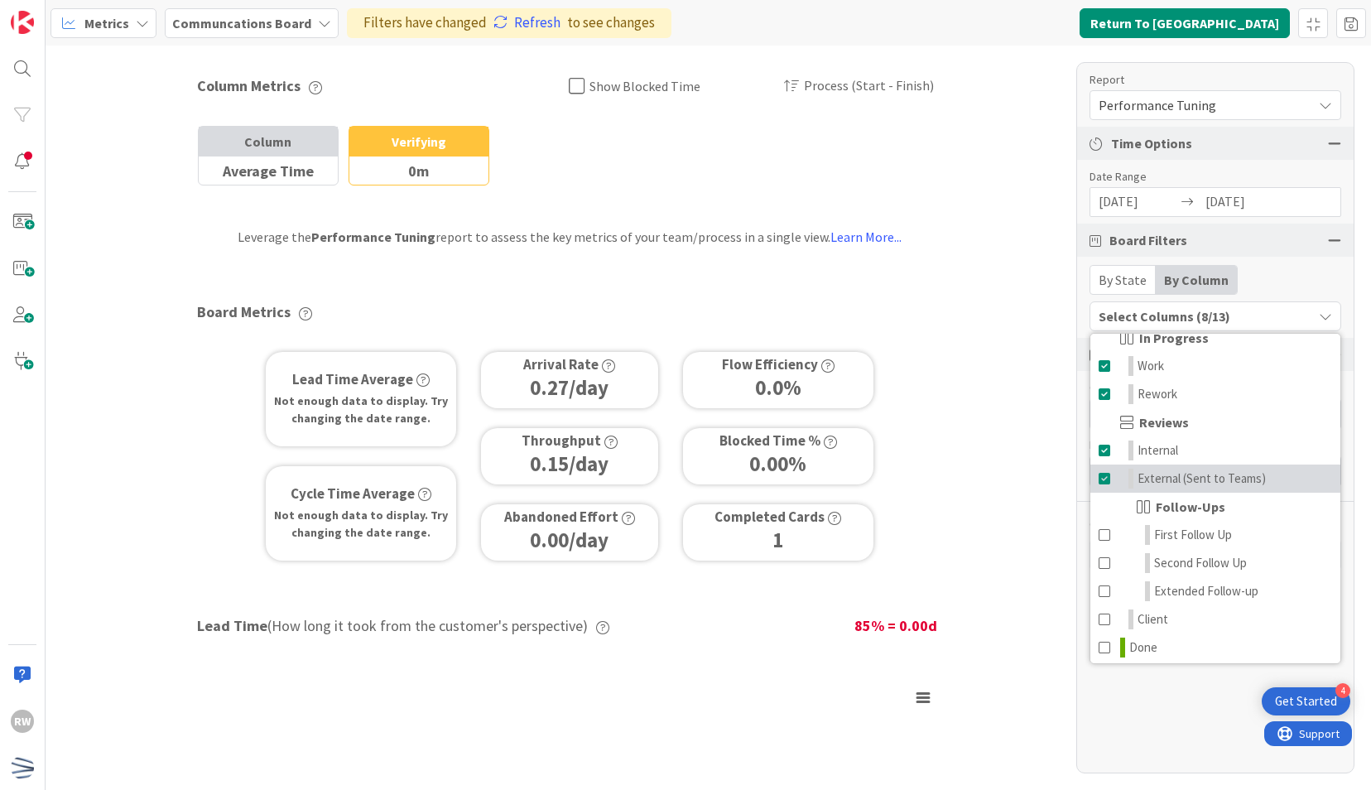
scroll to position [161, 0]
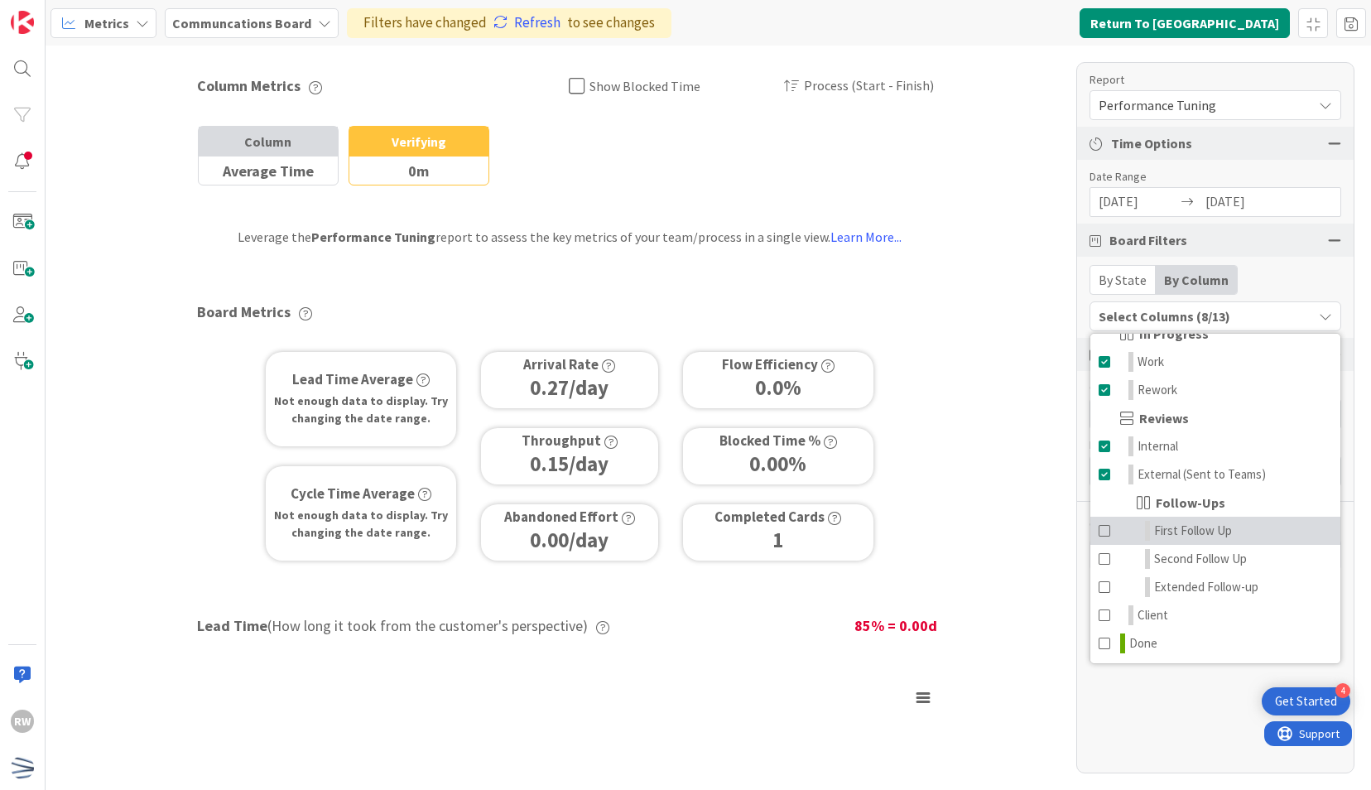
click at [1106, 528] on span at bounding box center [1104, 531] width 13 height 20
click at [1105, 556] on span at bounding box center [1104, 559] width 13 height 20
click at [1104, 586] on span at bounding box center [1104, 587] width 13 height 20
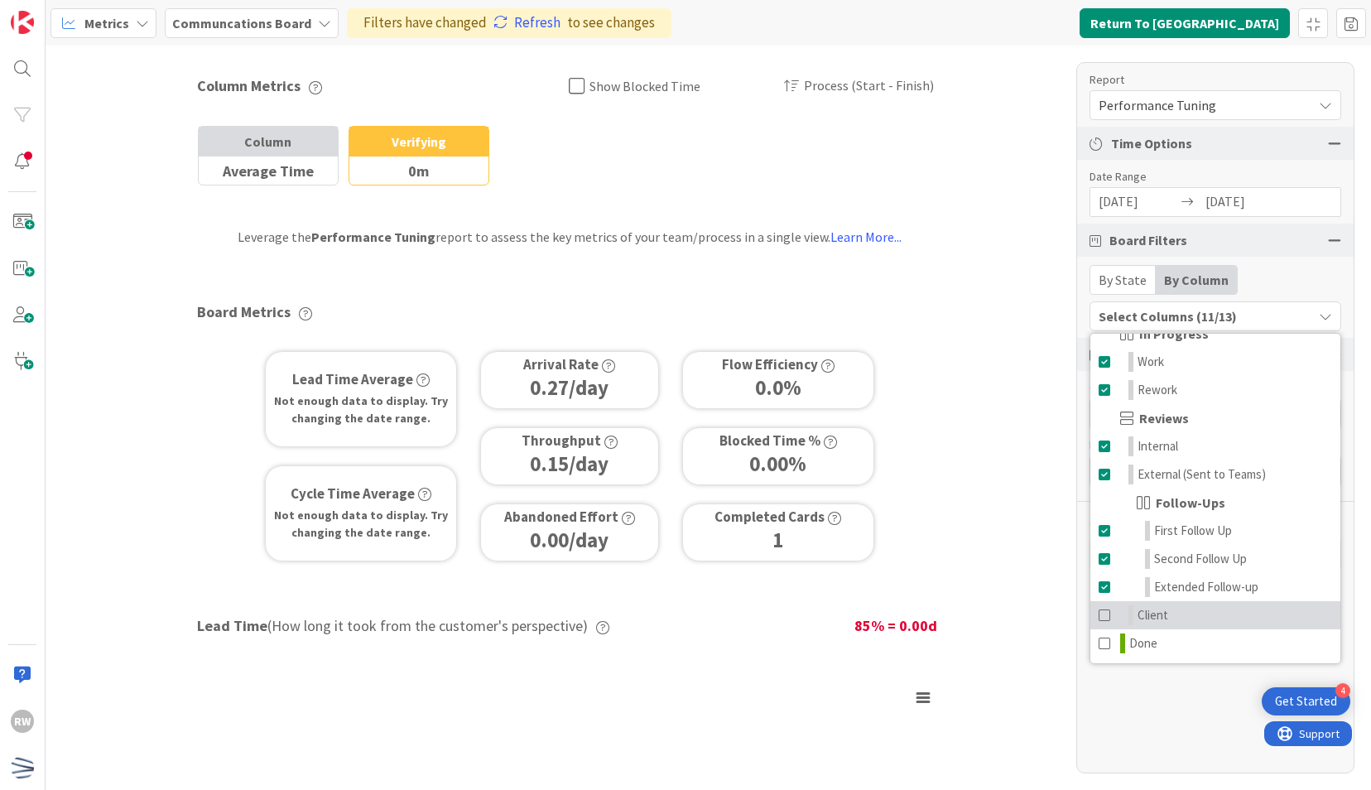
click at [1103, 619] on span at bounding box center [1104, 615] width 13 height 20
click at [1102, 644] on span at bounding box center [1104, 643] width 13 height 20
click at [1104, 639] on span at bounding box center [1104, 643] width 13 height 20
click at [1285, 267] on div "By State By Column" at bounding box center [1215, 280] width 252 height 30
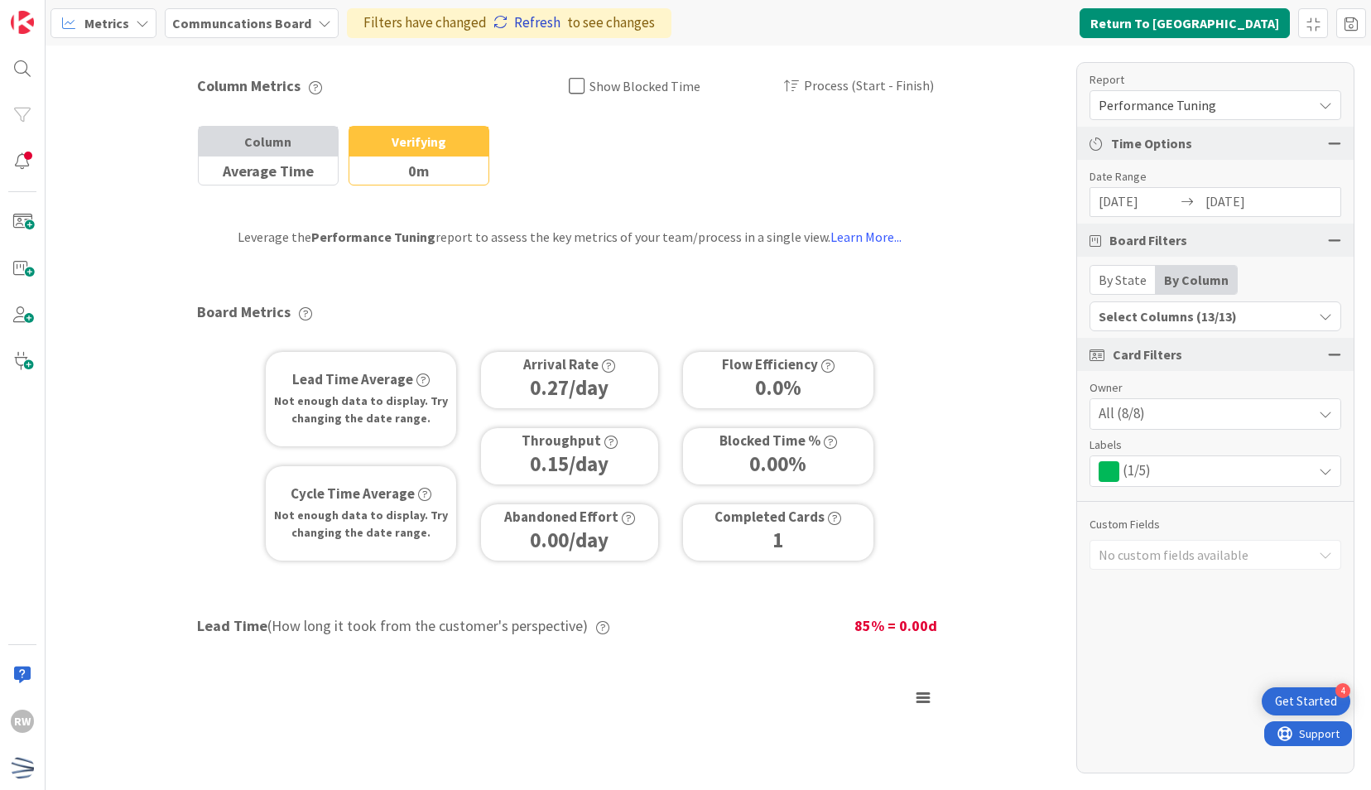
click at [537, 24] on link "Refresh" at bounding box center [526, 23] width 67 height 22
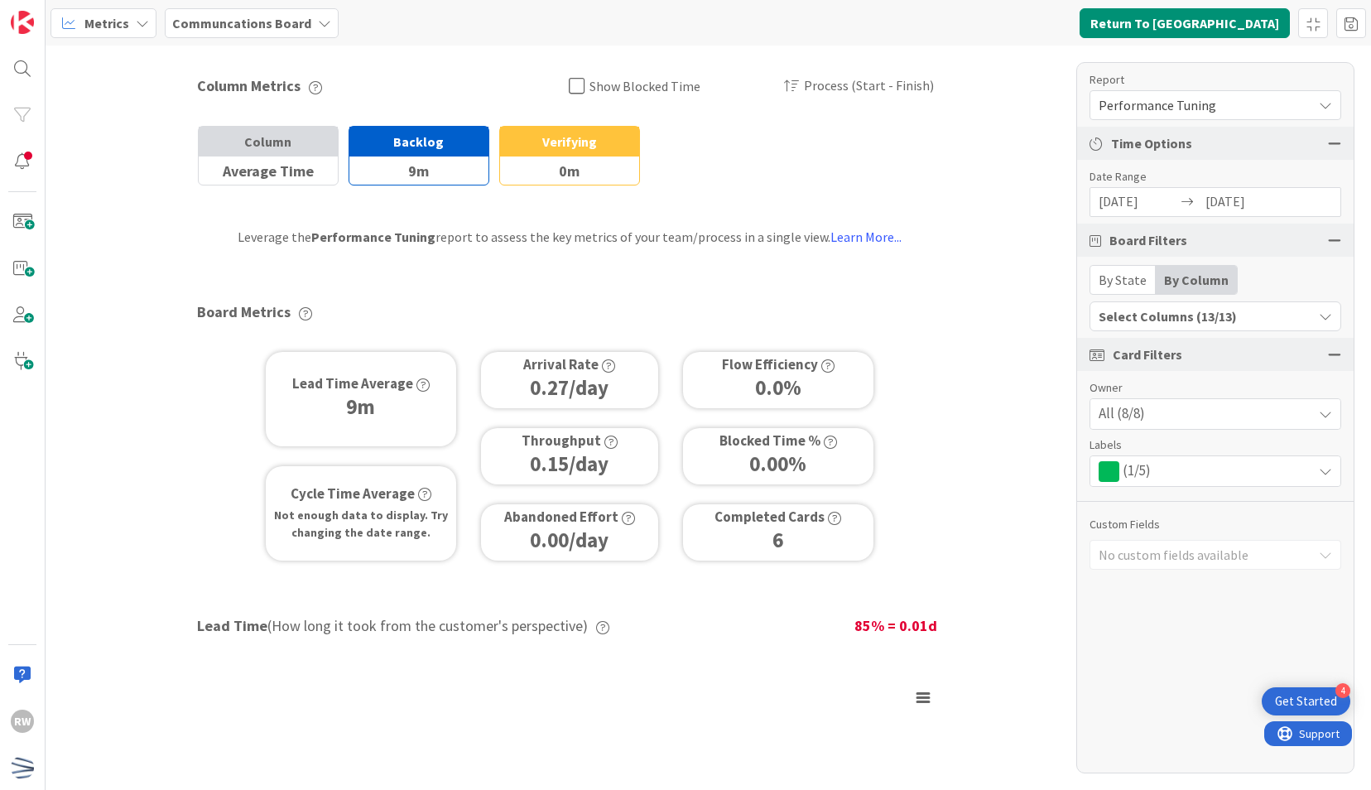
scroll to position [78, 0]
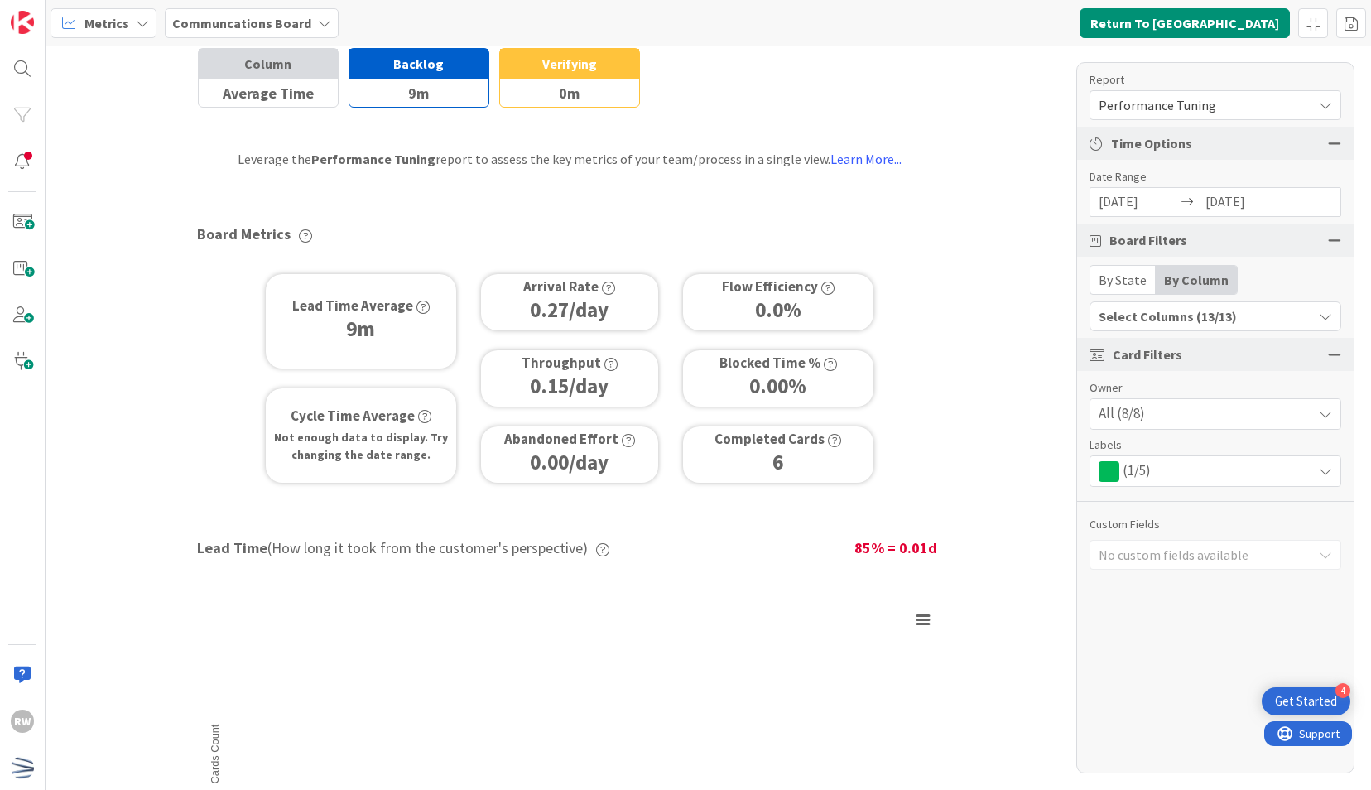
click at [1168, 310] on div "Select Columns (13/13)" at bounding box center [1201, 316] width 222 height 22
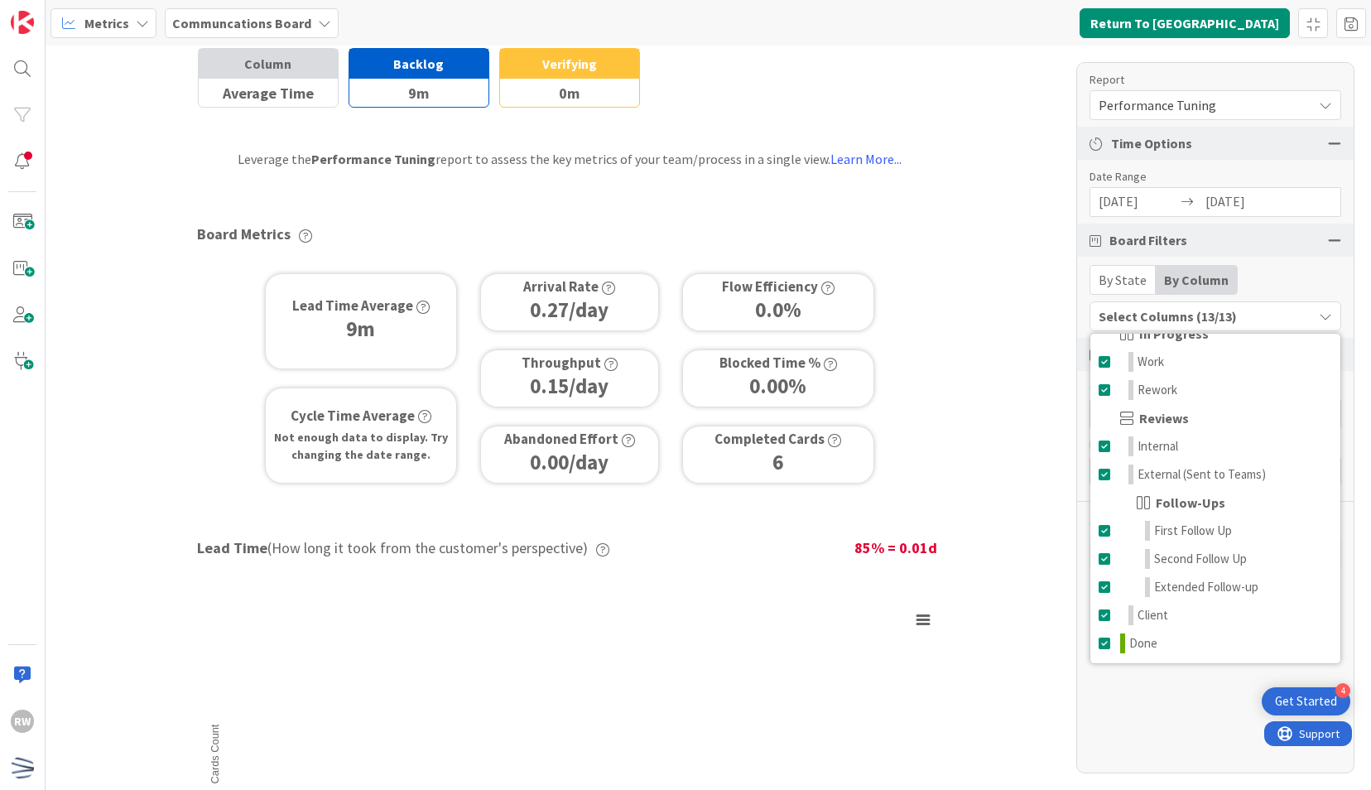
click at [1168, 310] on div "Select Columns (13/13)" at bounding box center [1201, 316] width 222 height 22
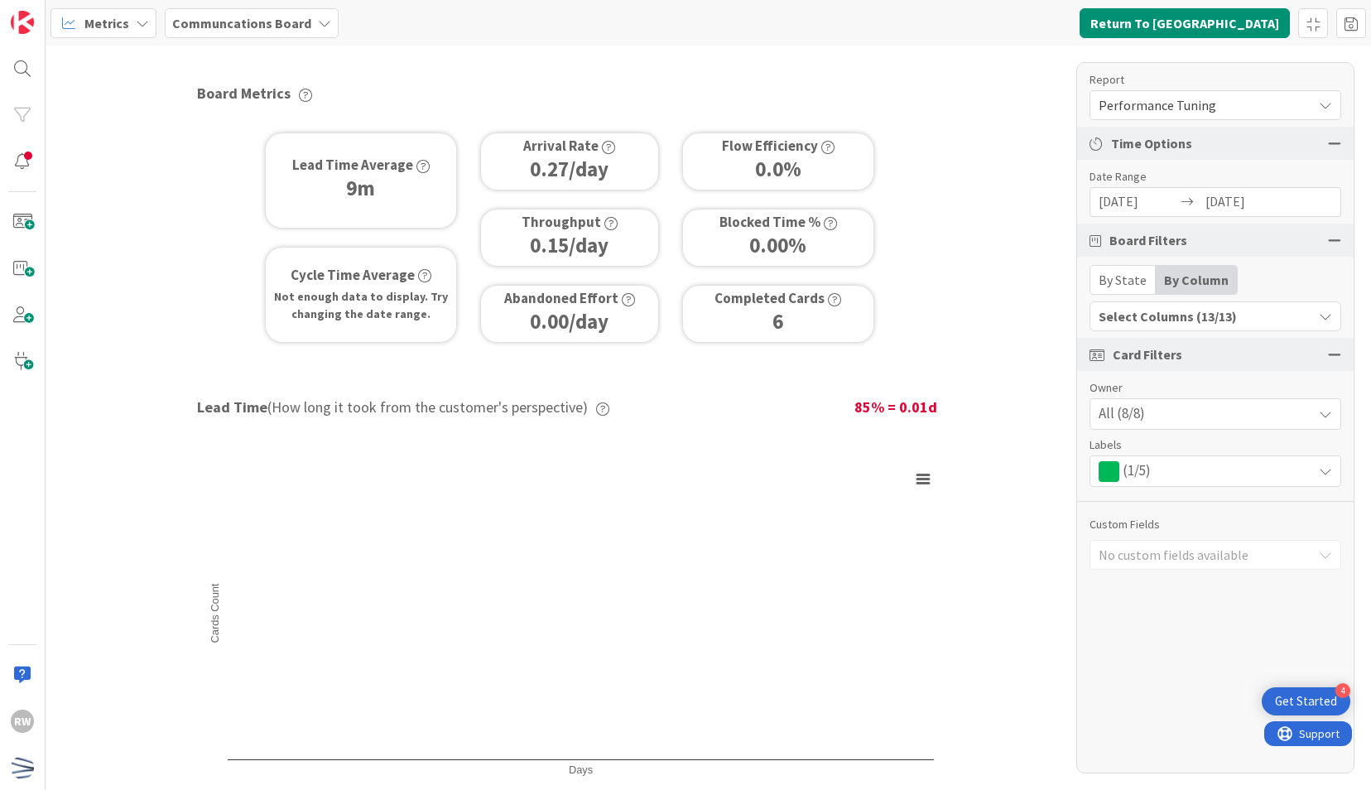
scroll to position [74, 0]
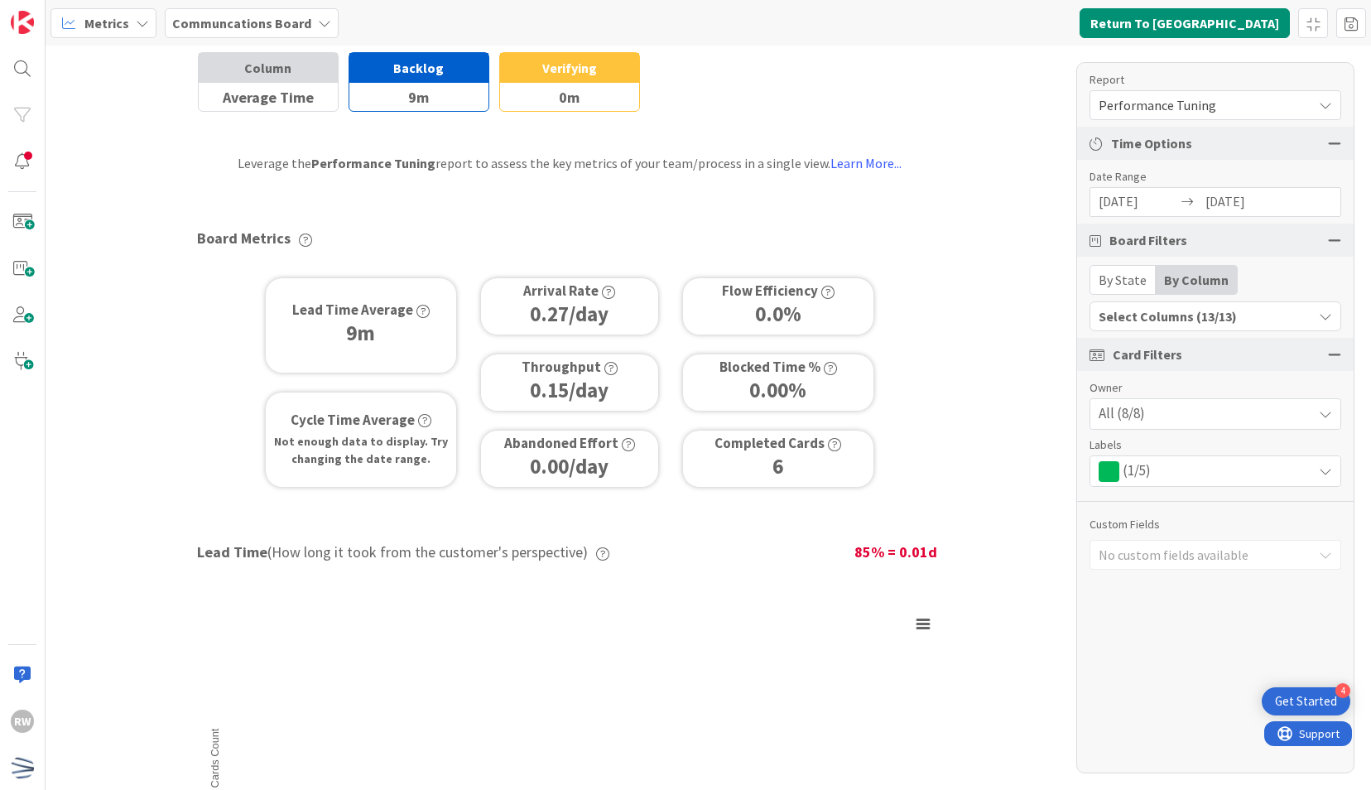
click at [1024, 440] on div "Column Metrics Show Blocked Time Process (Start - Finish) Column Average Time B…" at bounding box center [708, 418] width 1325 height 744
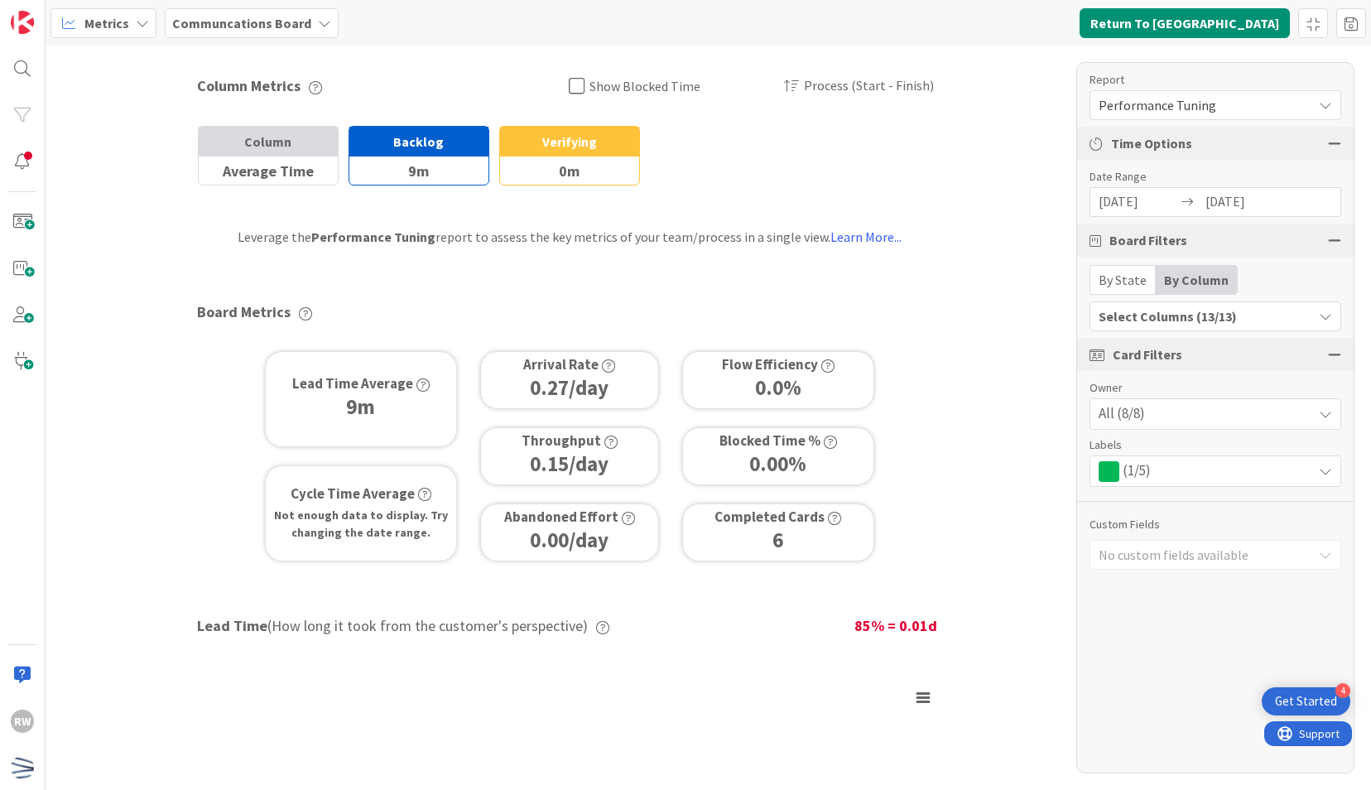
scroll to position [19, 0]
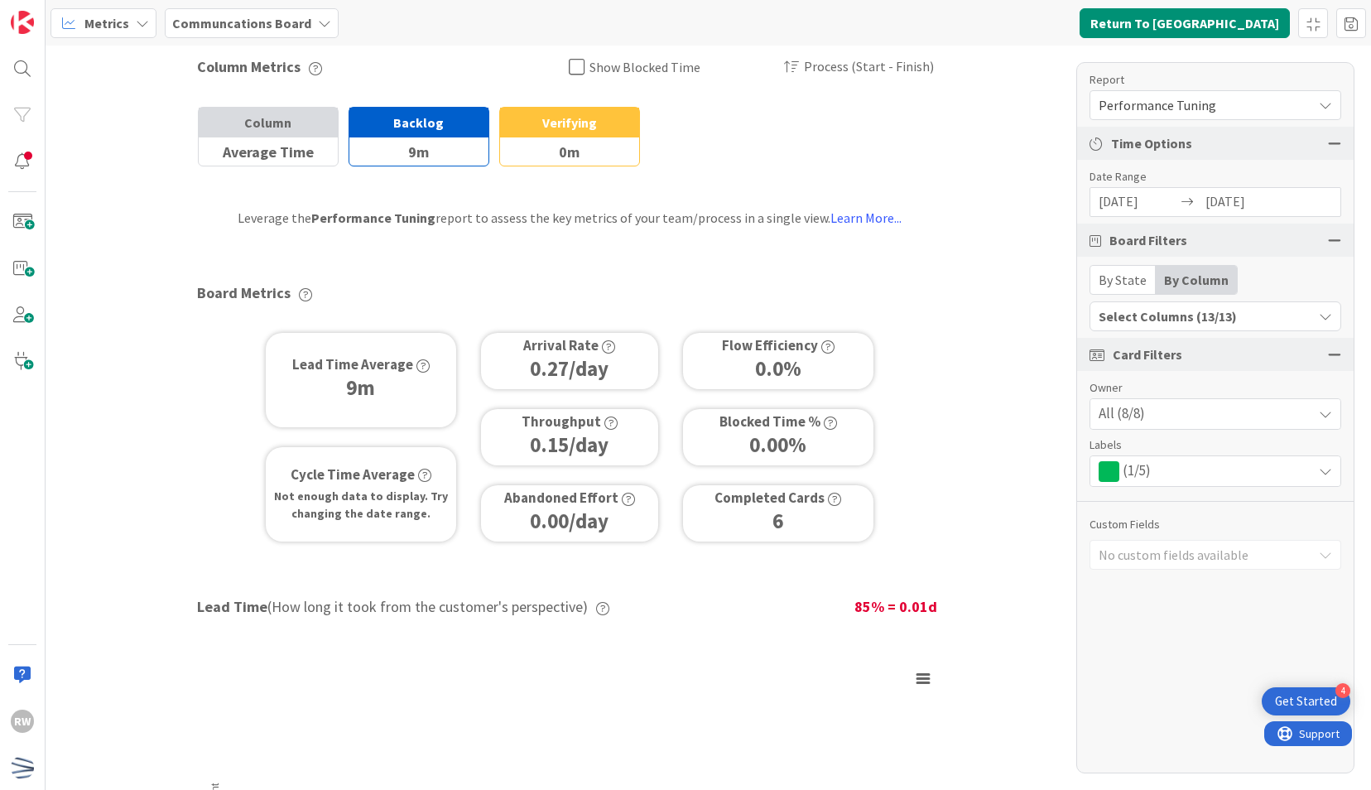
click at [596, 72] on span "Show Blocked Time" at bounding box center [644, 67] width 111 height 25
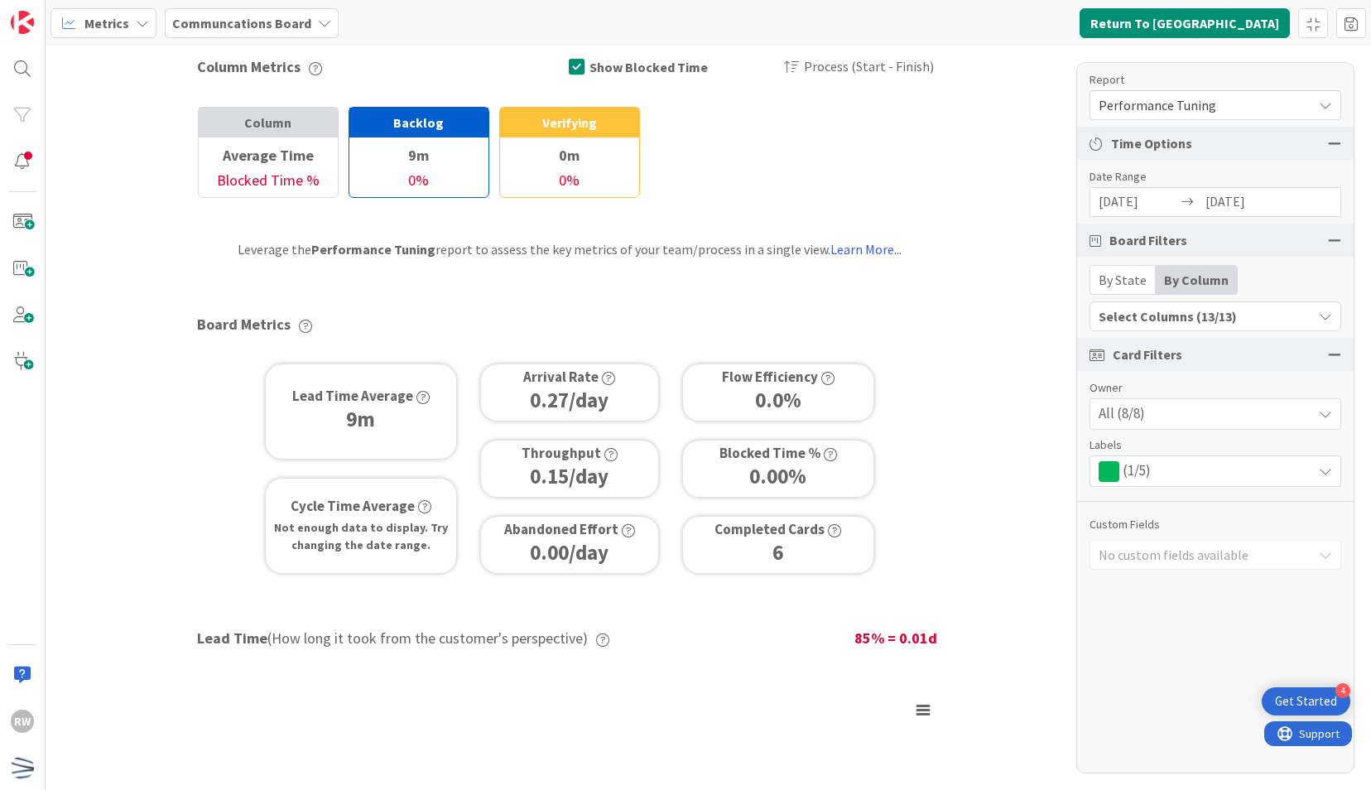
click at [596, 72] on span "Show Blocked Time" at bounding box center [648, 67] width 118 height 25
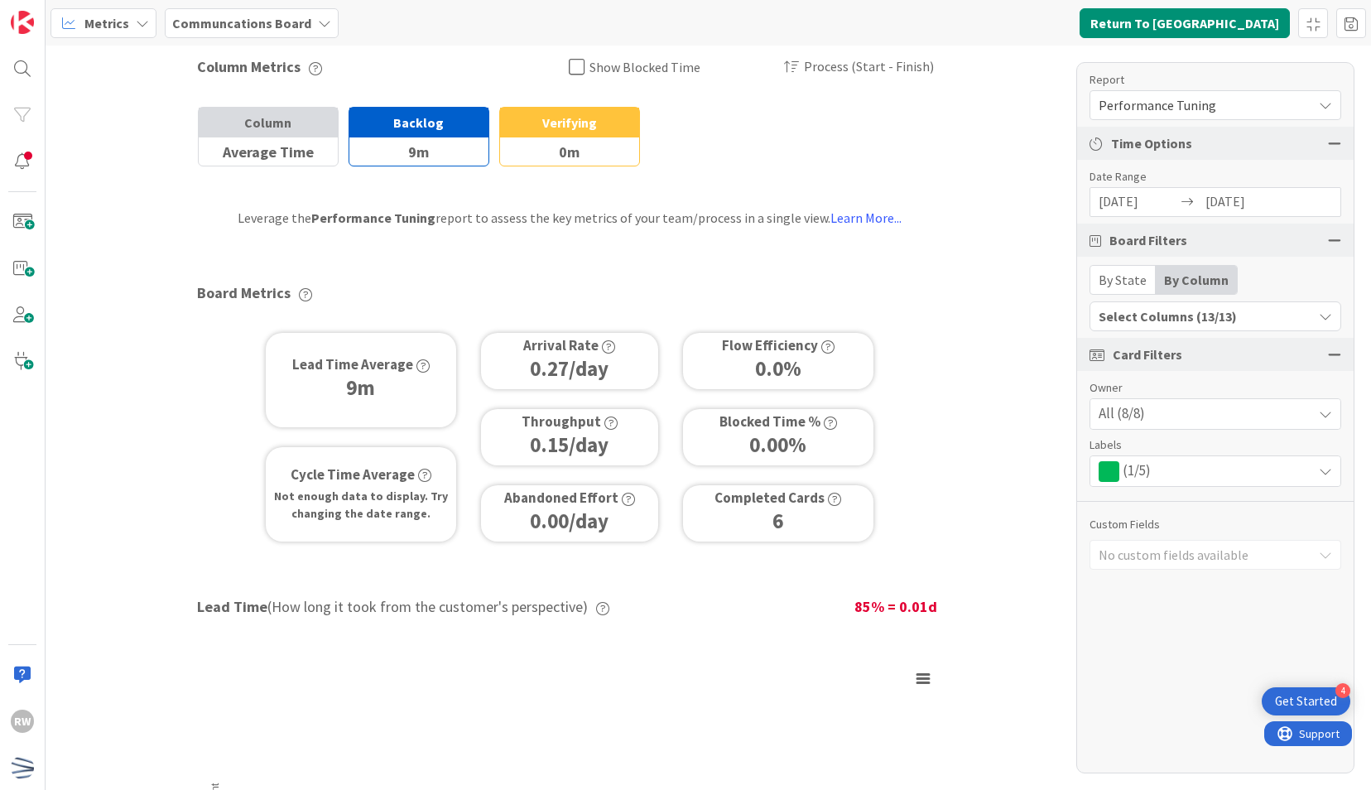
click at [608, 139] on div "0m" at bounding box center [569, 151] width 139 height 28
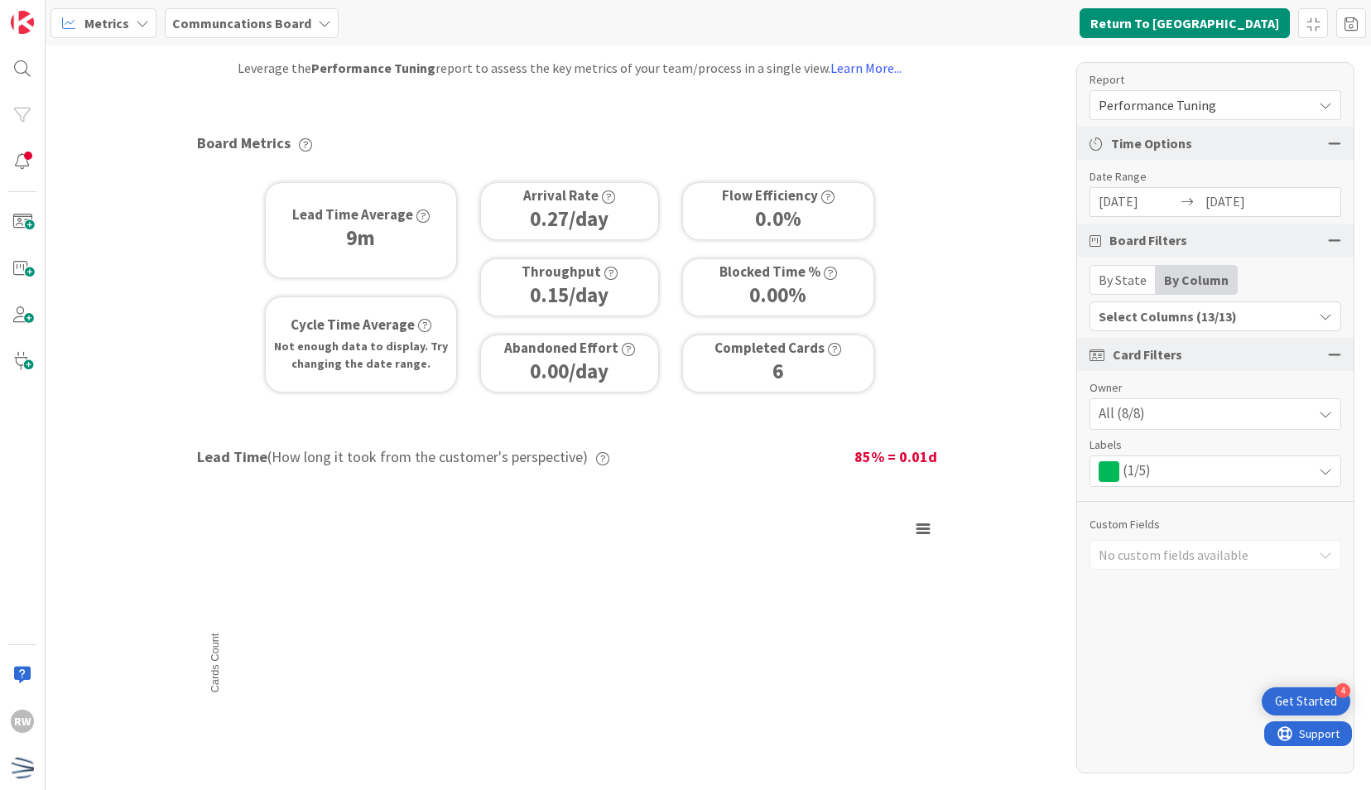
scroll to position [0, 0]
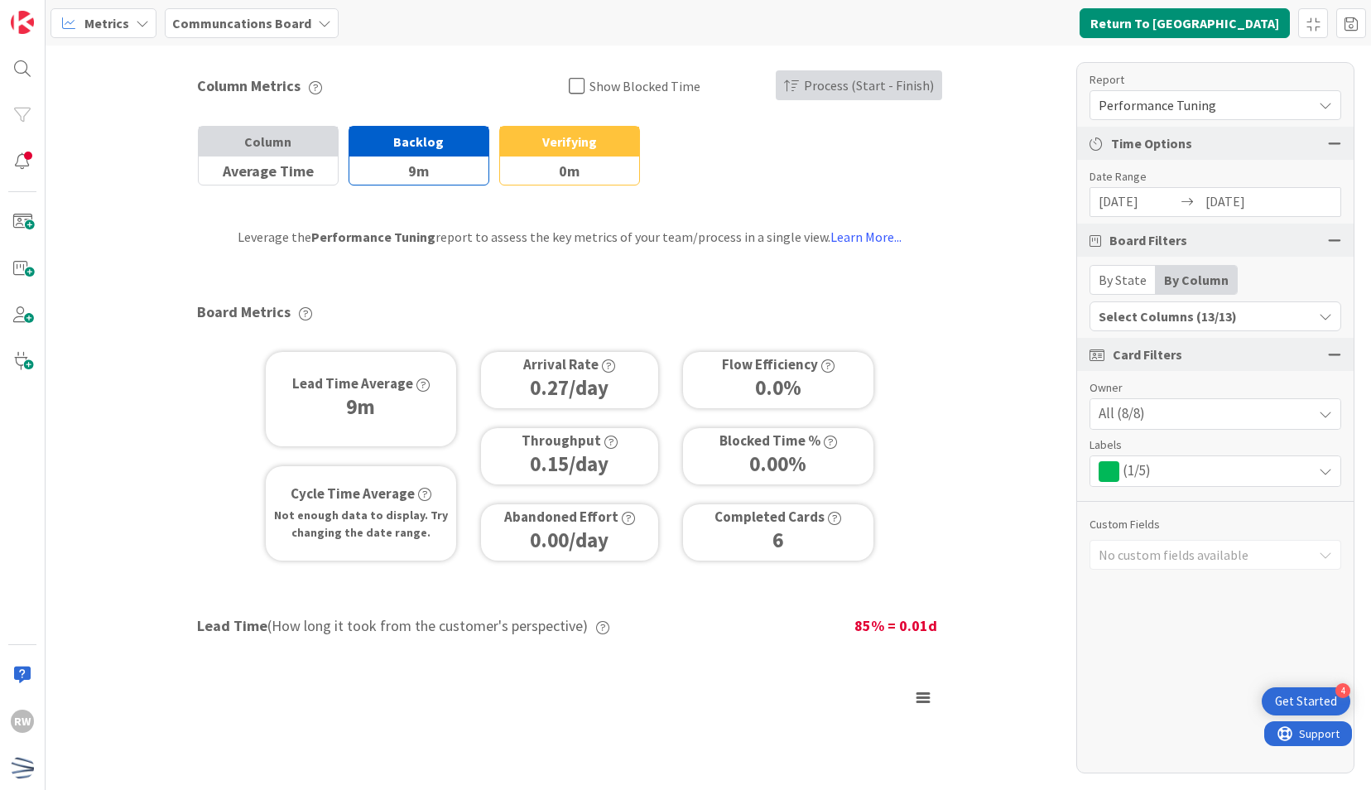
click at [864, 98] on span "Process (Start - Finish)" at bounding box center [869, 85] width 130 height 31
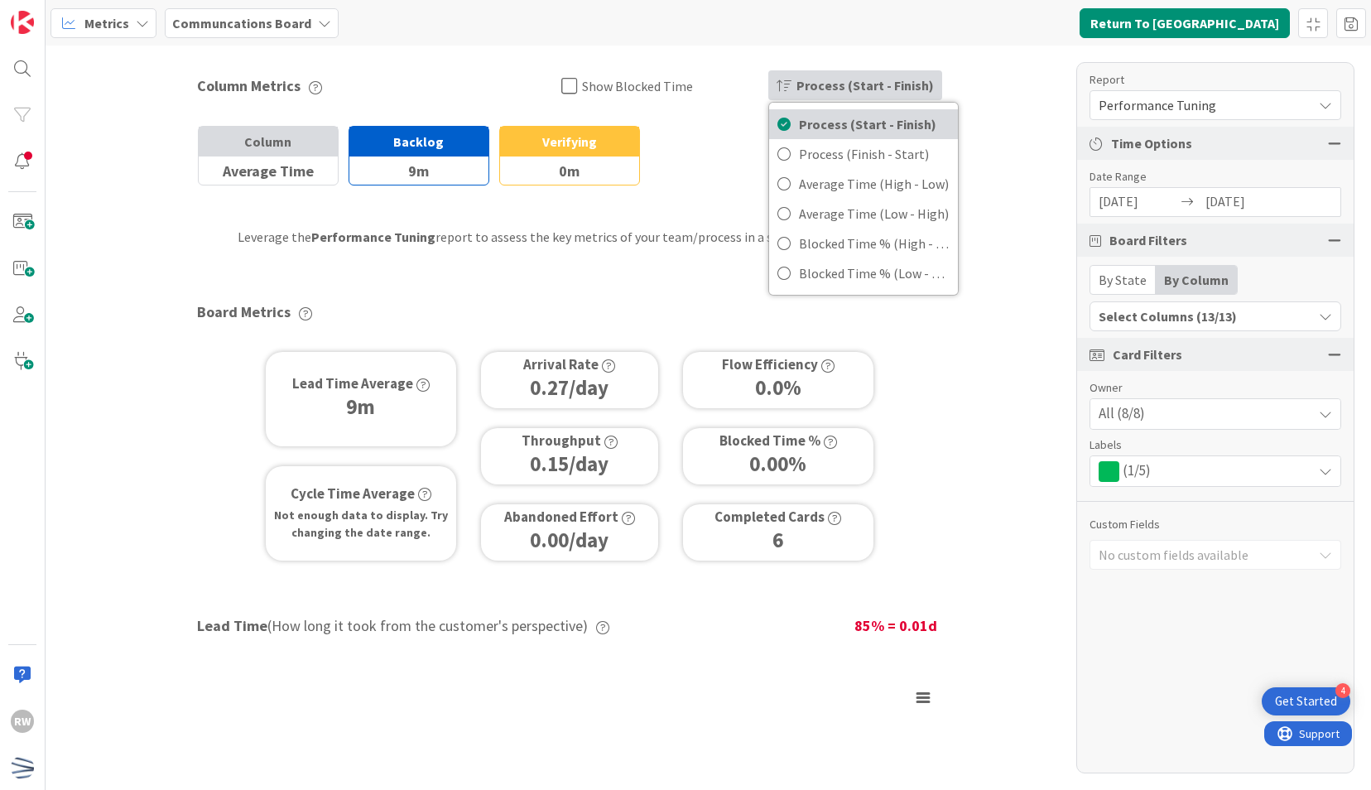
click at [882, 124] on span "Process (Start - Finish)" at bounding box center [874, 124] width 151 height 25
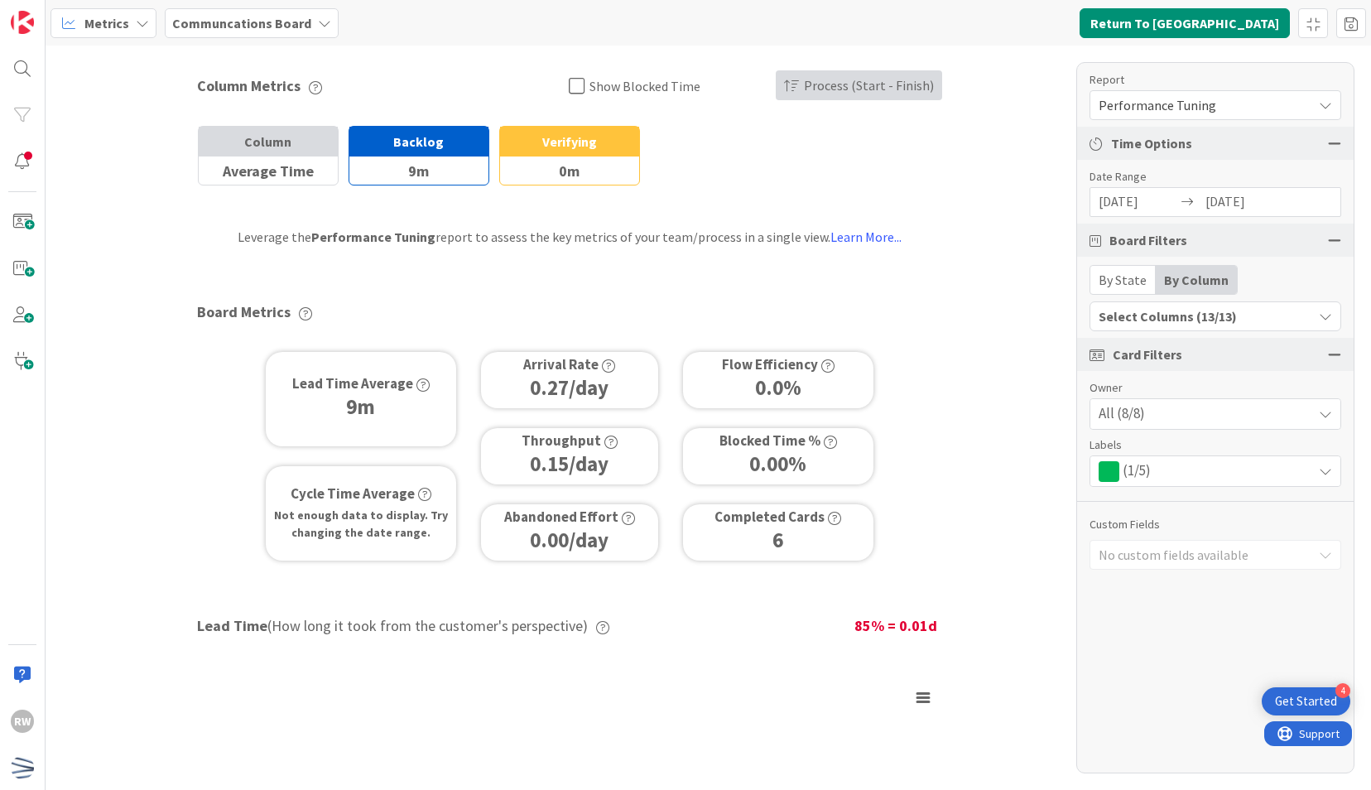
click at [840, 91] on span "Process (Start - Finish)" at bounding box center [869, 85] width 130 height 31
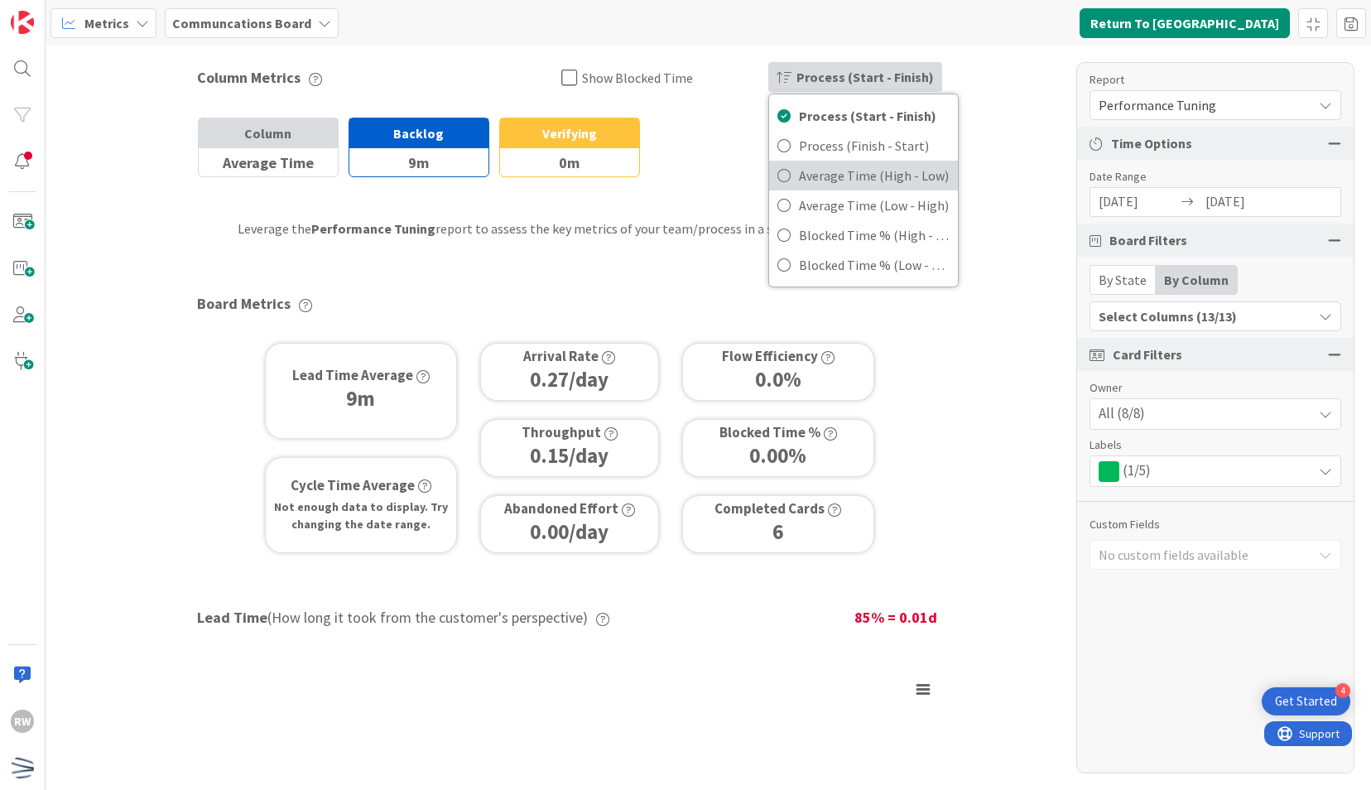
scroll to position [6, 0]
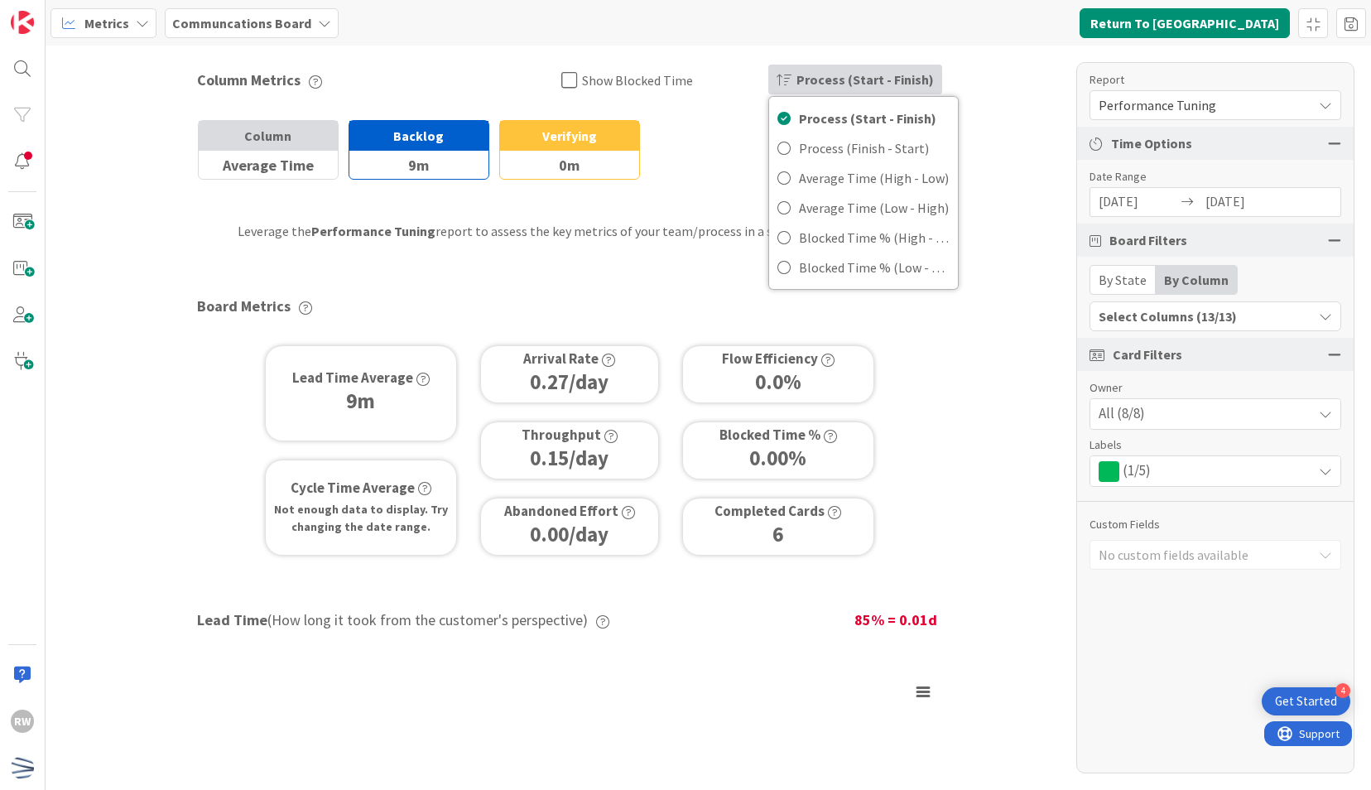
click at [685, 257] on div "Column Metrics Show Blocked Time Process (Start - Finish) Process (Start - Fini…" at bounding box center [569, 732] width 811 height 1385
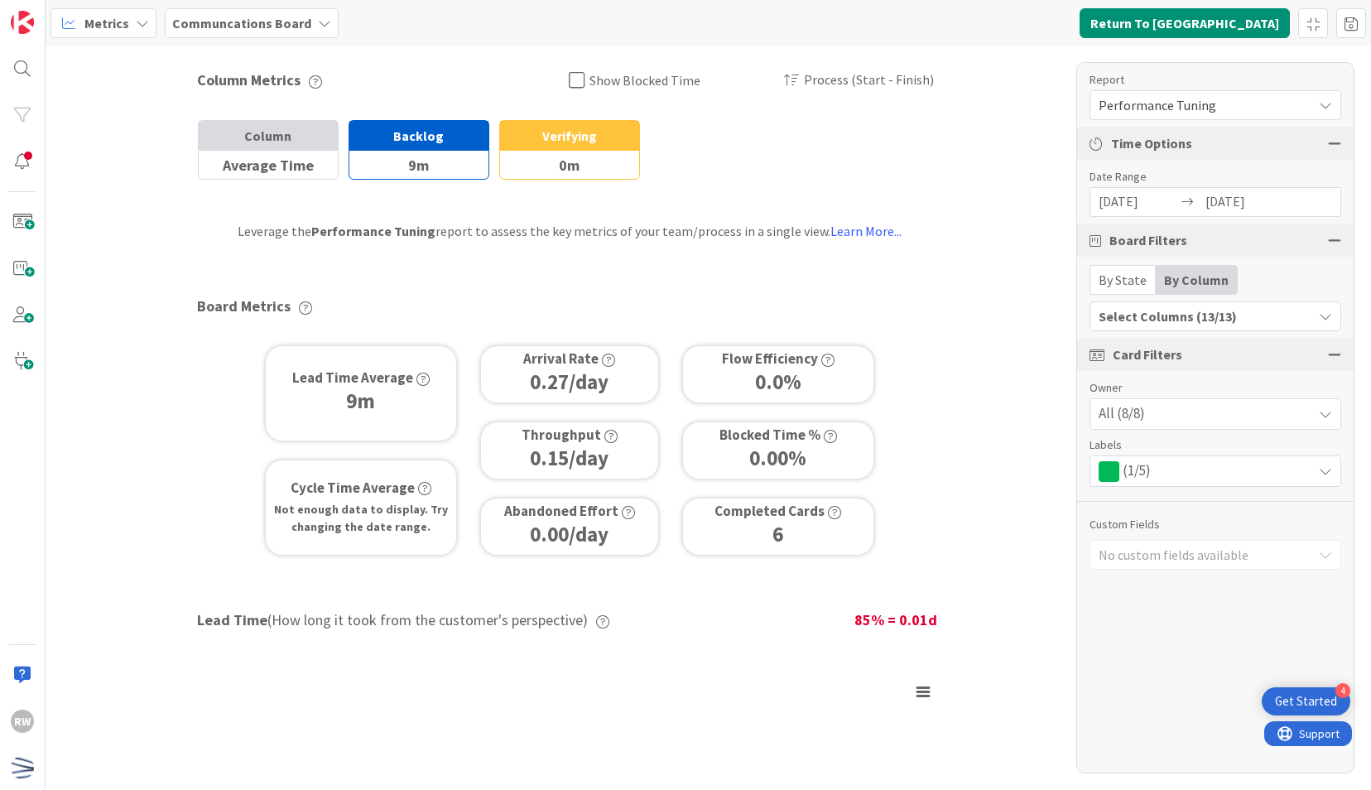
scroll to position [0, 0]
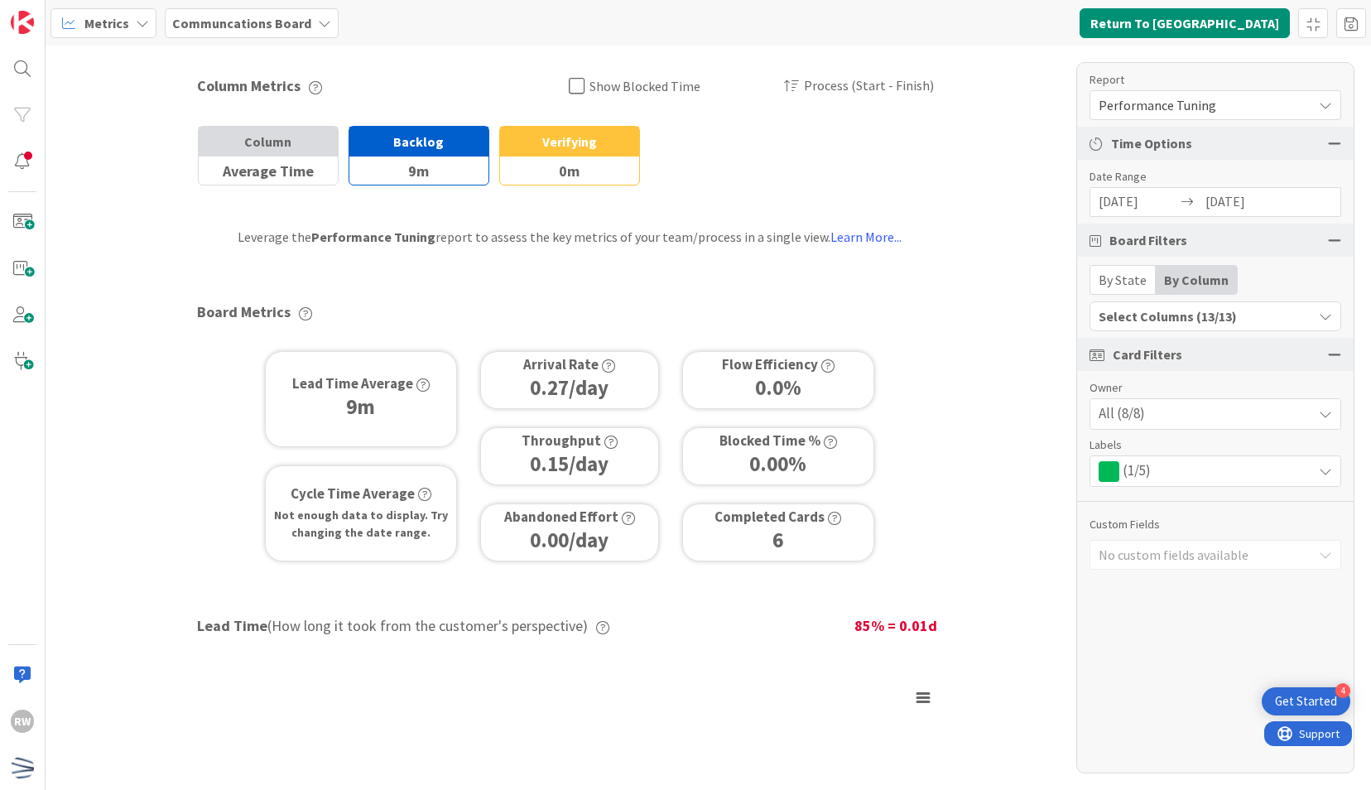
click at [1164, 102] on span "Performance Tuning" at bounding box center [1200, 105] width 205 height 23
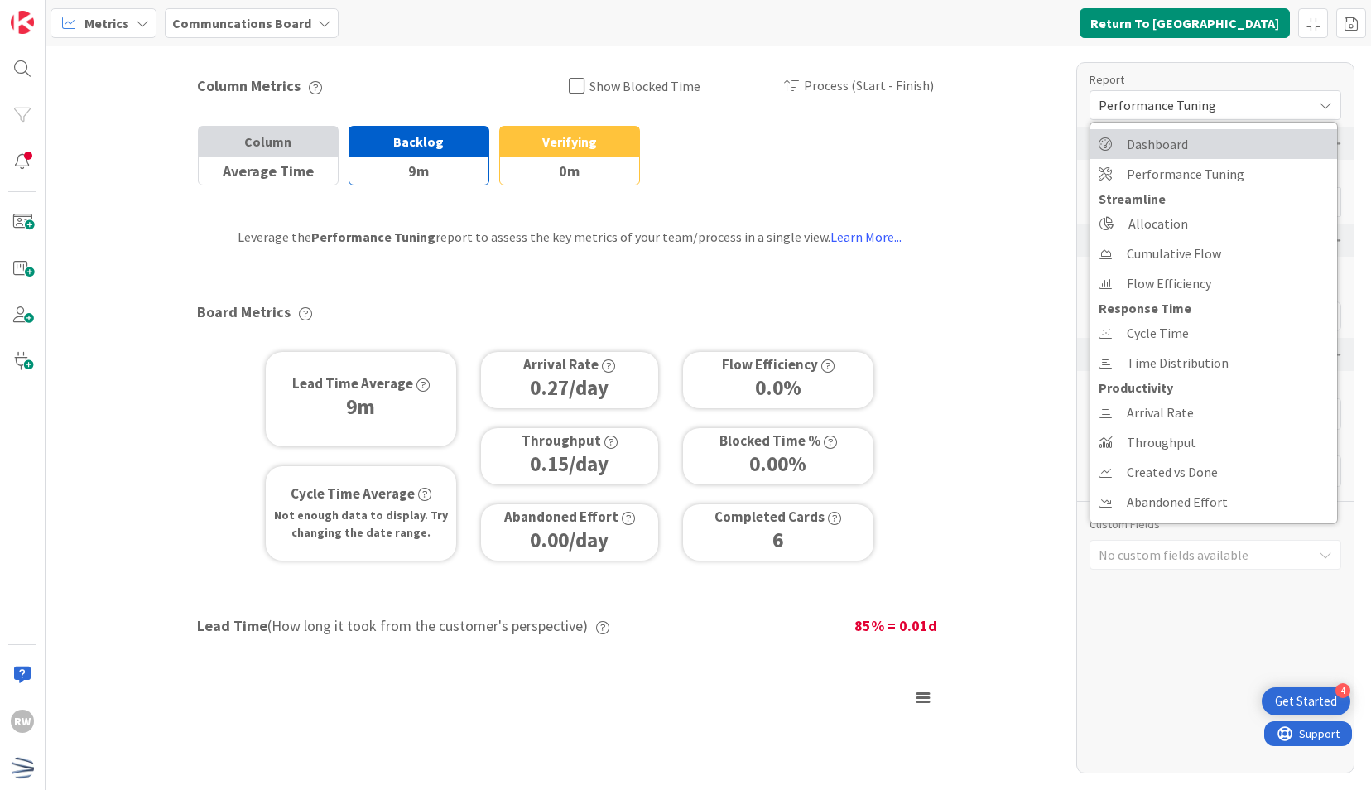
click at [1175, 139] on span "Dashboard" at bounding box center [1156, 144] width 61 height 25
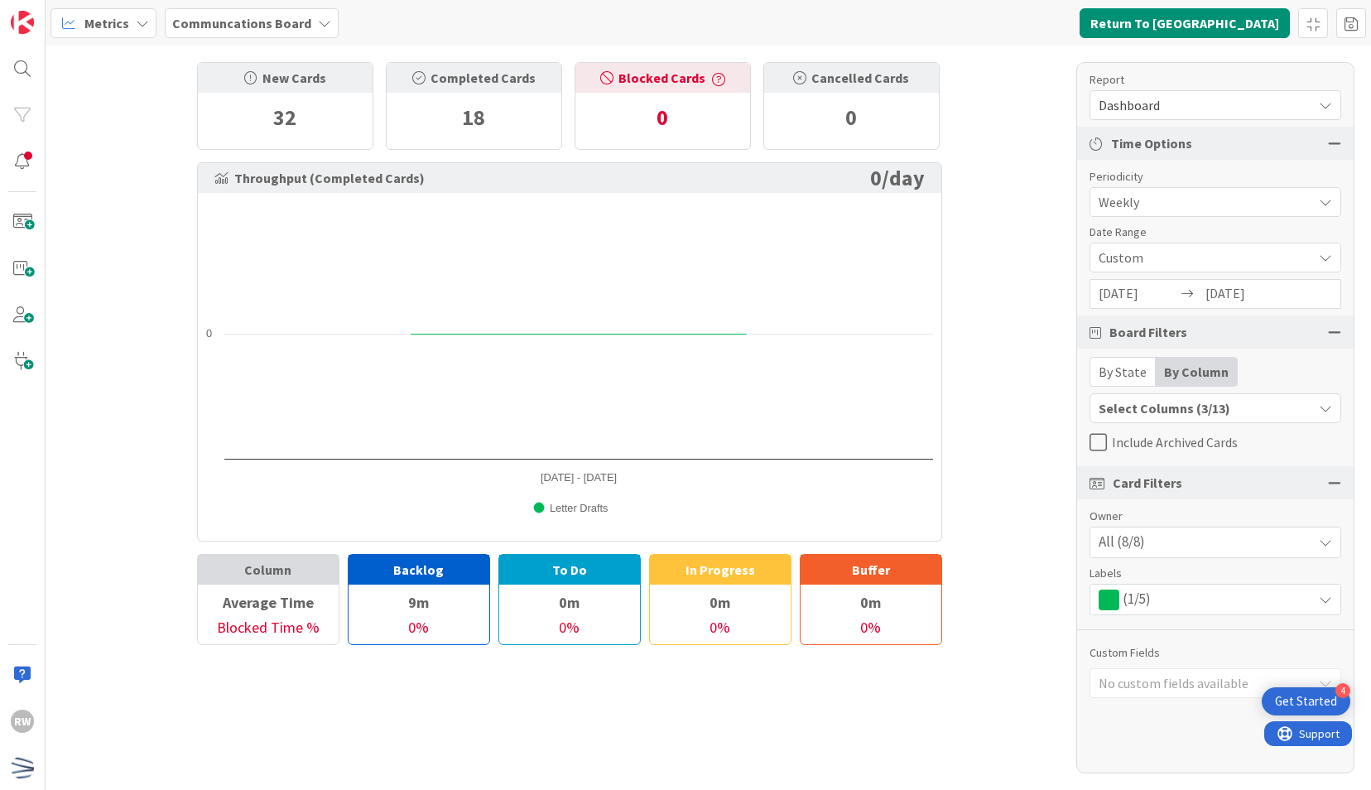
click at [1126, 195] on span "Weekly" at bounding box center [1200, 201] width 205 height 23
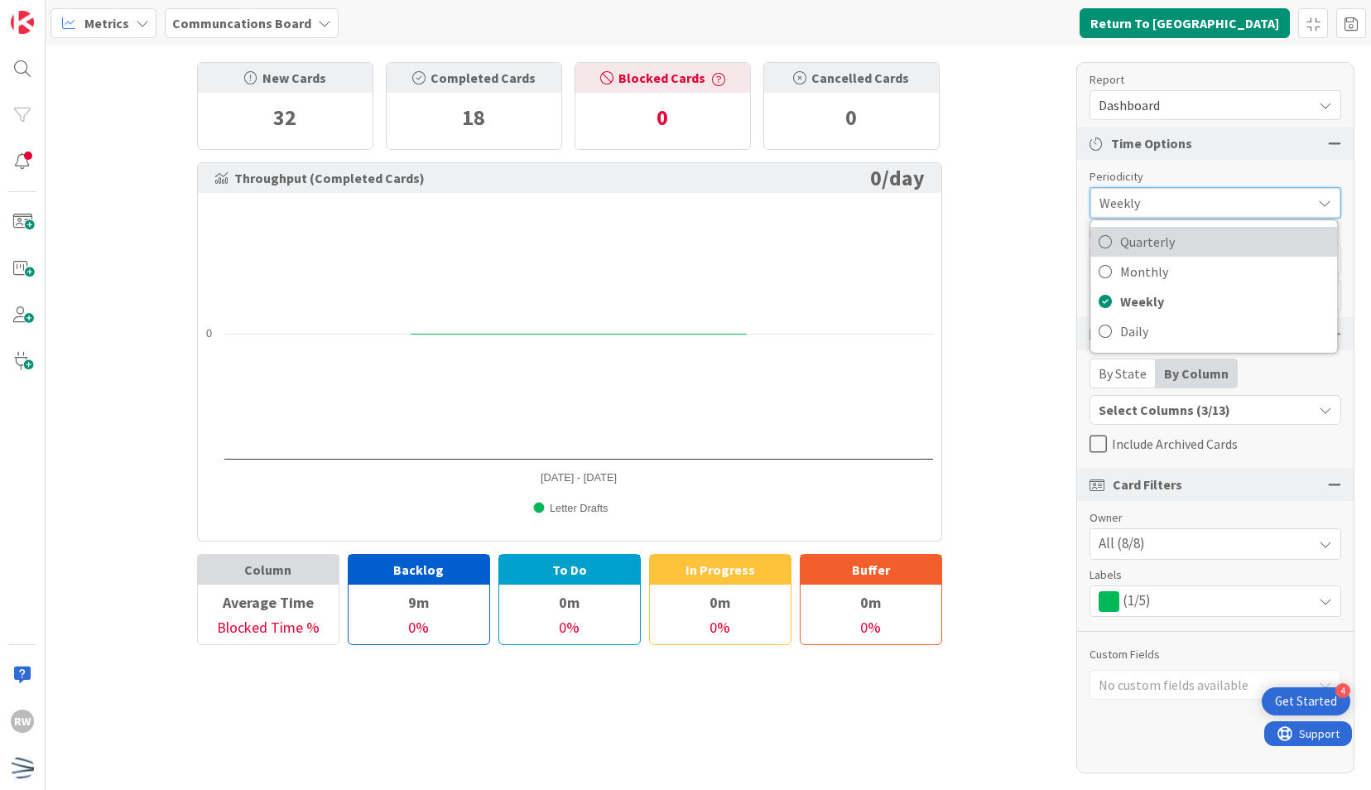
click at [1126, 250] on span "Quarterly" at bounding box center [1224, 241] width 209 height 25
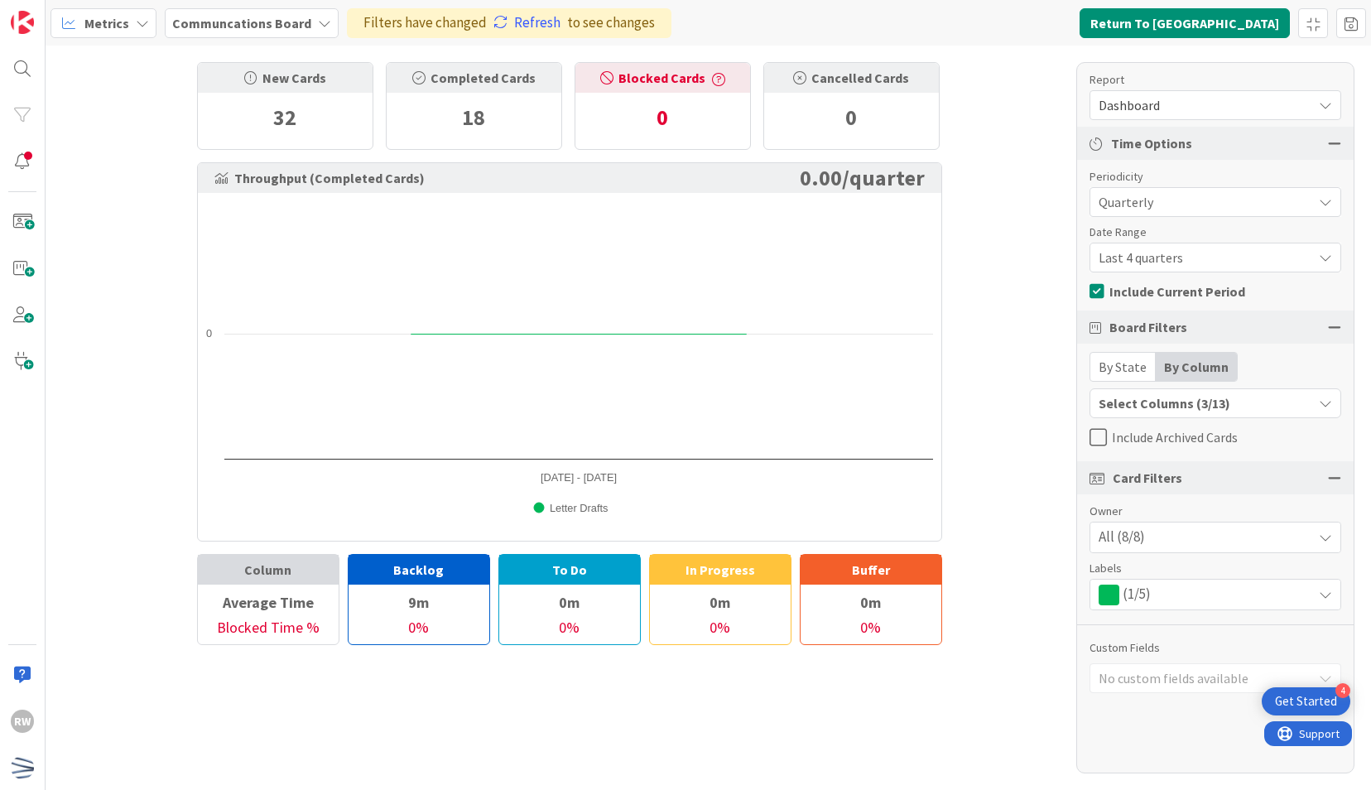
click at [1155, 256] on span "Last 4 quarters" at bounding box center [1200, 257] width 205 height 23
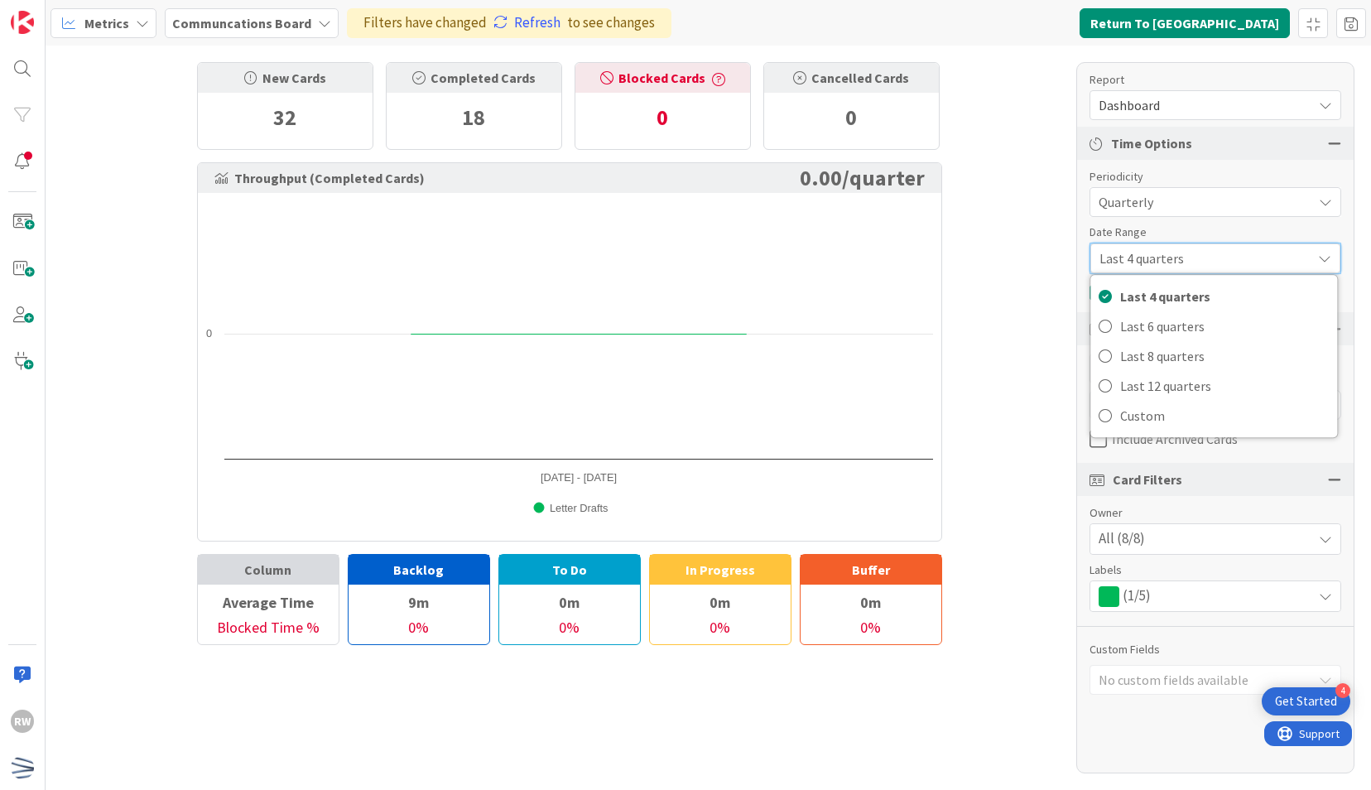
click at [1038, 319] on div "New Cards 32 Completed Cards 18 Blocked Cards 0 Cancelled Cards 0 Throughput (C…" at bounding box center [708, 418] width 1325 height 744
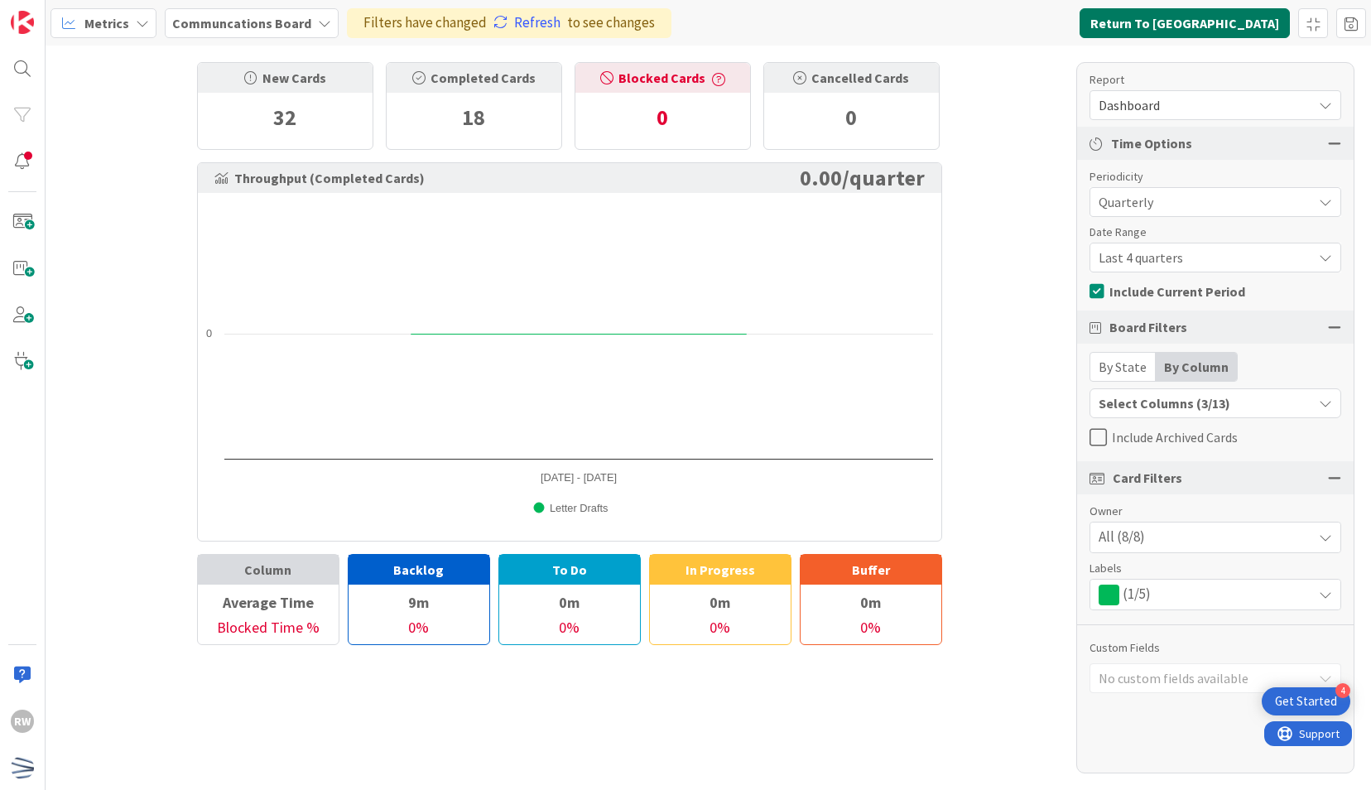
click at [1218, 31] on button "Return To [GEOGRAPHIC_DATA]" at bounding box center [1184, 23] width 210 height 30
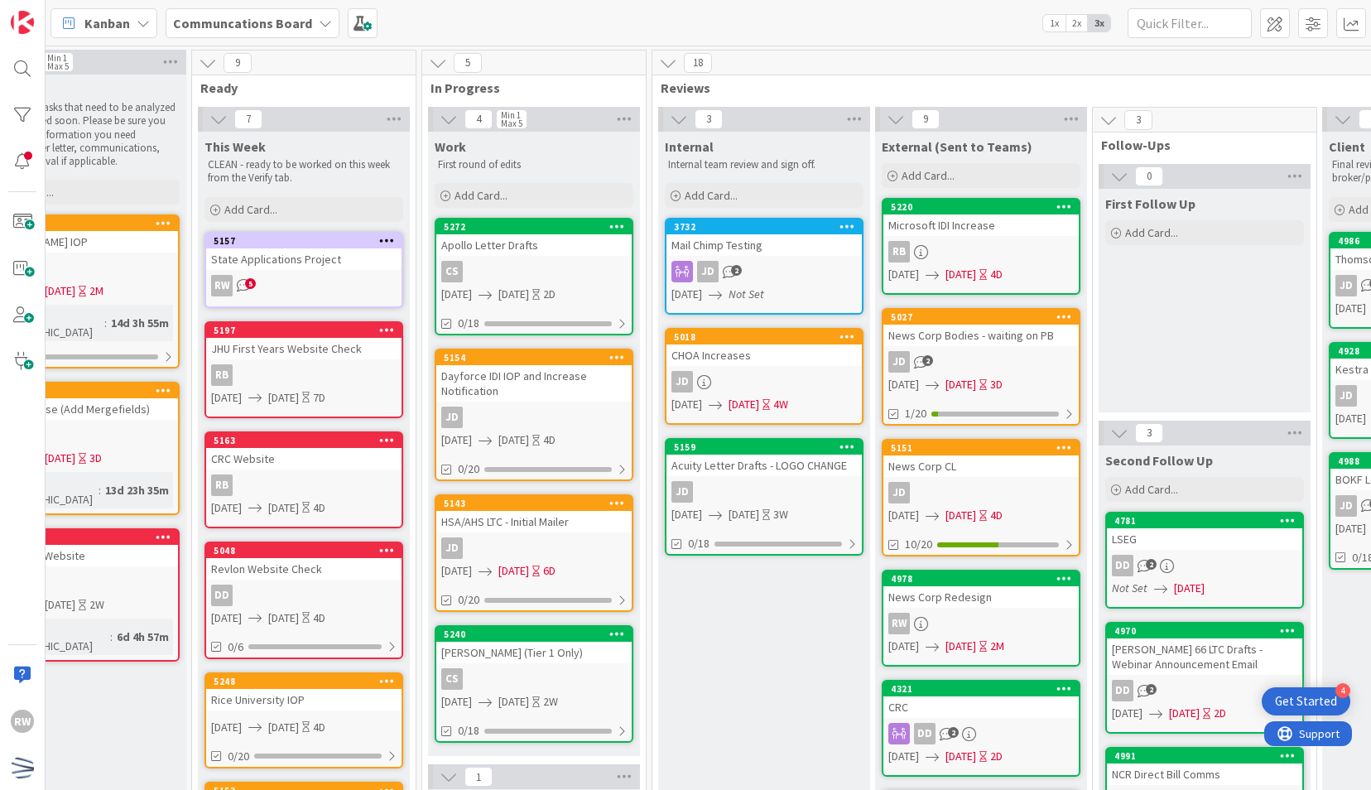
scroll to position [0, 298]
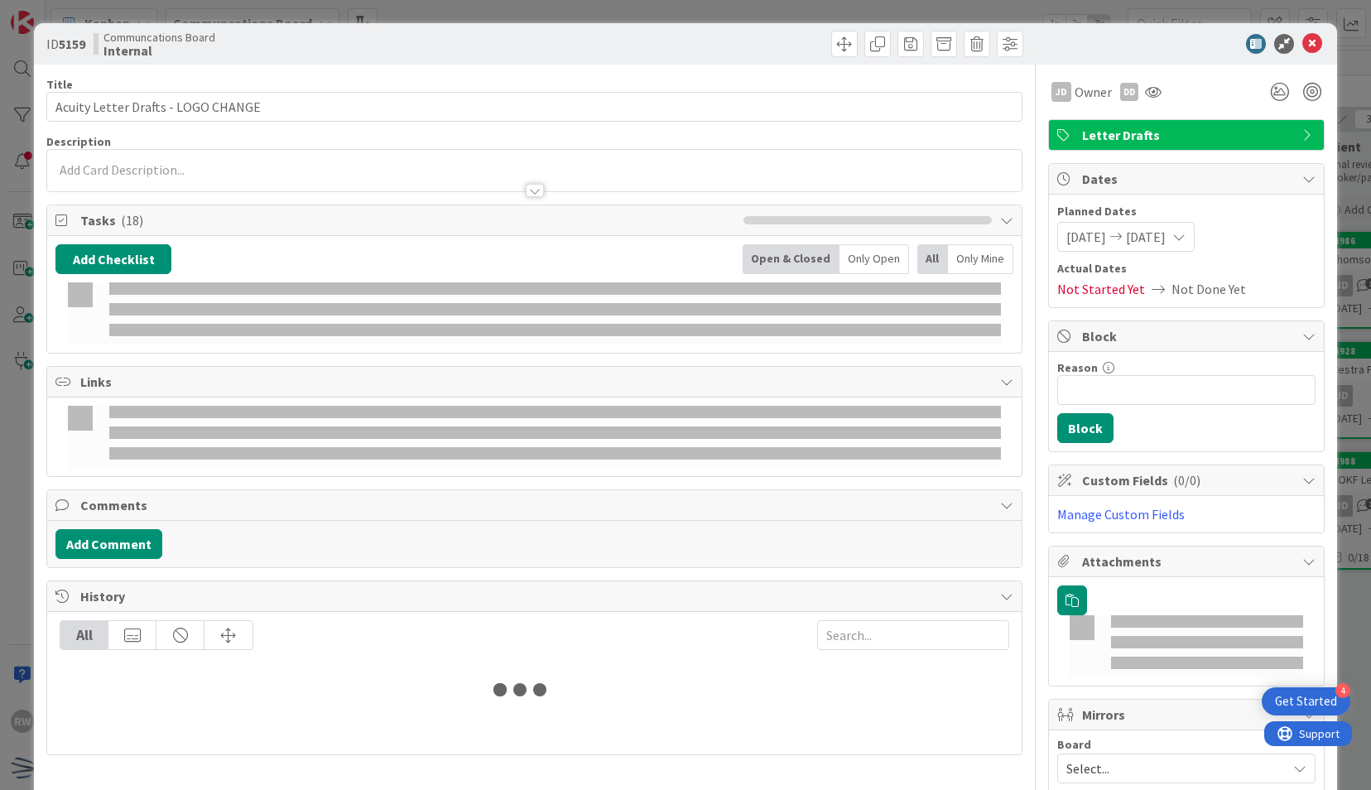
drag, startPoint x: 776, startPoint y: 492, endPoint x: 1301, endPoint y: 41, distance: 691.4
click at [1302, 41] on icon at bounding box center [1312, 44] width 20 height 20
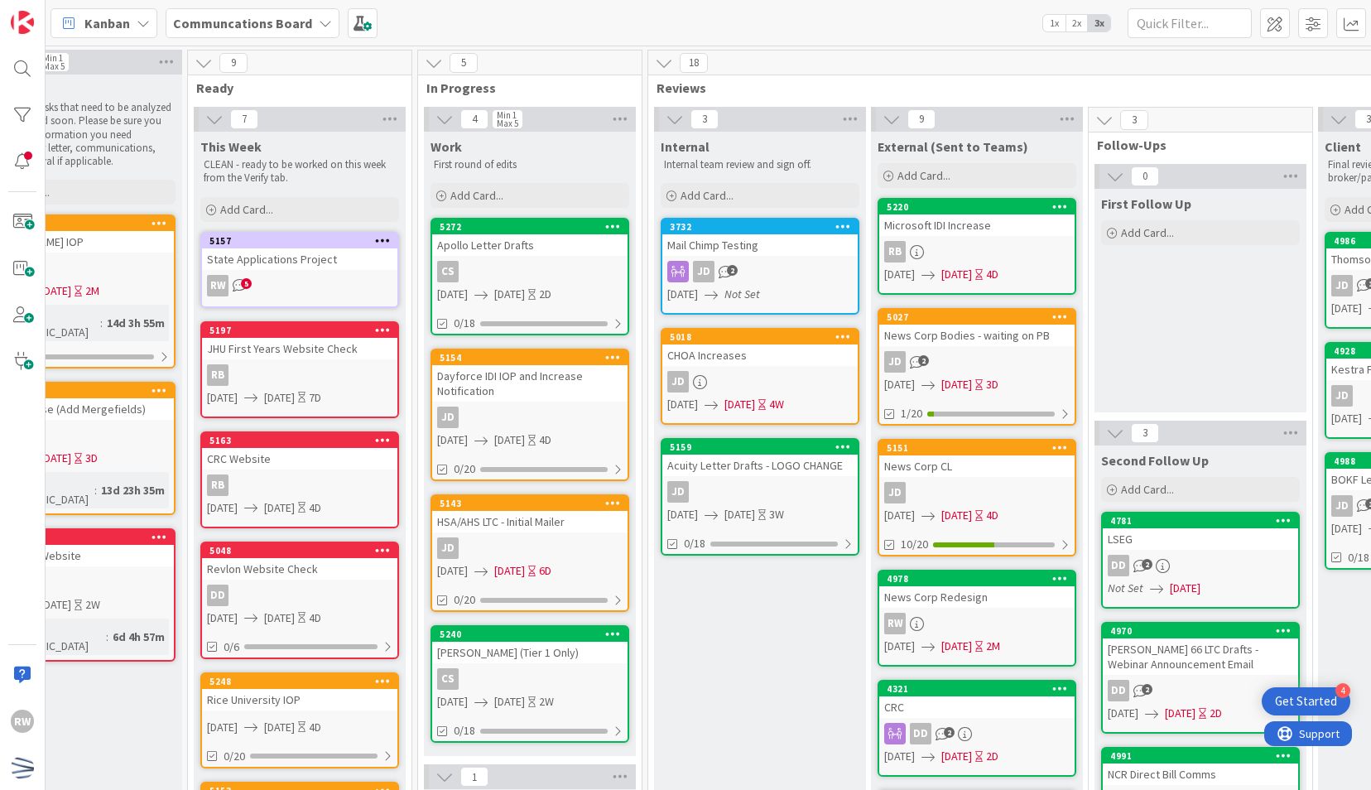
click at [757, 636] on div "Internal Internal team review and sign off. Add Card... 3732 Mail Chimp Testing…" at bounding box center [760, 771] width 212 height 1279
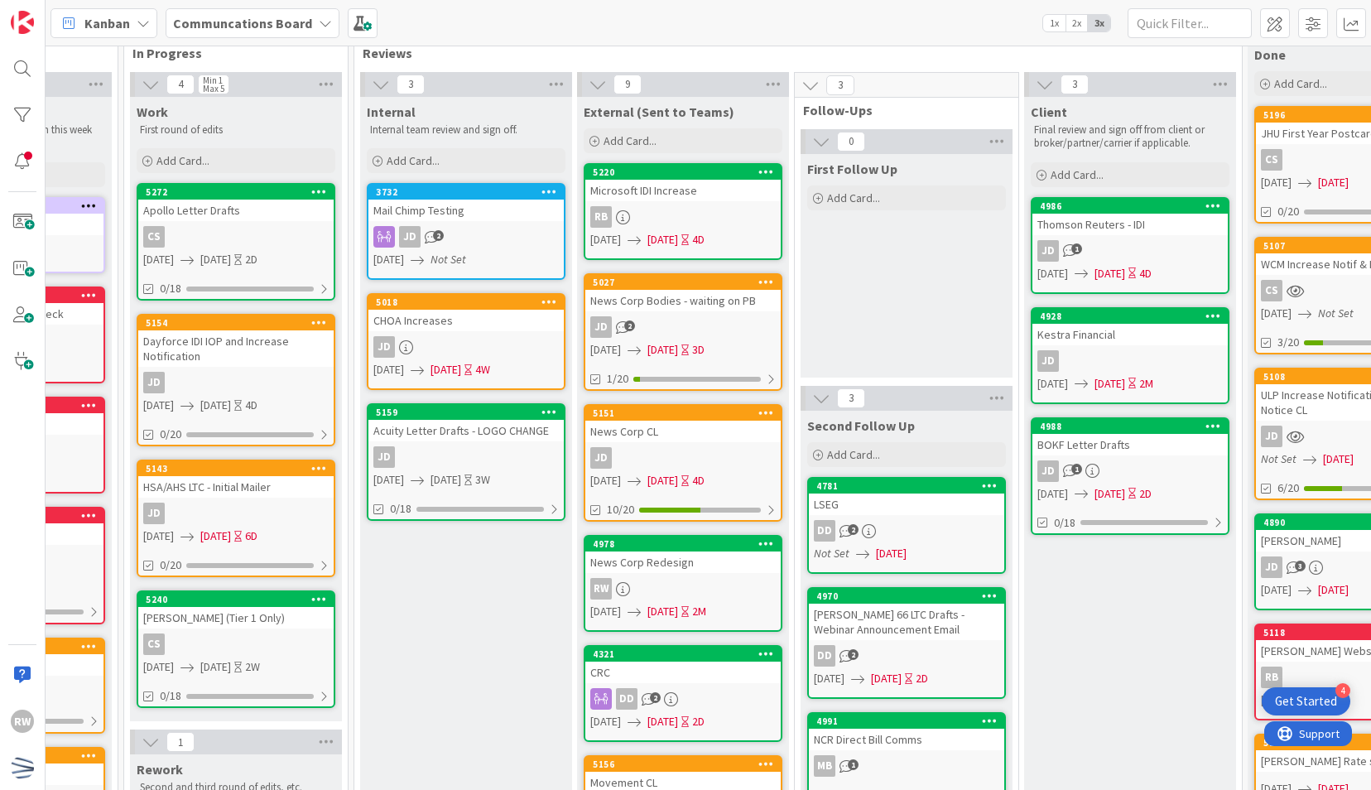
scroll to position [0, 592]
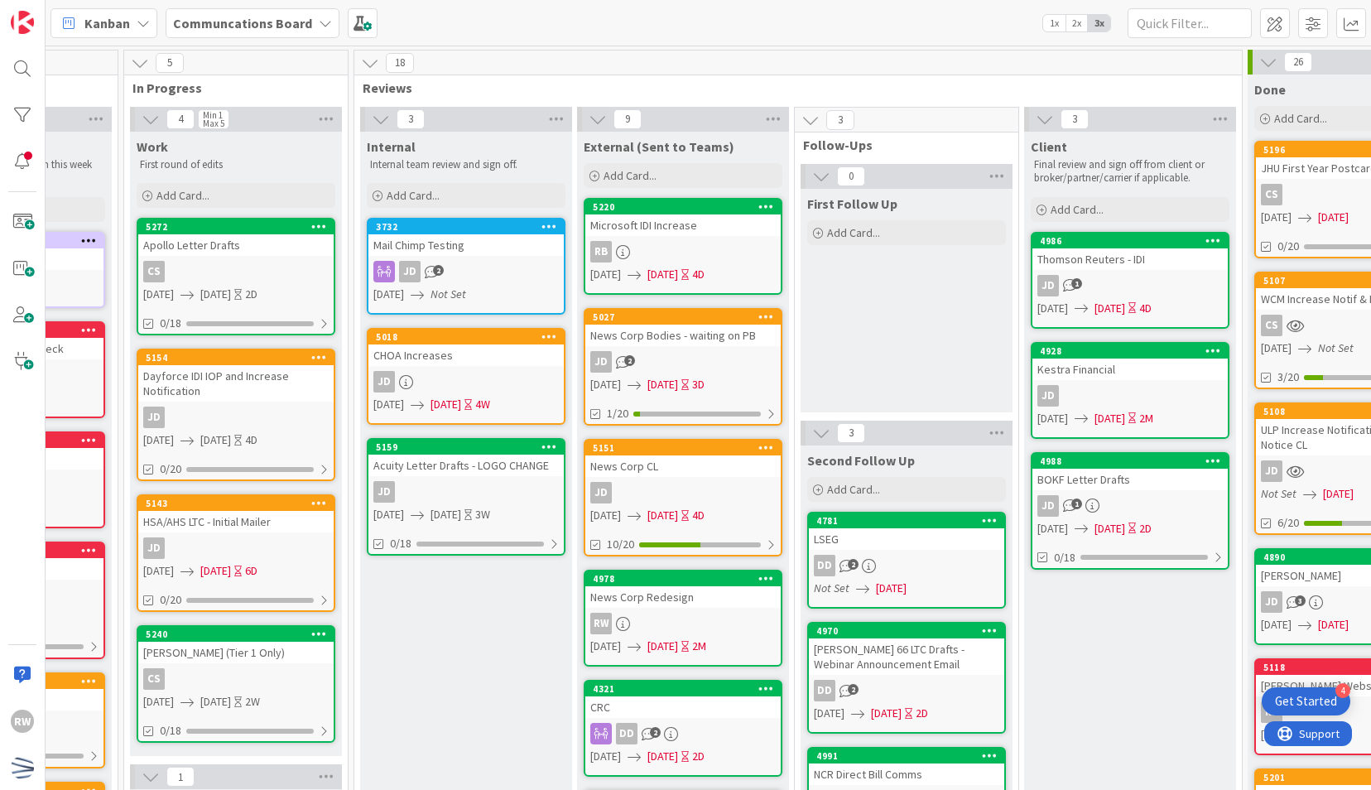
click at [1139, 658] on div "Client Final review and sign off from client or broker/partner/carrier if appli…" at bounding box center [1130, 771] width 212 height 1279
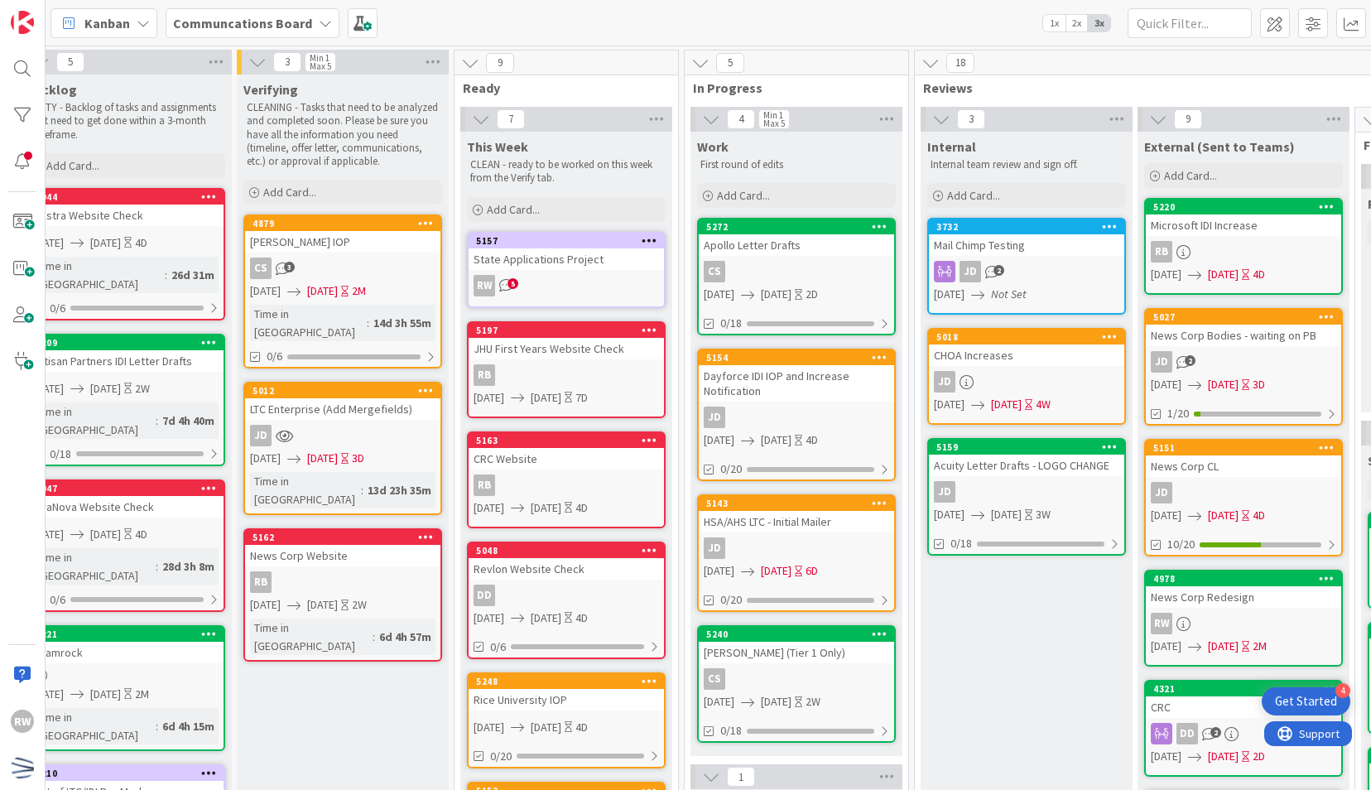
scroll to position [0, 0]
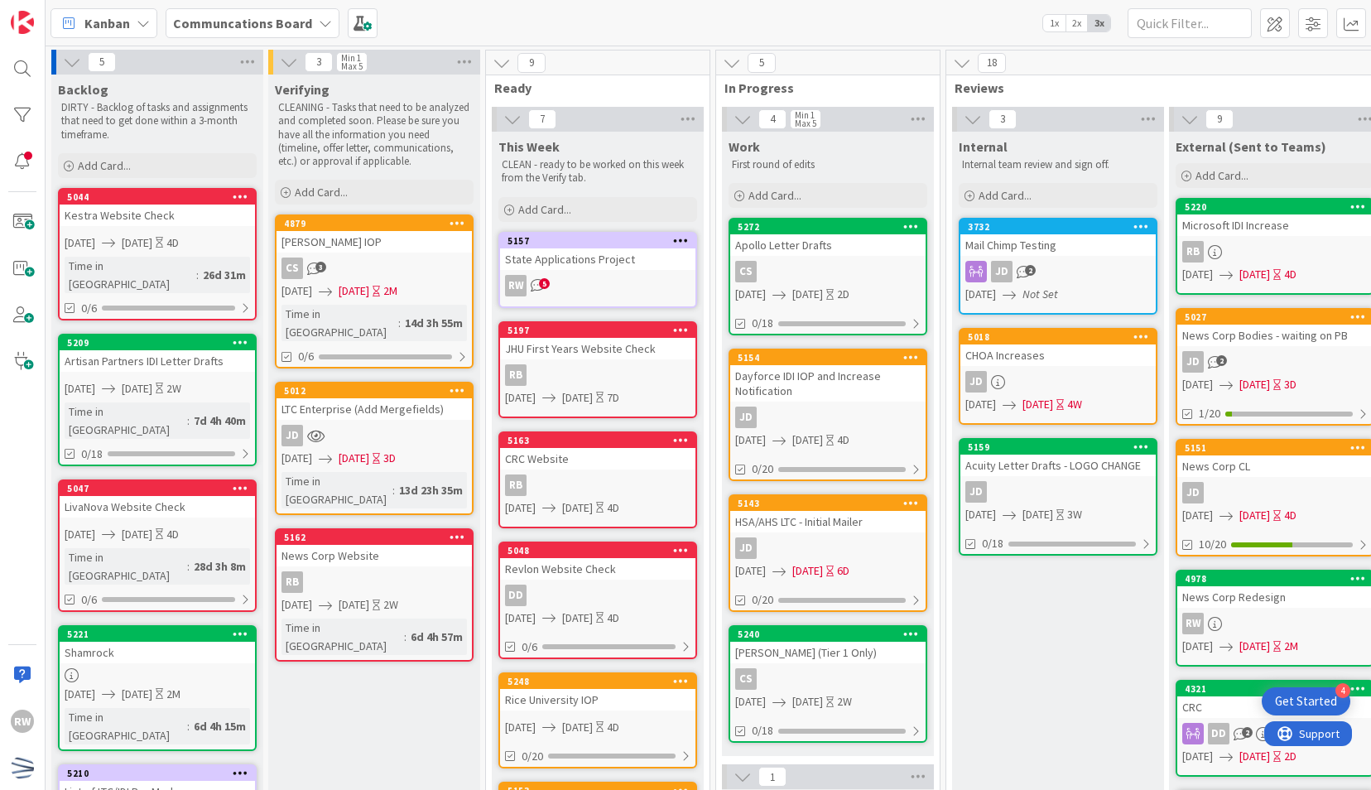
click at [620, 263] on div "State Applications Project" at bounding box center [597, 259] width 195 height 22
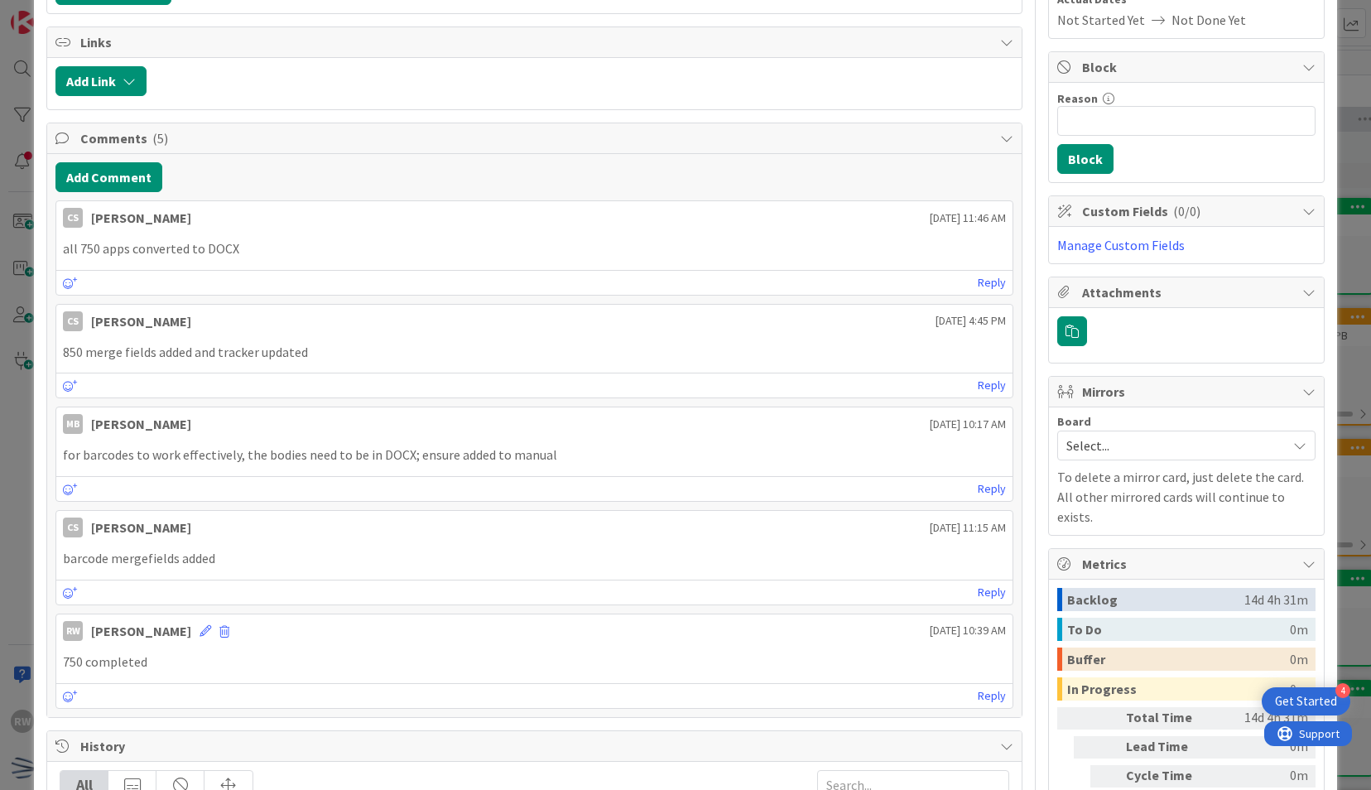
scroll to position [211, 0]
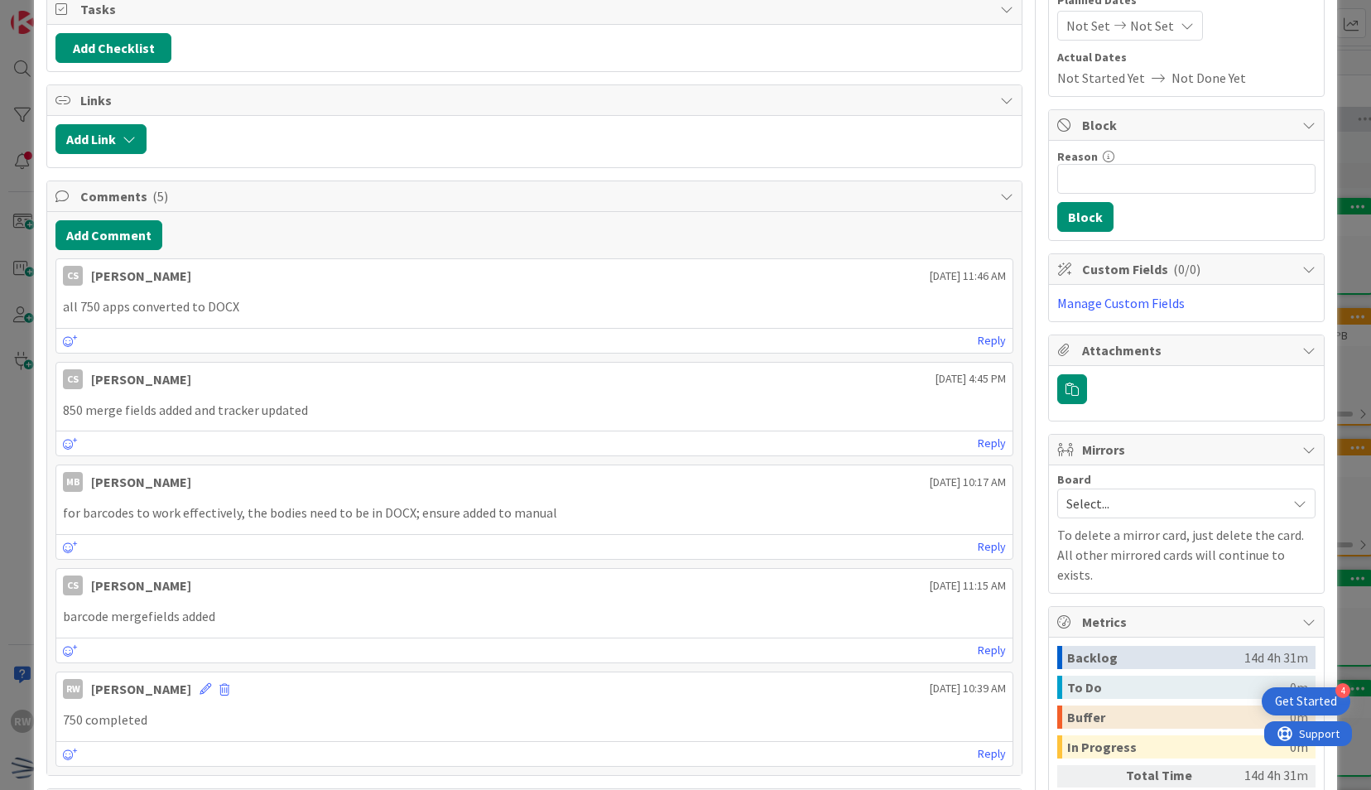
click at [447, 503] on p "for barcodes to work effectively, the bodies need to be in DOCX; ensure added t…" at bounding box center [534, 512] width 942 height 19
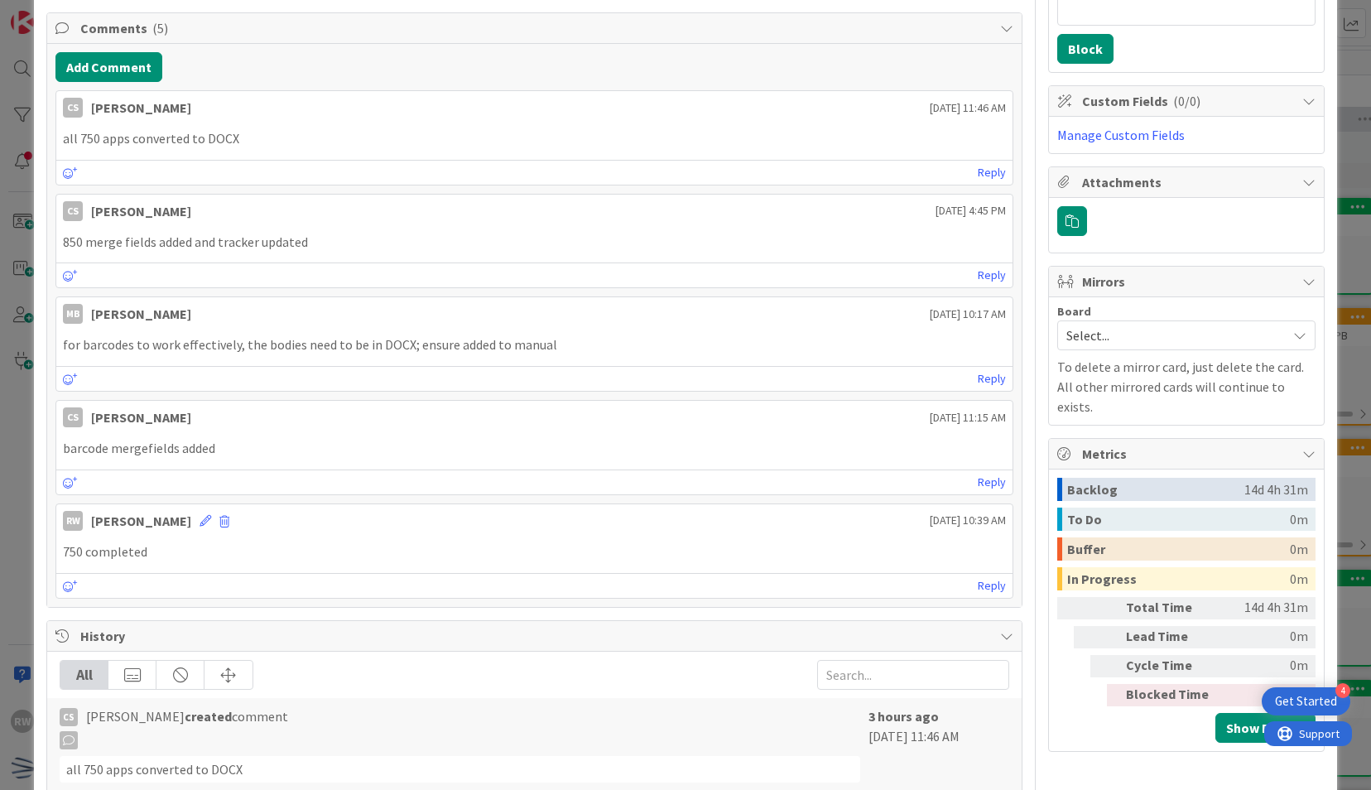
scroll to position [380, 0]
click at [447, 503] on div "RW [PERSON_NAME] [DATE] 10:39 AM" at bounding box center [533, 516] width 955 height 26
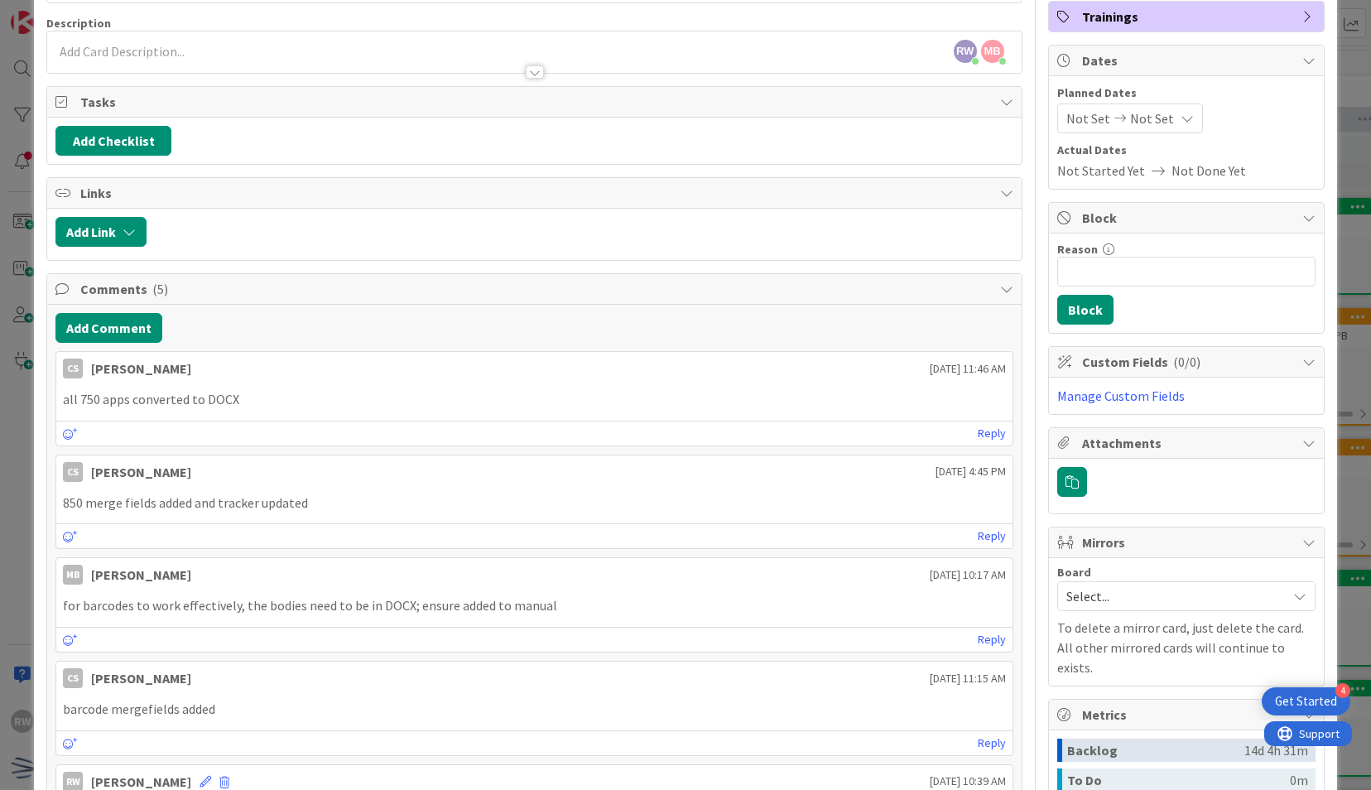
scroll to position [0, 0]
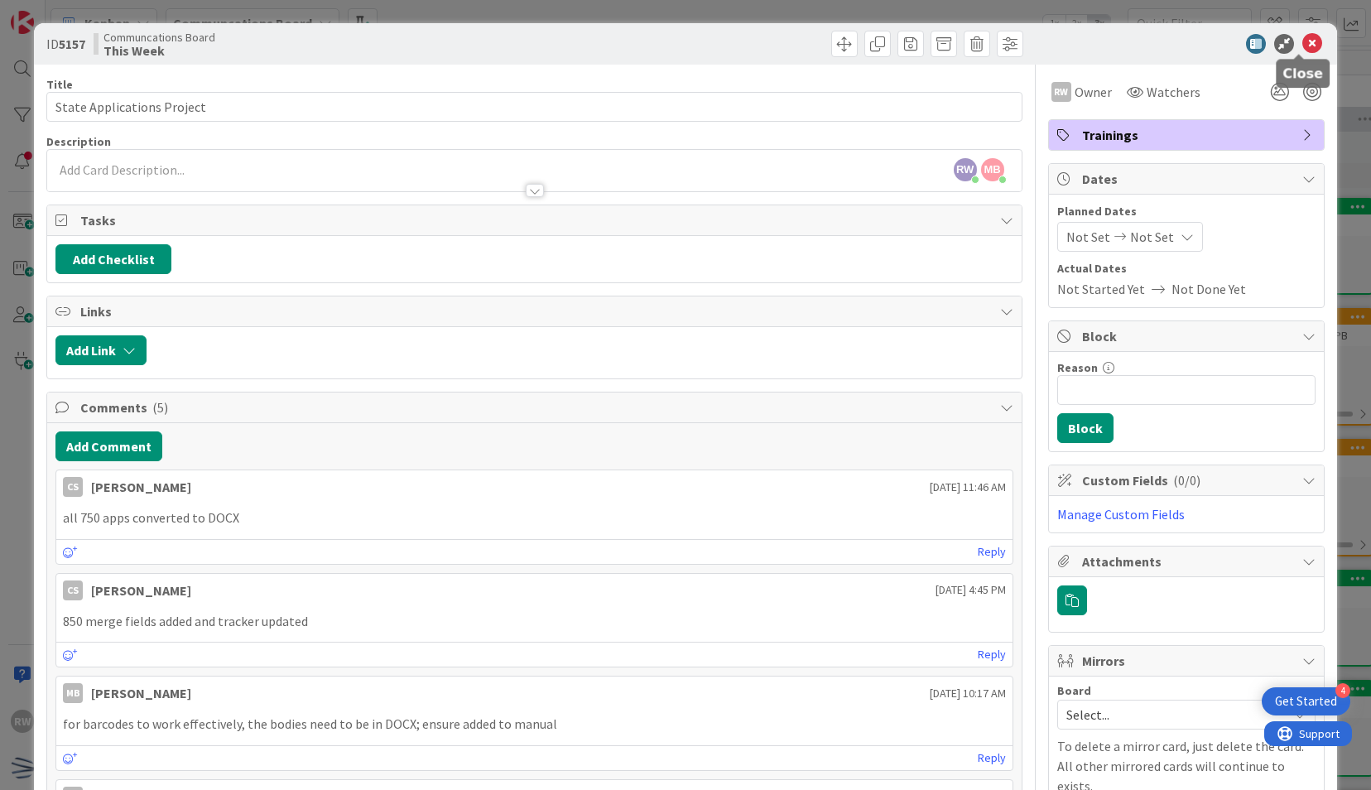
click at [1302, 49] on icon at bounding box center [1312, 44] width 20 height 20
